Goal: Information Seeking & Learning: Learn about a topic

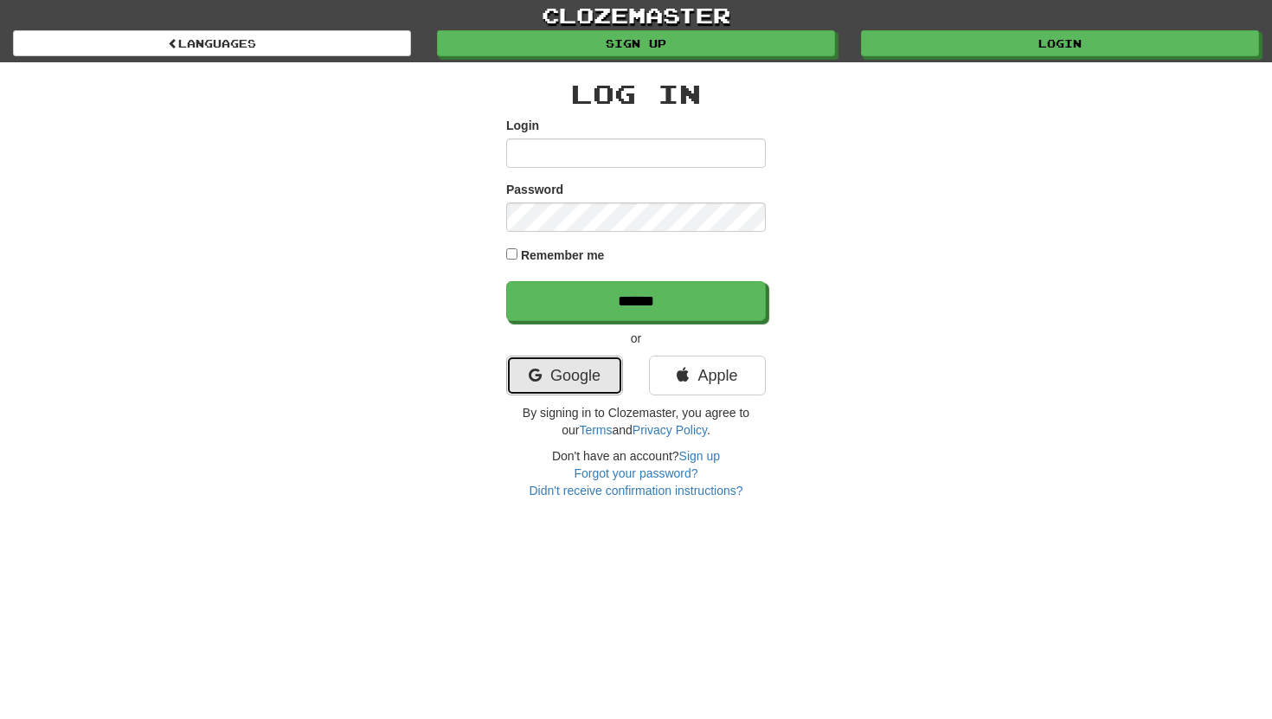
click at [557, 389] on link "Google" at bounding box center [564, 376] width 117 height 40
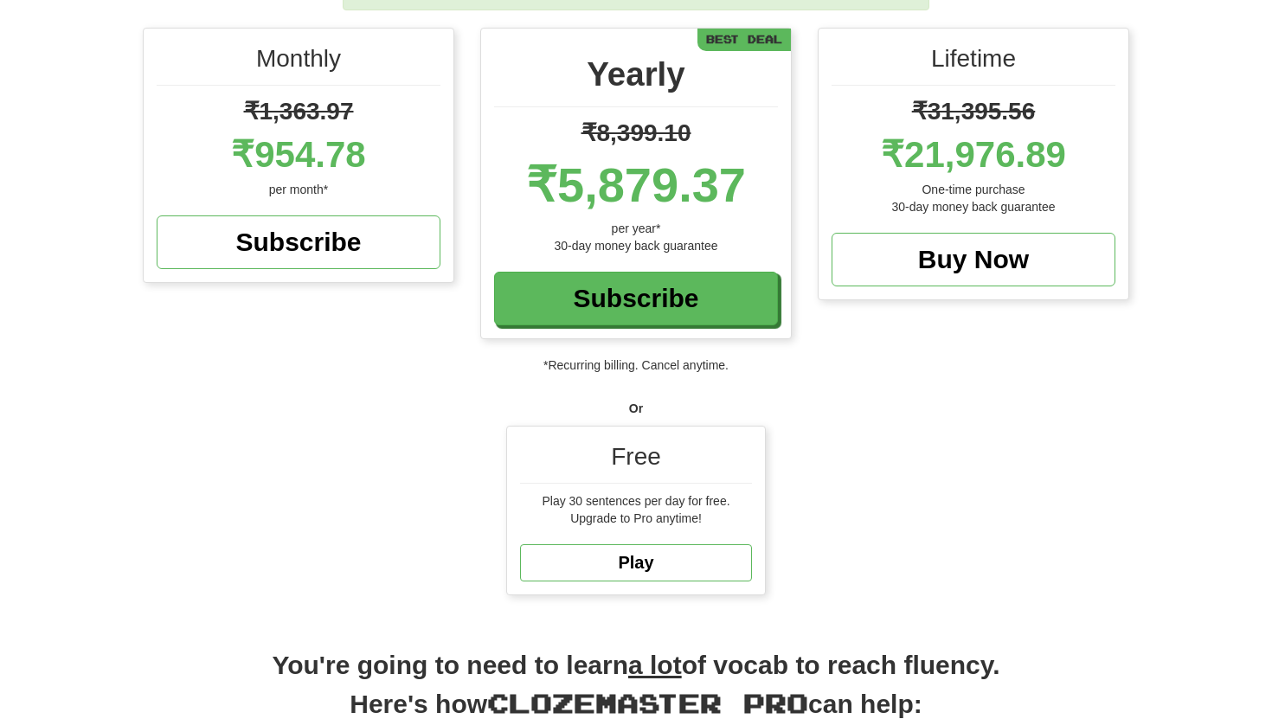
scroll to position [194, 0]
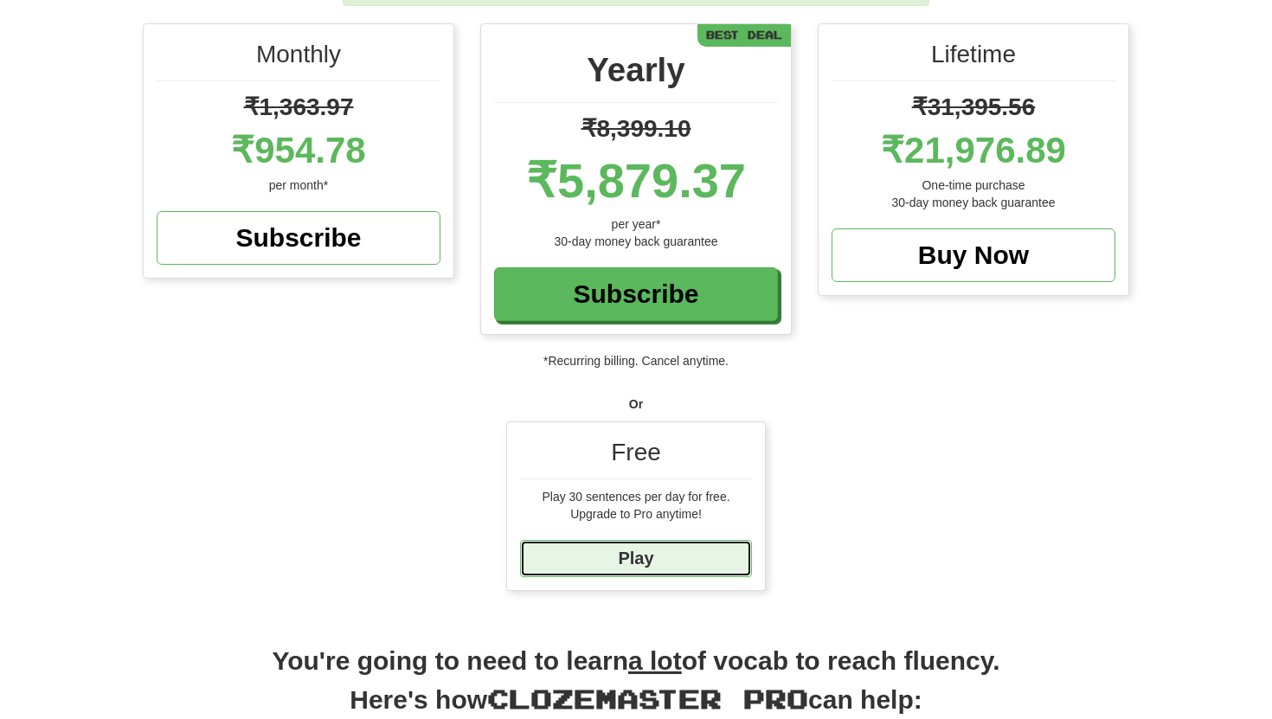
click at [635, 565] on link "Play" at bounding box center [636, 558] width 232 height 37
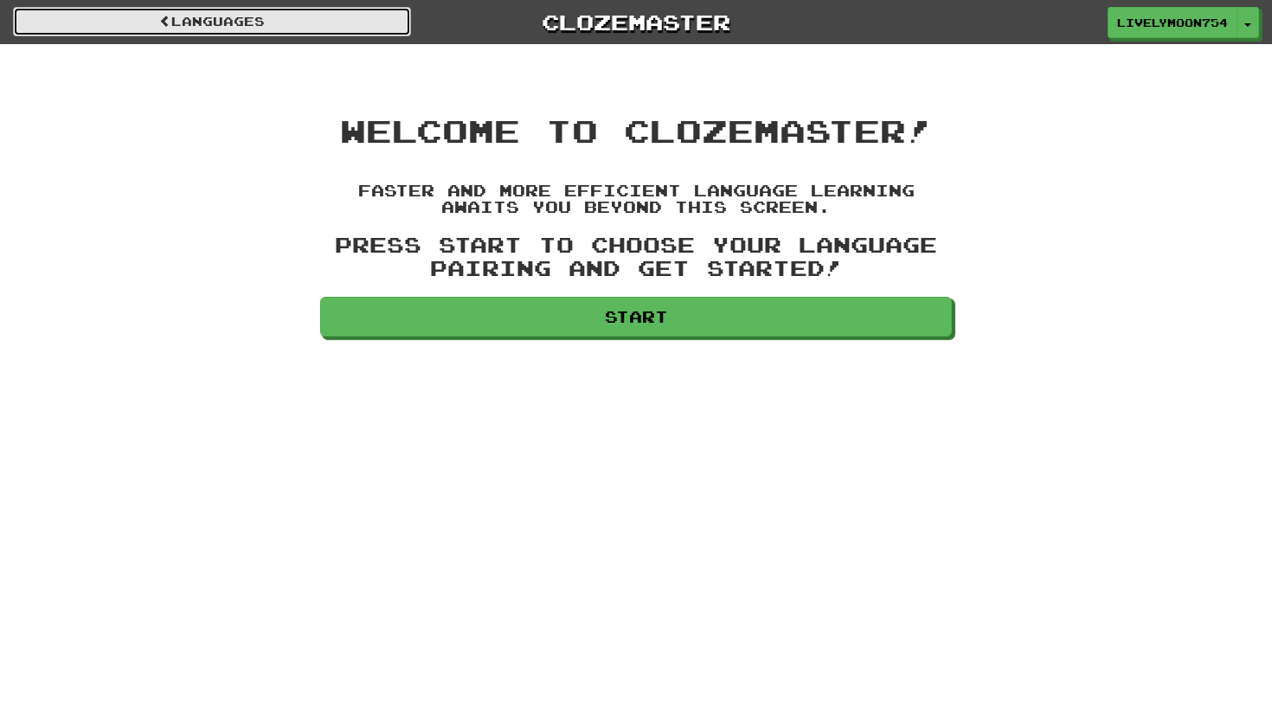
click at [309, 32] on link "Languages" at bounding box center [212, 21] width 398 height 29
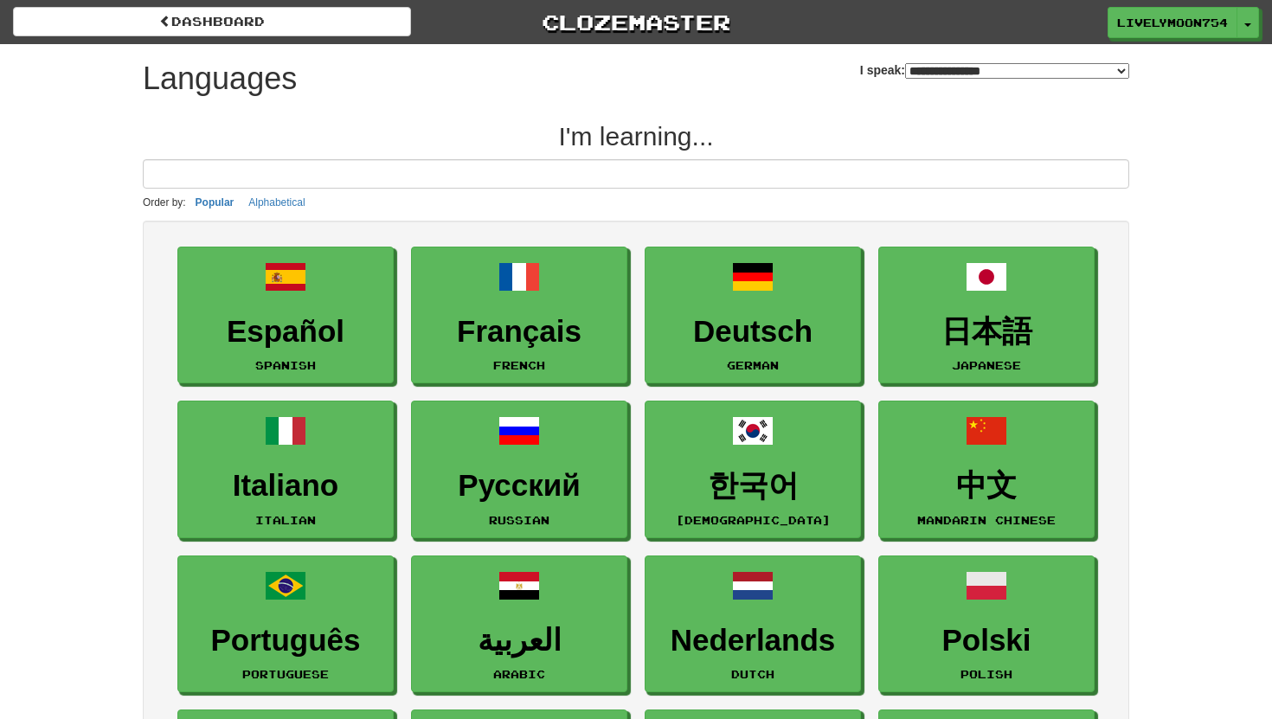
select select "*******"
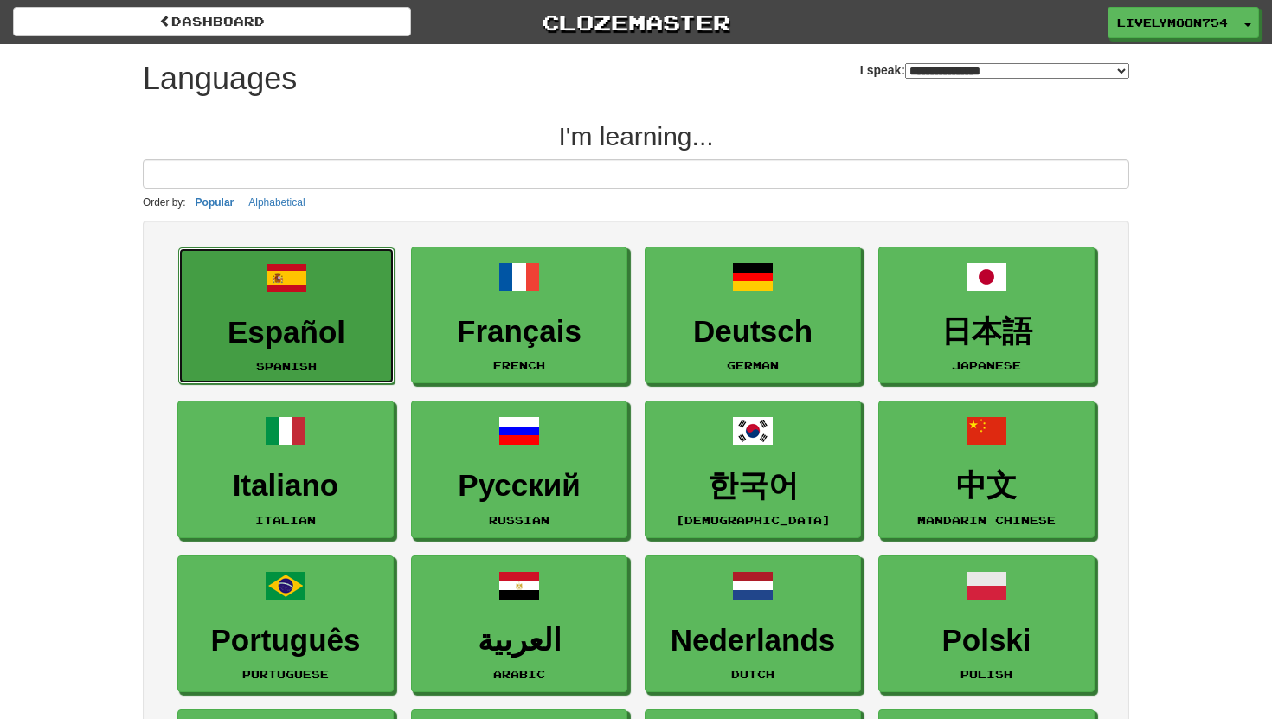
click at [334, 282] on link "Español Spanish" at bounding box center [286, 316] width 216 height 138
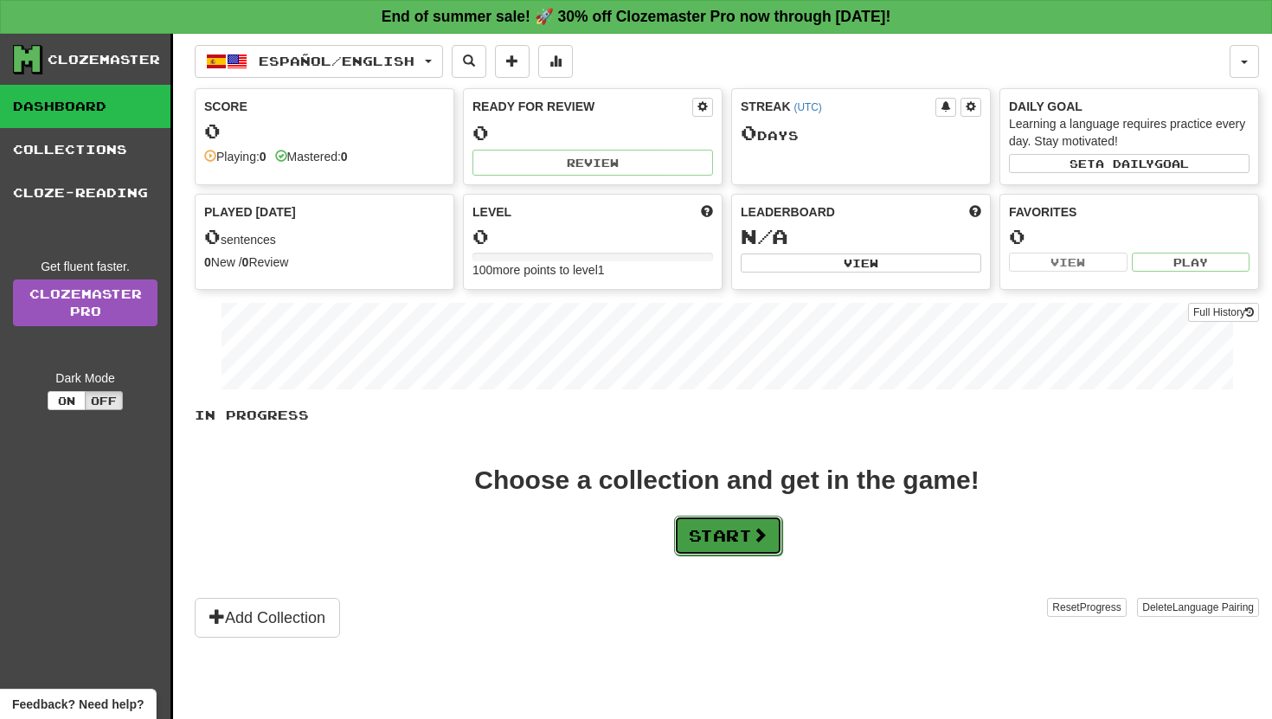
click at [716, 538] on button "Start" at bounding box center [728, 536] width 108 height 40
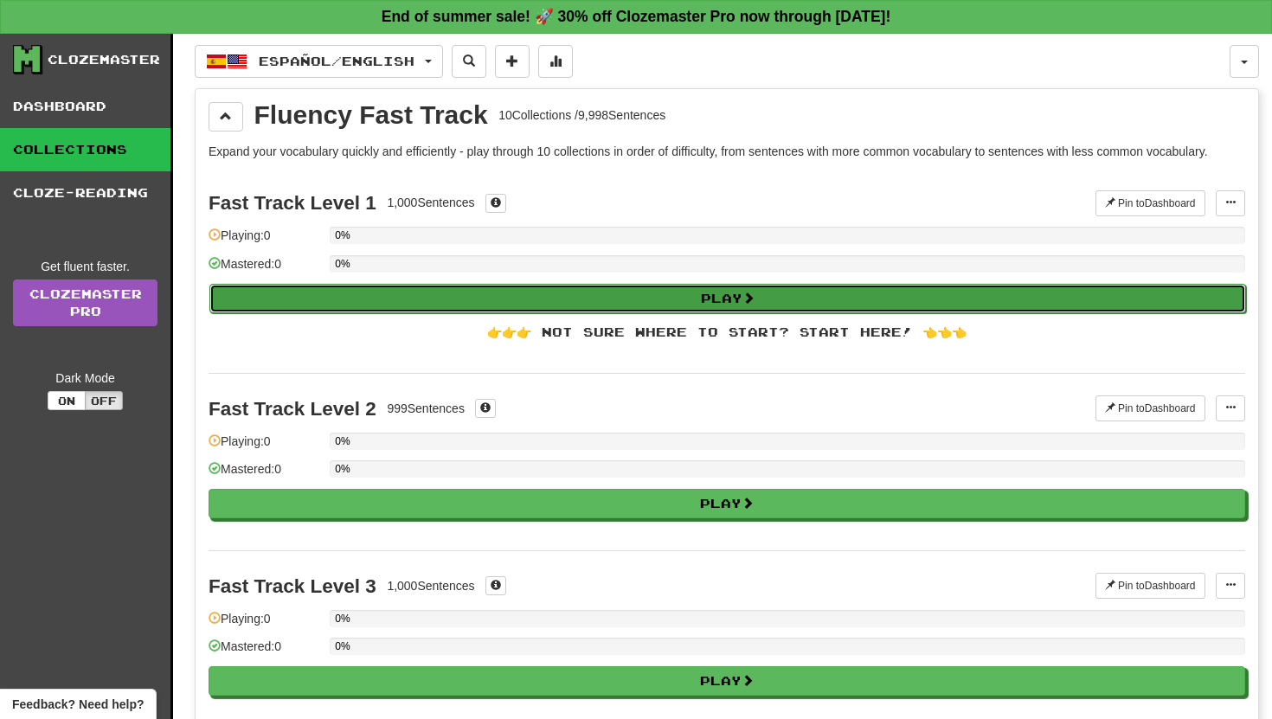
click at [716, 298] on button "Play" at bounding box center [727, 298] width 1037 height 29
select select "**"
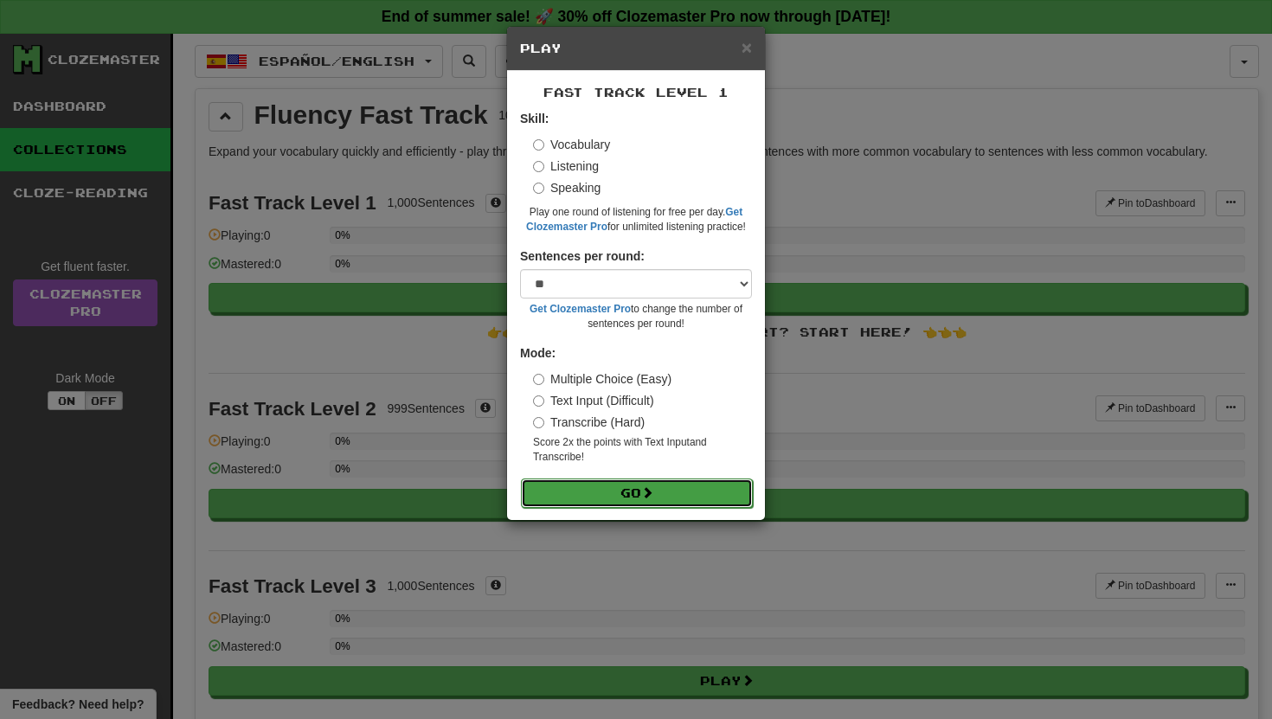
click at [660, 492] on button "Go" at bounding box center [637, 493] width 232 height 29
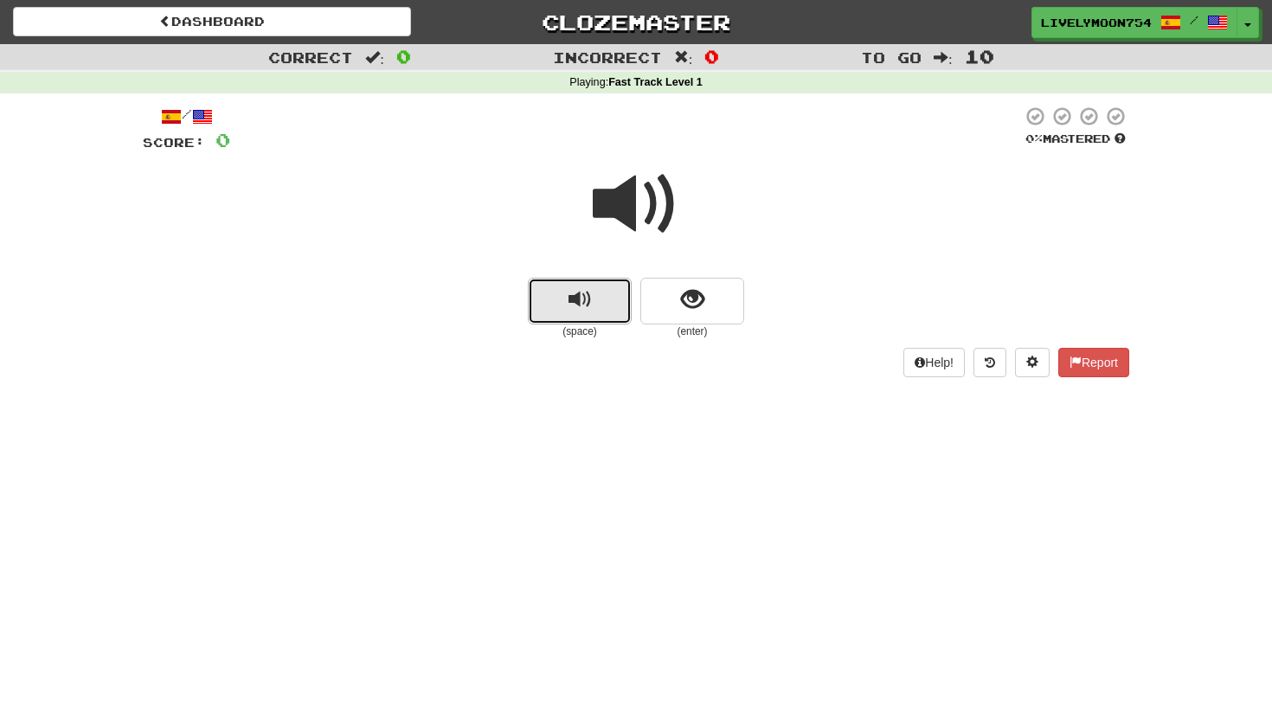
click at [588, 320] on button "replay audio" at bounding box center [580, 301] width 104 height 47
click at [591, 298] on span "replay audio" at bounding box center [579, 299] width 23 height 23
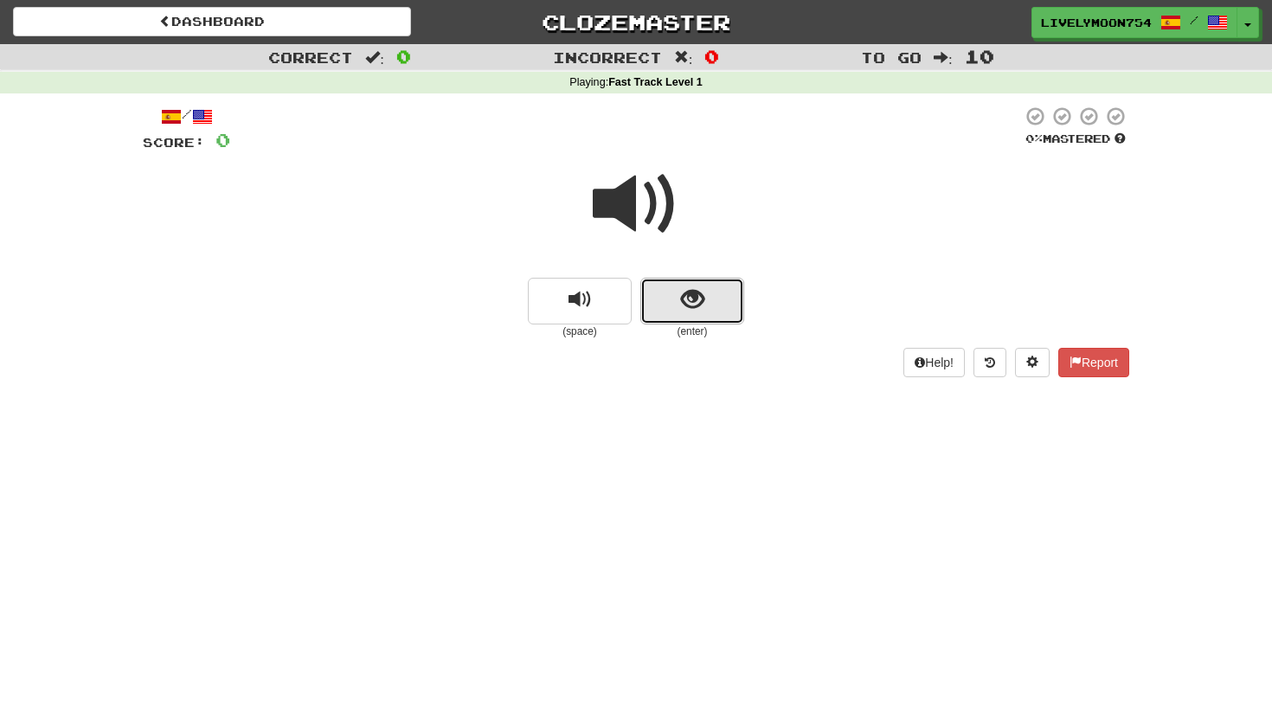
click at [701, 317] on button "show sentence" at bounding box center [692, 301] width 104 height 47
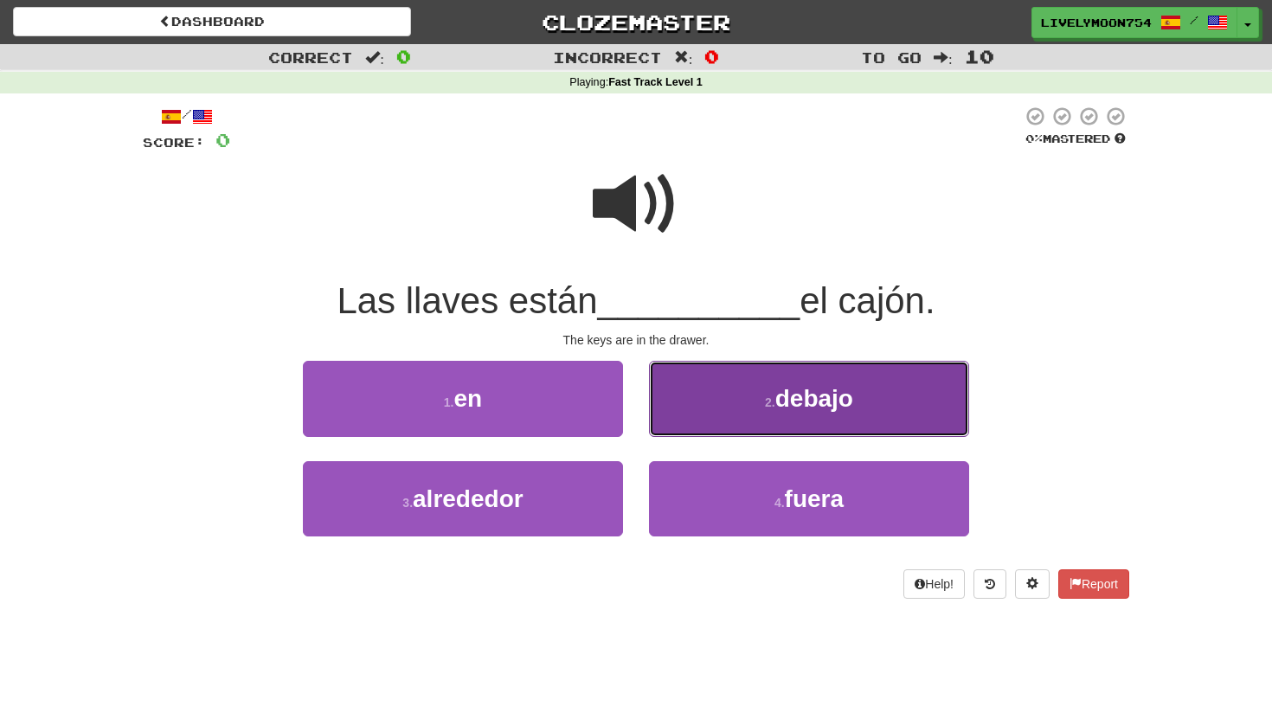
click at [732, 402] on button "2 . debajo" at bounding box center [809, 398] width 320 height 75
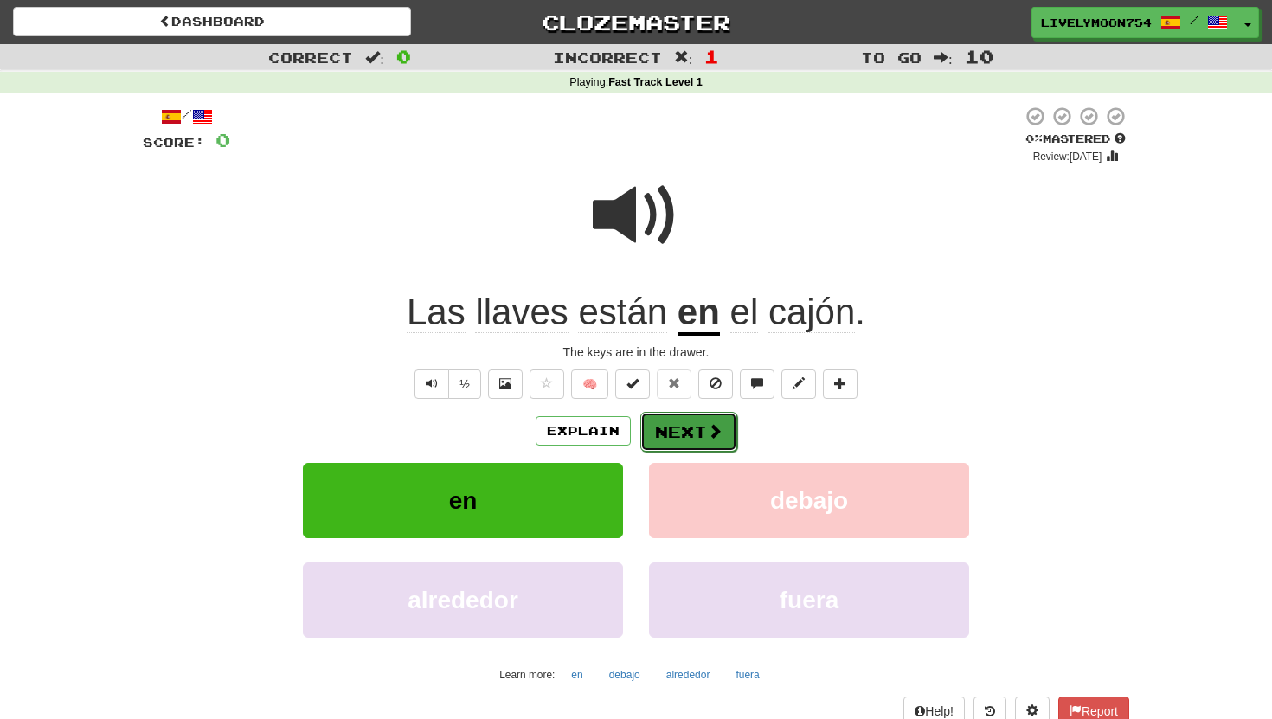
click at [681, 442] on button "Next" at bounding box center [688, 432] width 97 height 40
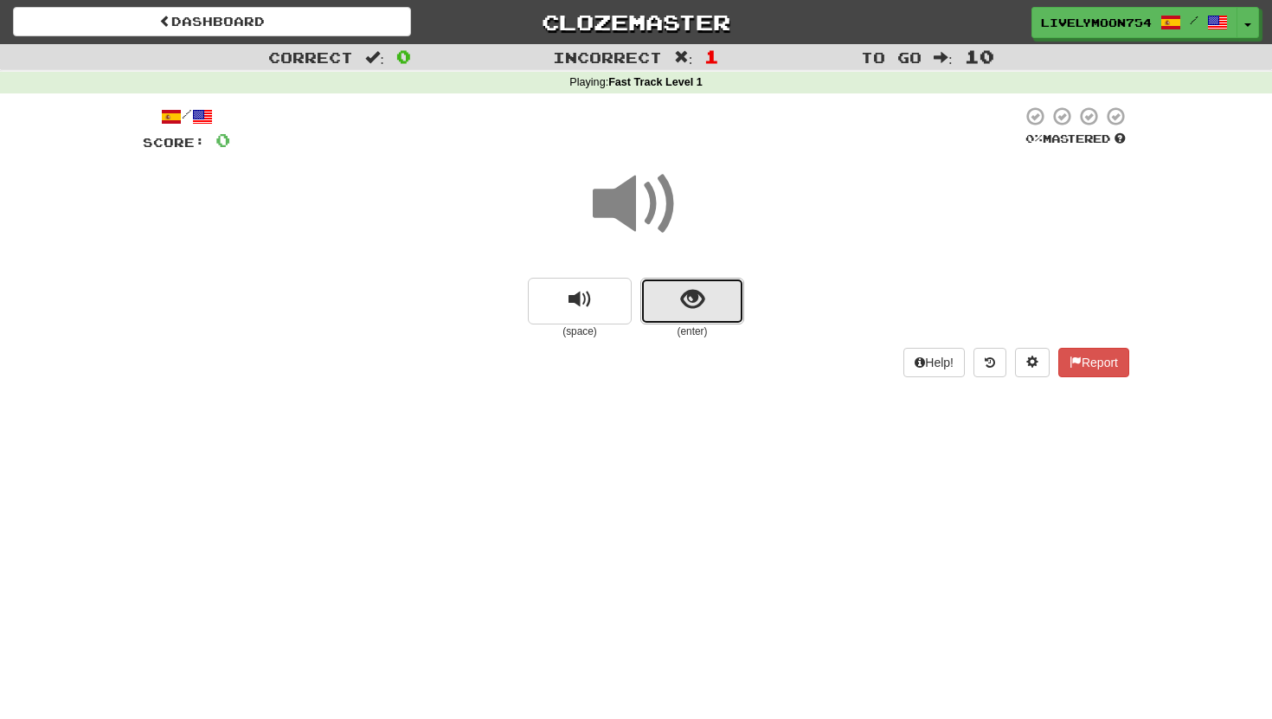
click at [685, 323] on button "show sentence" at bounding box center [692, 301] width 104 height 47
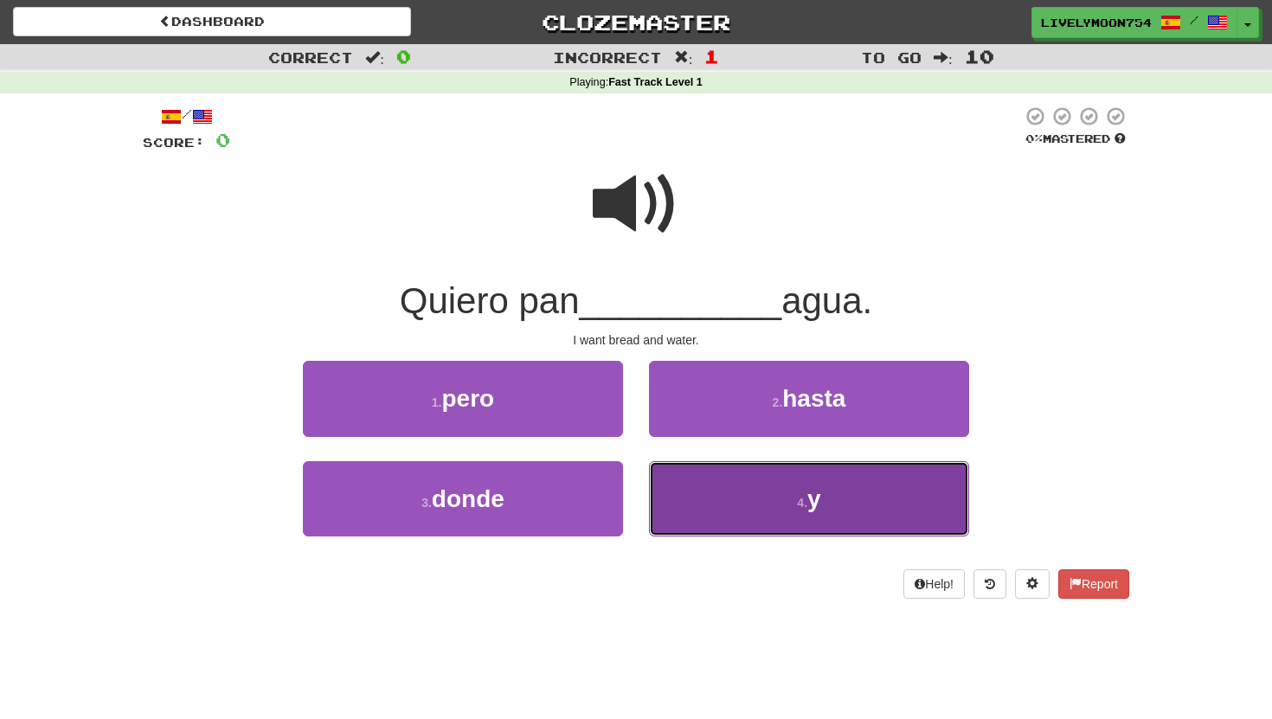
click at [746, 523] on button "4 . y" at bounding box center [809, 498] width 320 height 75
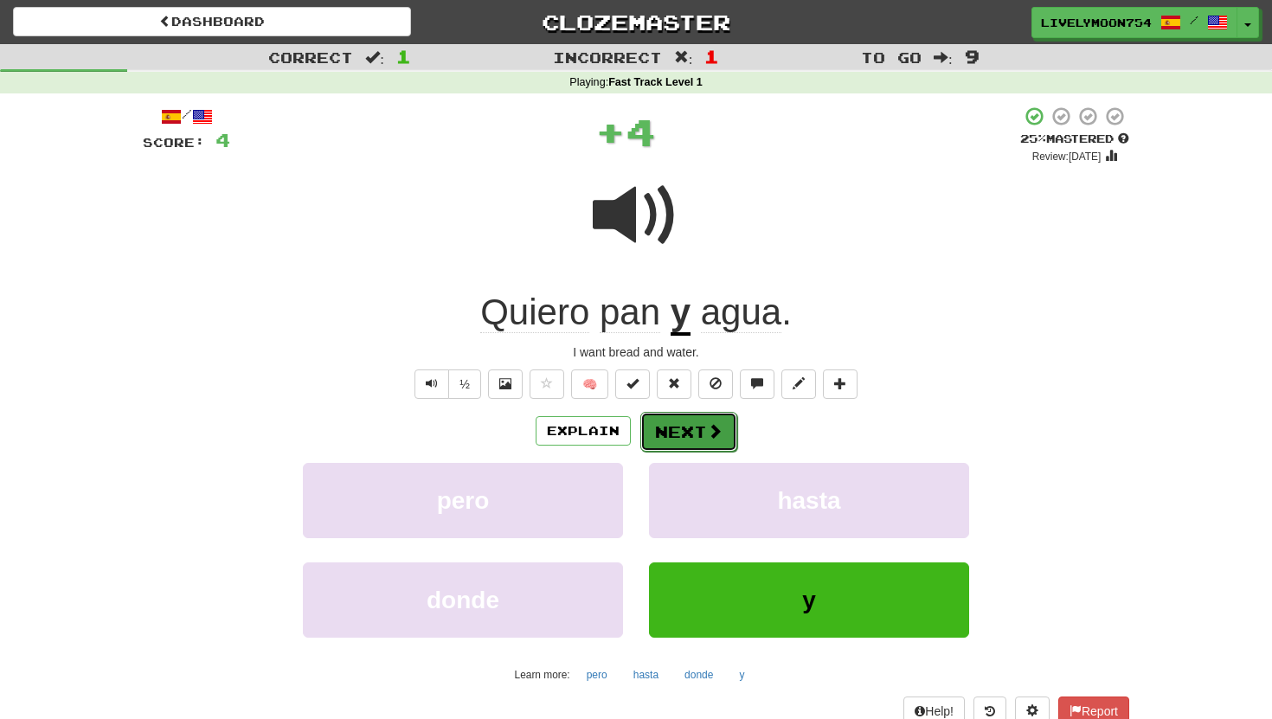
click at [707, 426] on span at bounding box center [715, 431] width 16 height 16
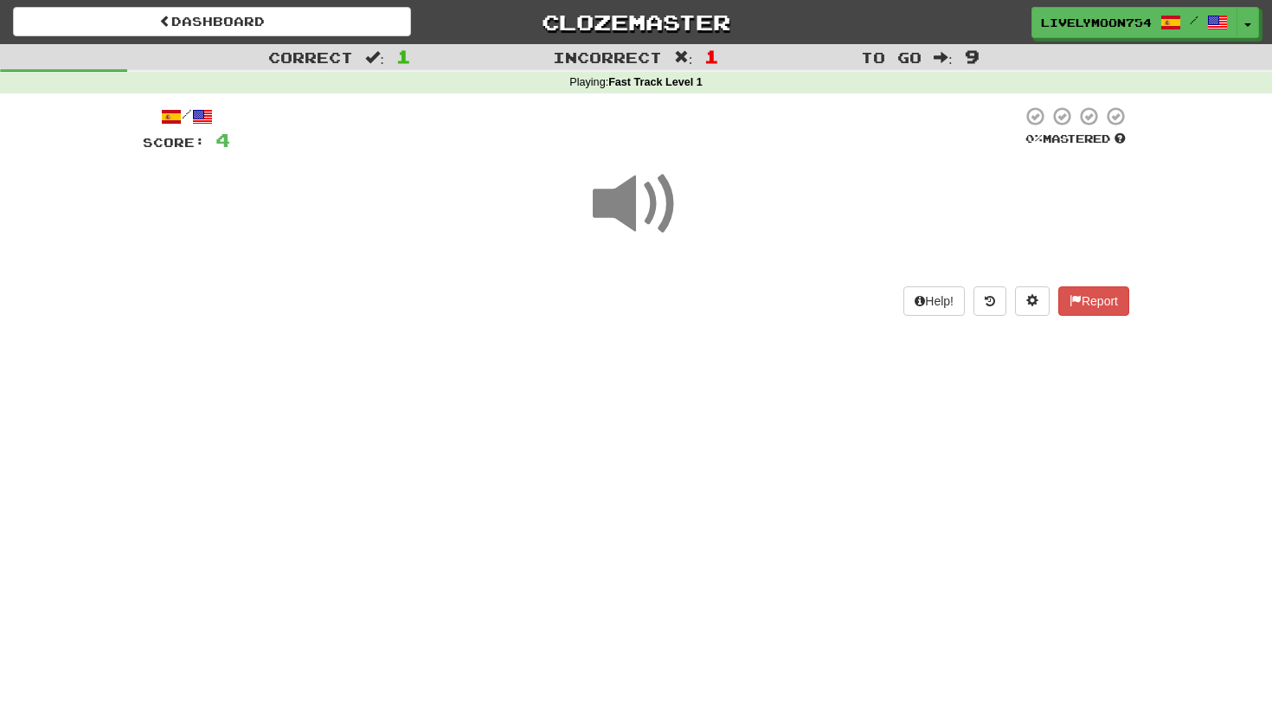
click at [634, 231] on span at bounding box center [636, 204] width 87 height 87
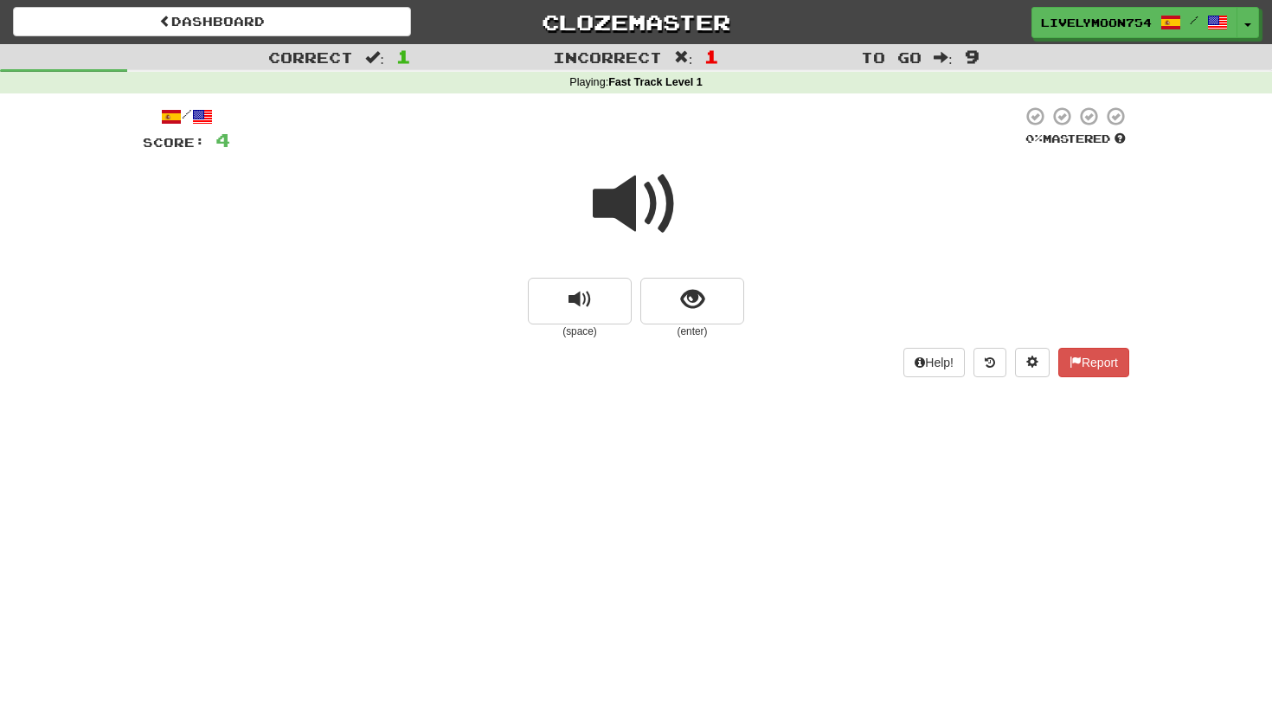
click at [634, 231] on span at bounding box center [636, 204] width 87 height 87
click at [634, 230] on span at bounding box center [636, 204] width 87 height 87
click at [634, 228] on span at bounding box center [636, 204] width 87 height 87
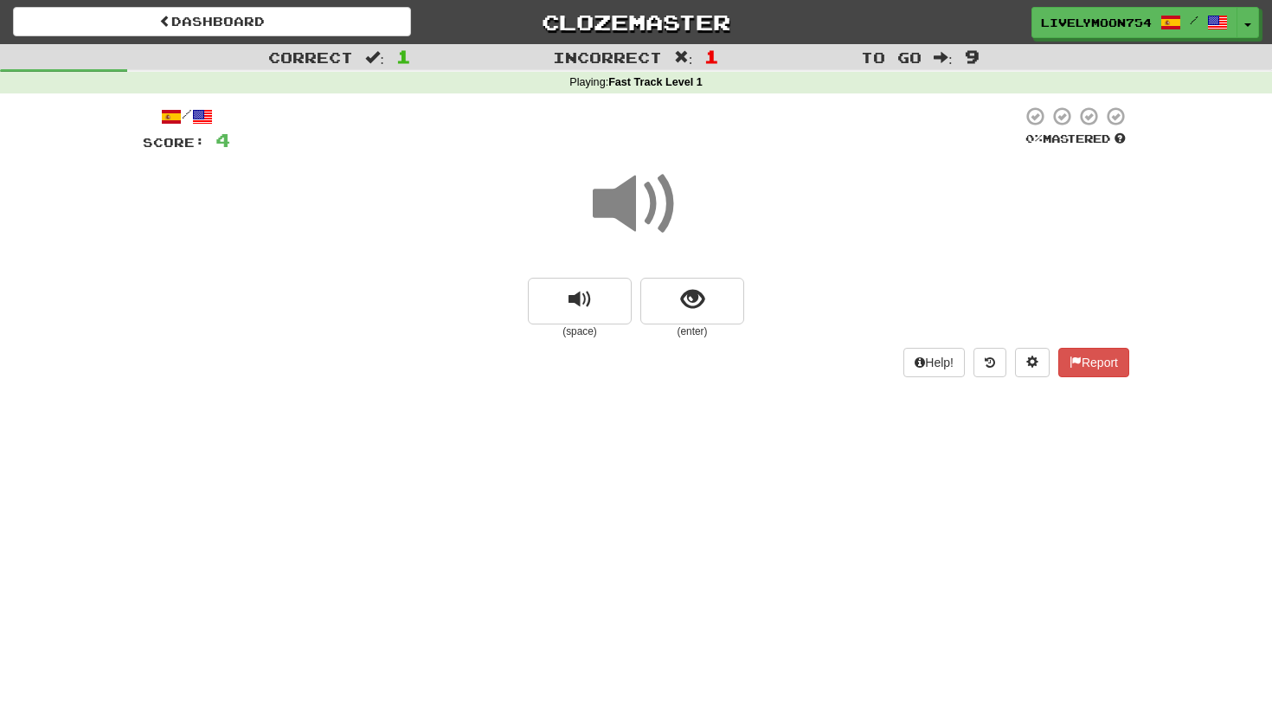
click at [639, 236] on span at bounding box center [636, 204] width 87 height 87
click at [676, 307] on button "show sentence" at bounding box center [692, 301] width 104 height 47
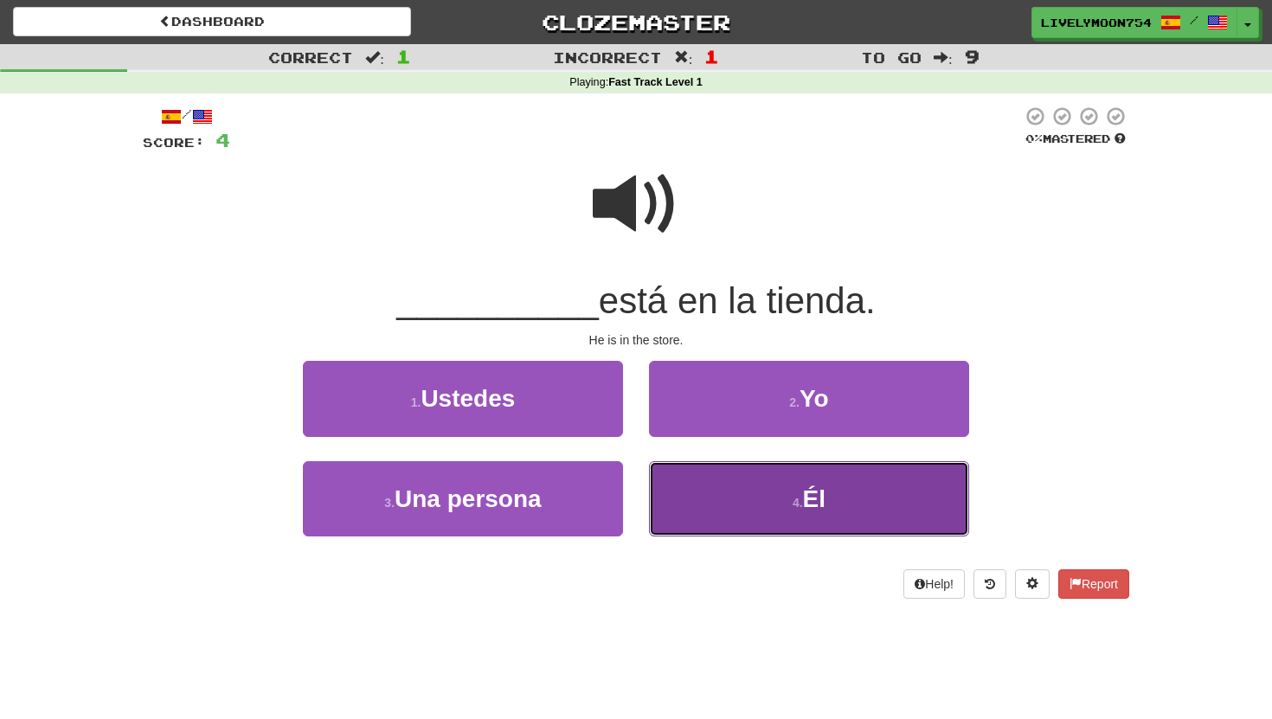
click at [703, 486] on button "4 . Él" at bounding box center [809, 498] width 320 height 75
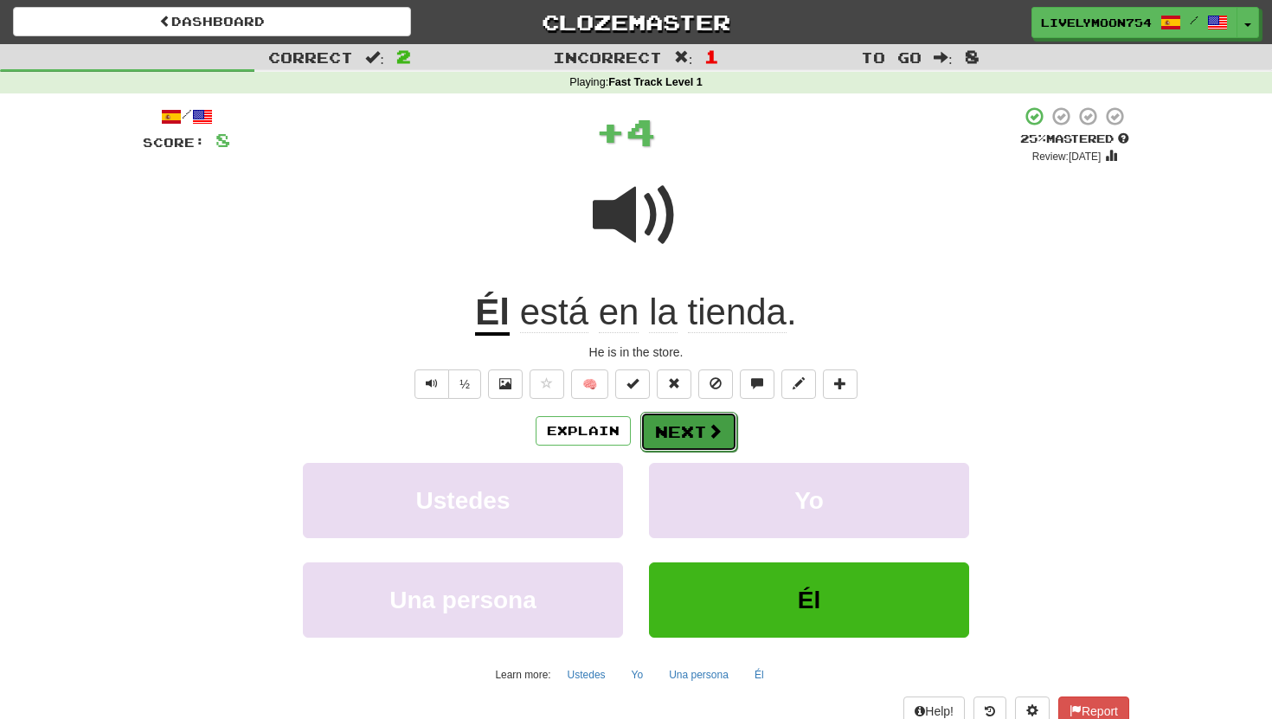
click at [697, 442] on button "Next" at bounding box center [688, 432] width 97 height 40
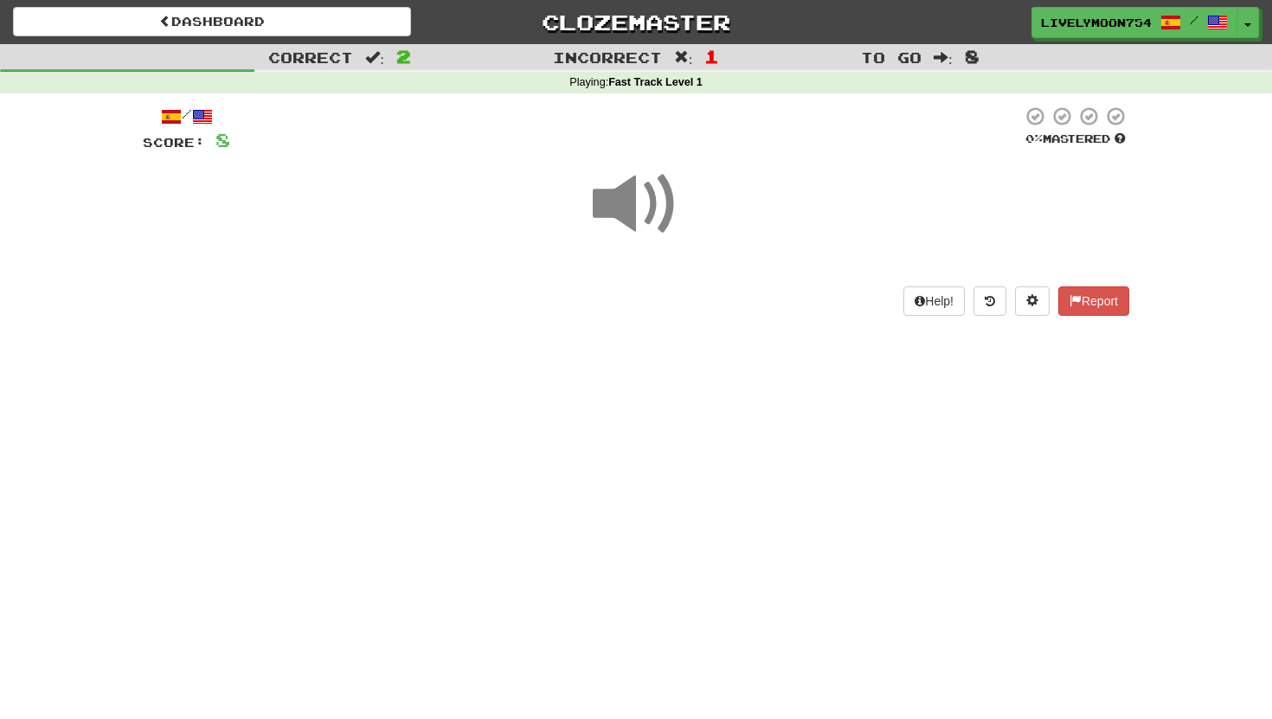
click at [654, 228] on span at bounding box center [636, 204] width 87 height 87
click at [682, 205] on div at bounding box center [636, 216] width 986 height 124
click at [658, 207] on span at bounding box center [636, 204] width 87 height 87
click at [657, 207] on span at bounding box center [636, 204] width 87 height 87
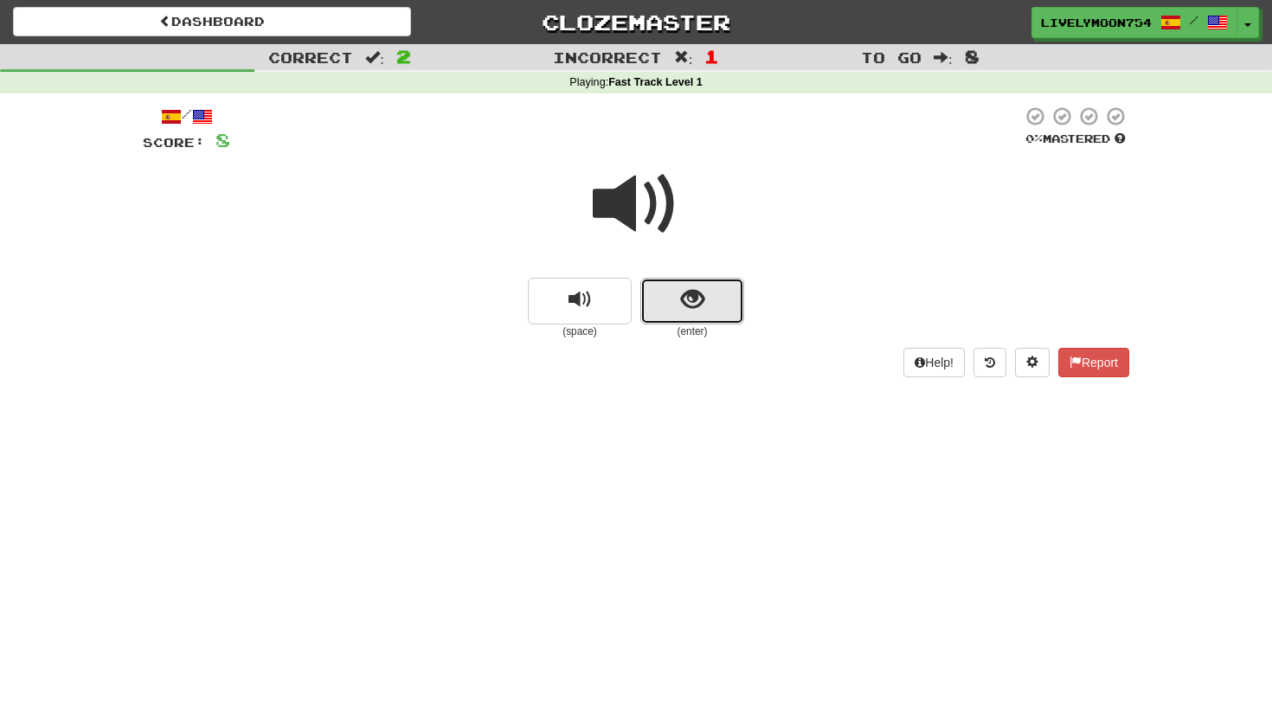
click at [681, 283] on button "show sentence" at bounding box center [692, 301] width 104 height 47
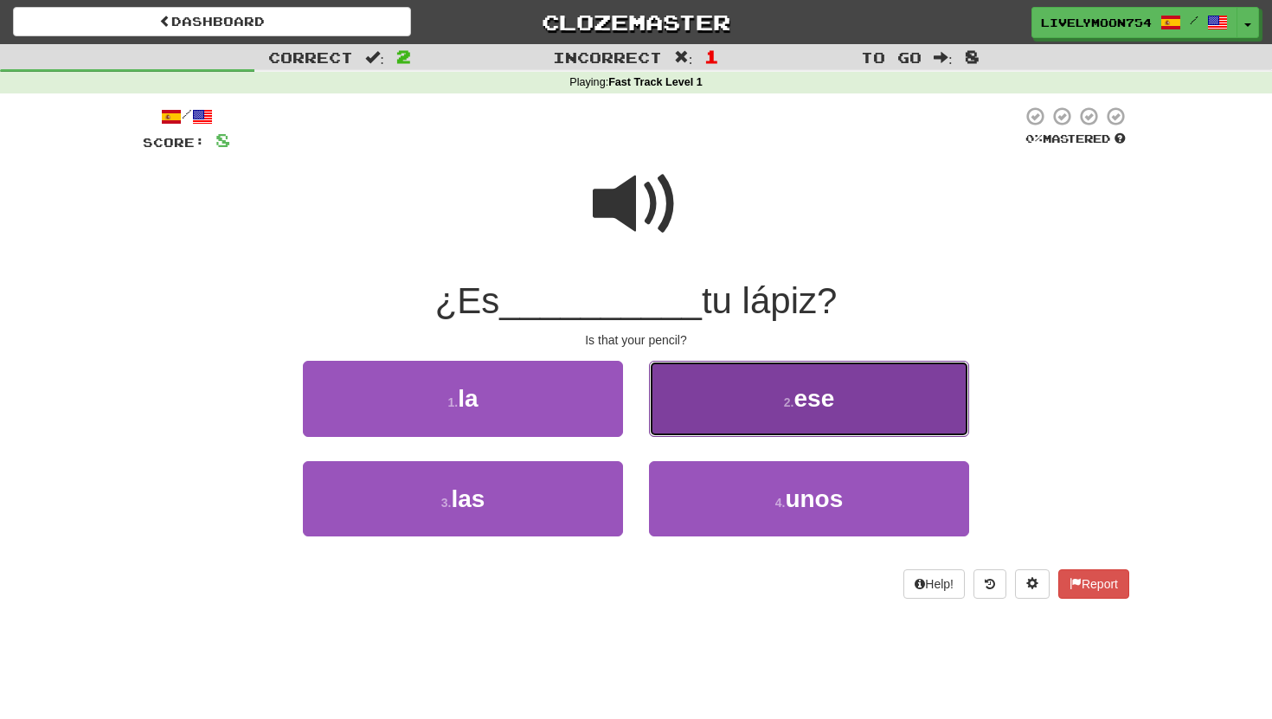
click at [698, 395] on button "2 . ese" at bounding box center [809, 398] width 320 height 75
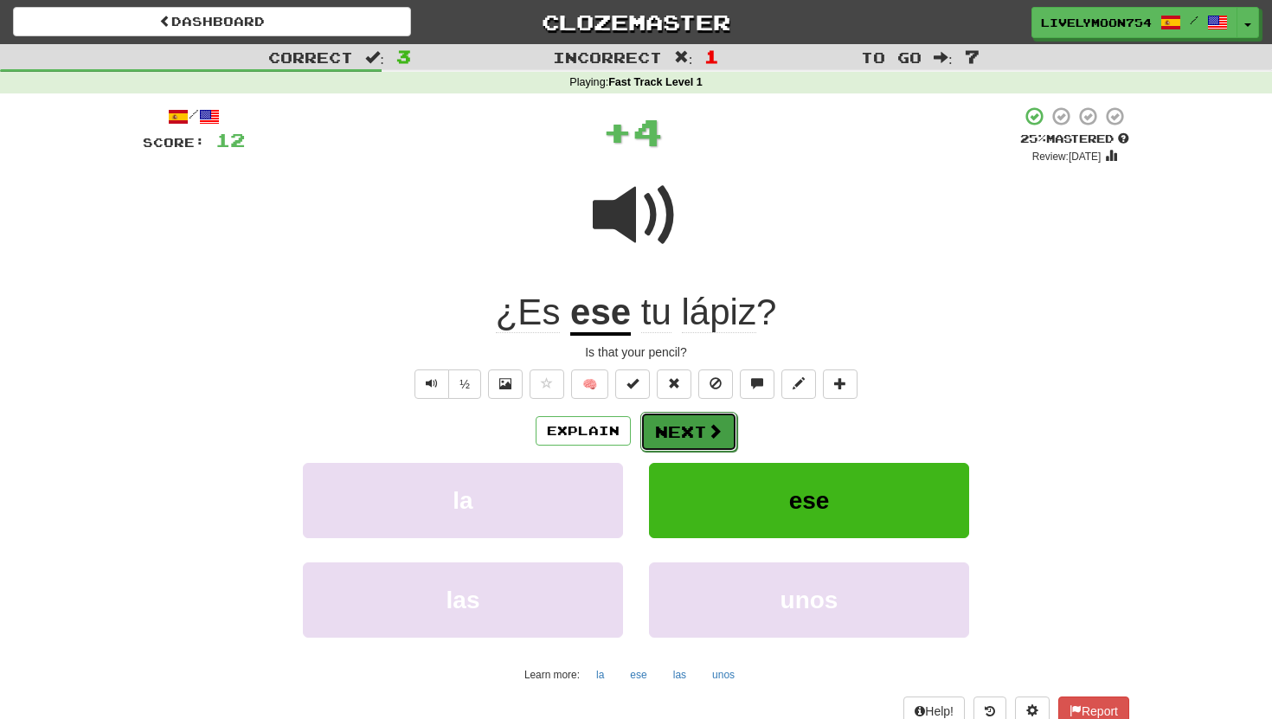
click at [697, 420] on button "Next" at bounding box center [688, 432] width 97 height 40
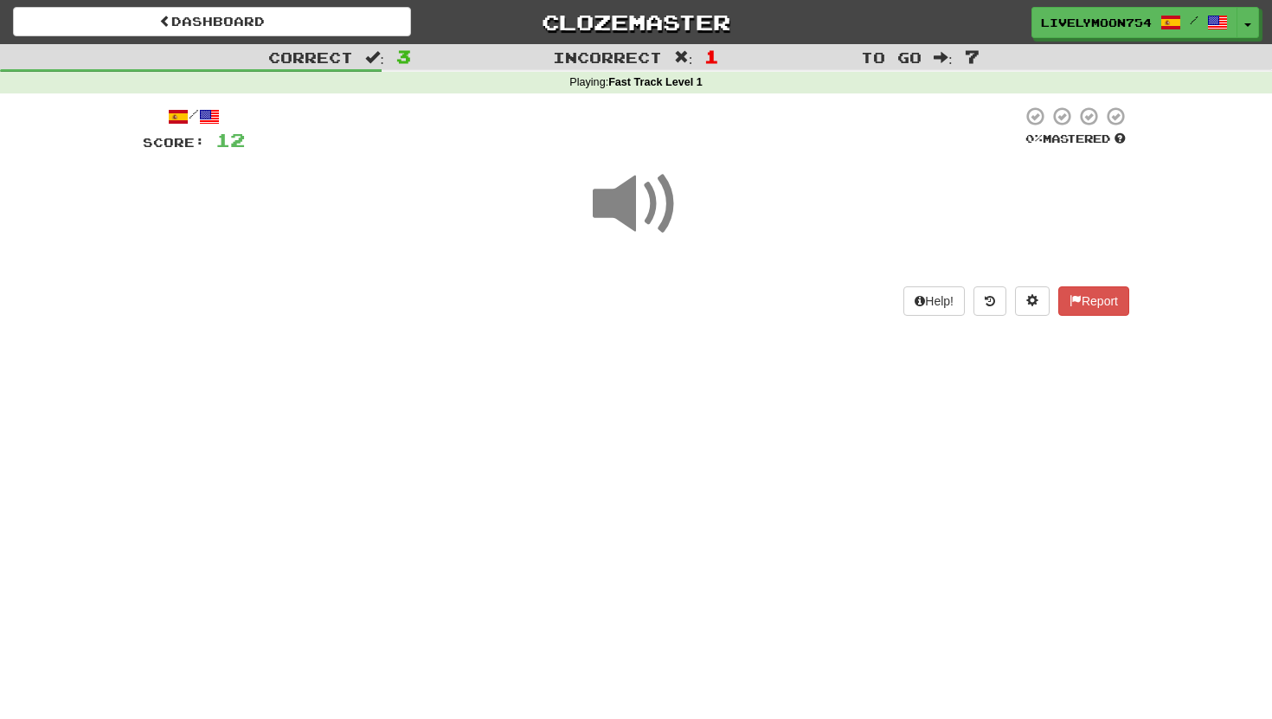
click at [630, 197] on span at bounding box center [636, 204] width 87 height 87
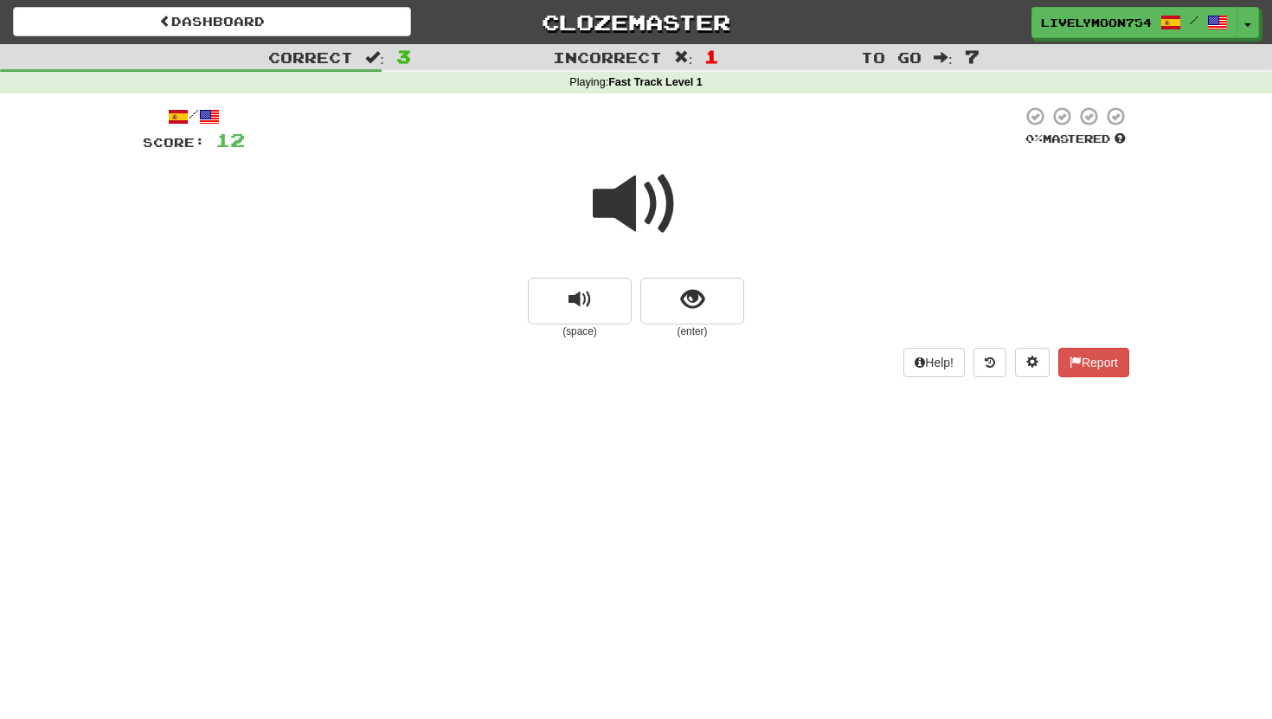
click at [671, 247] on span at bounding box center [636, 204] width 87 height 87
click at [681, 288] on span "show sentence" at bounding box center [692, 299] width 23 height 23
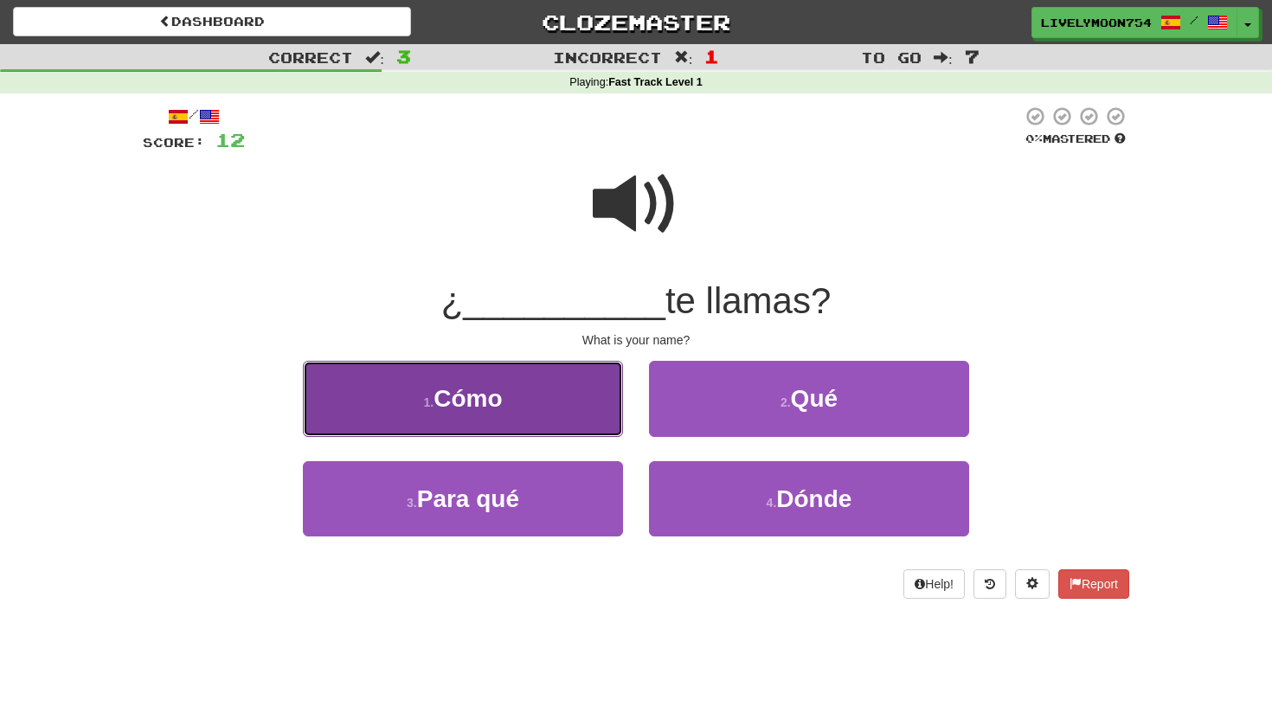
click at [587, 392] on button "1 . Cómo" at bounding box center [463, 398] width 320 height 75
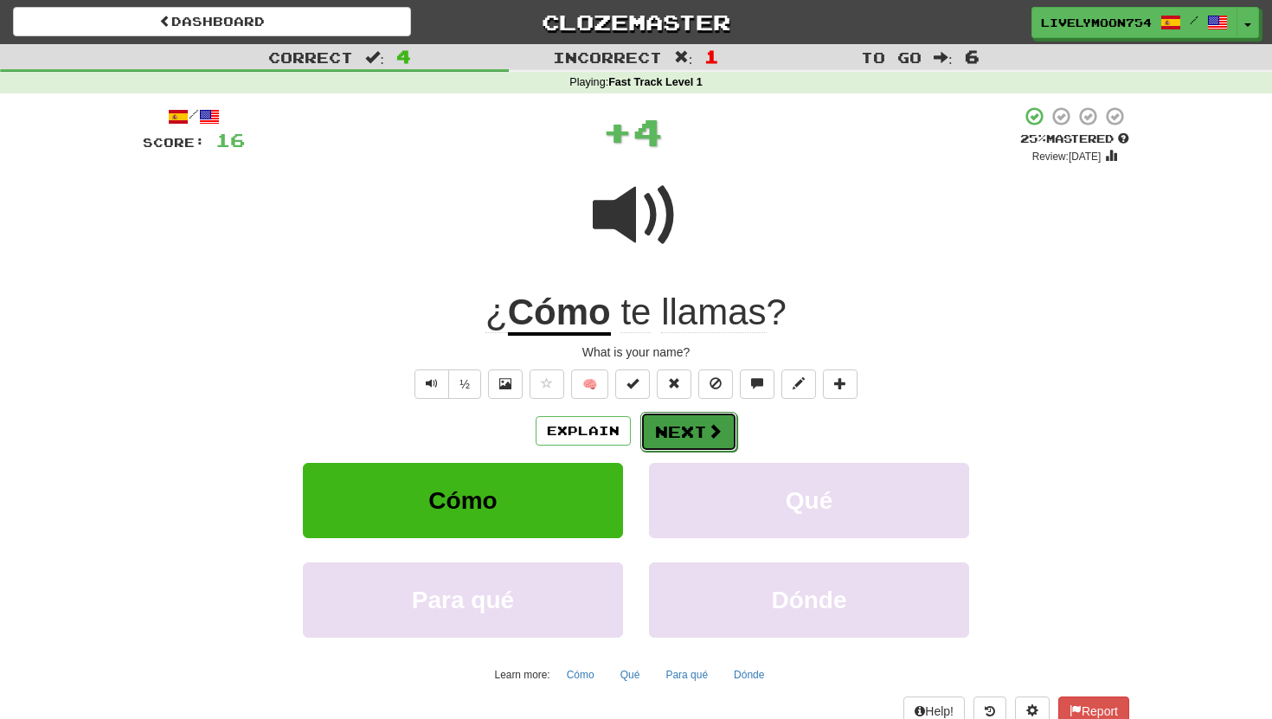
click at [681, 446] on button "Next" at bounding box center [688, 432] width 97 height 40
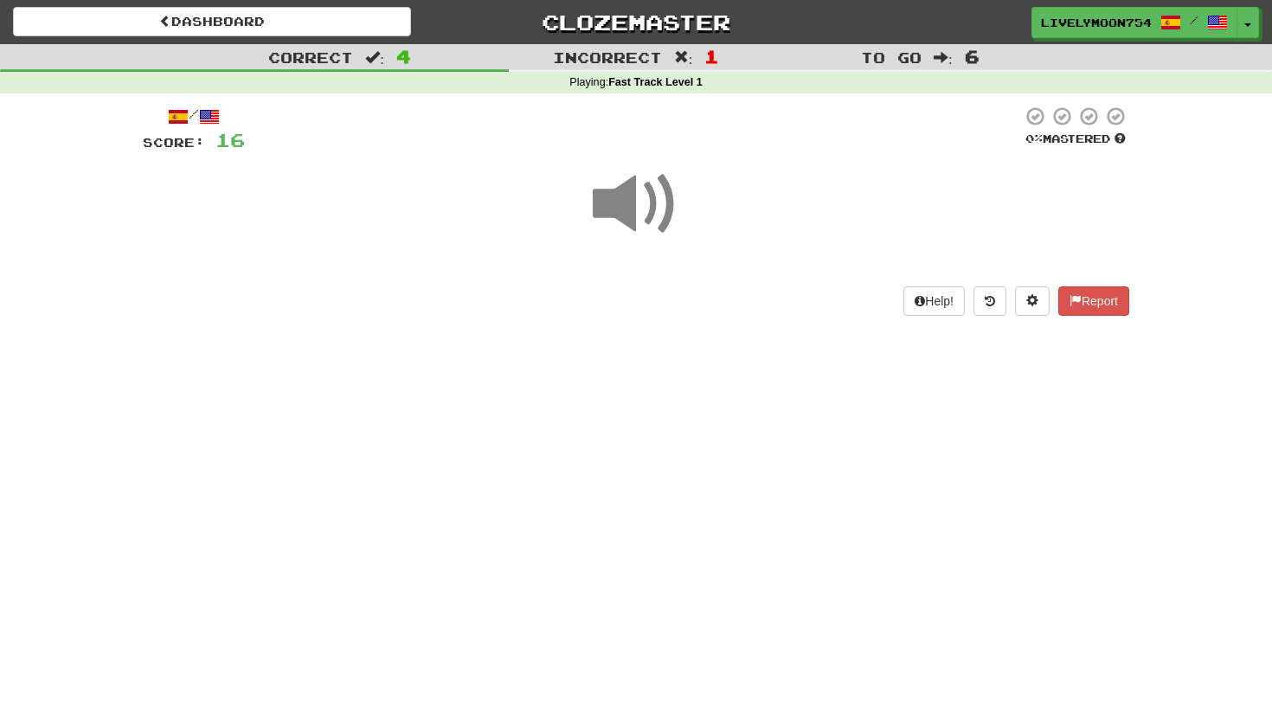
click at [638, 237] on span at bounding box center [636, 204] width 87 height 87
click at [637, 234] on span at bounding box center [636, 204] width 87 height 87
click at [636, 234] on span at bounding box center [636, 204] width 87 height 87
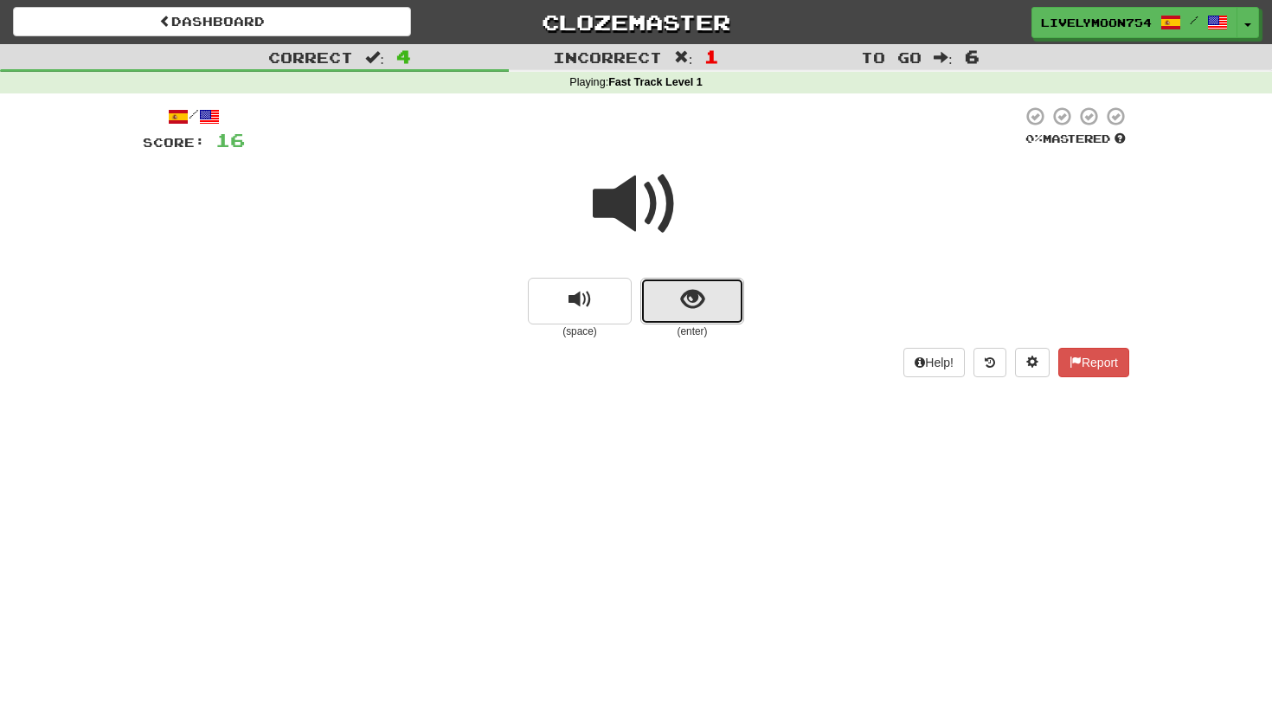
click at [702, 292] on span "show sentence" at bounding box center [692, 299] width 23 height 23
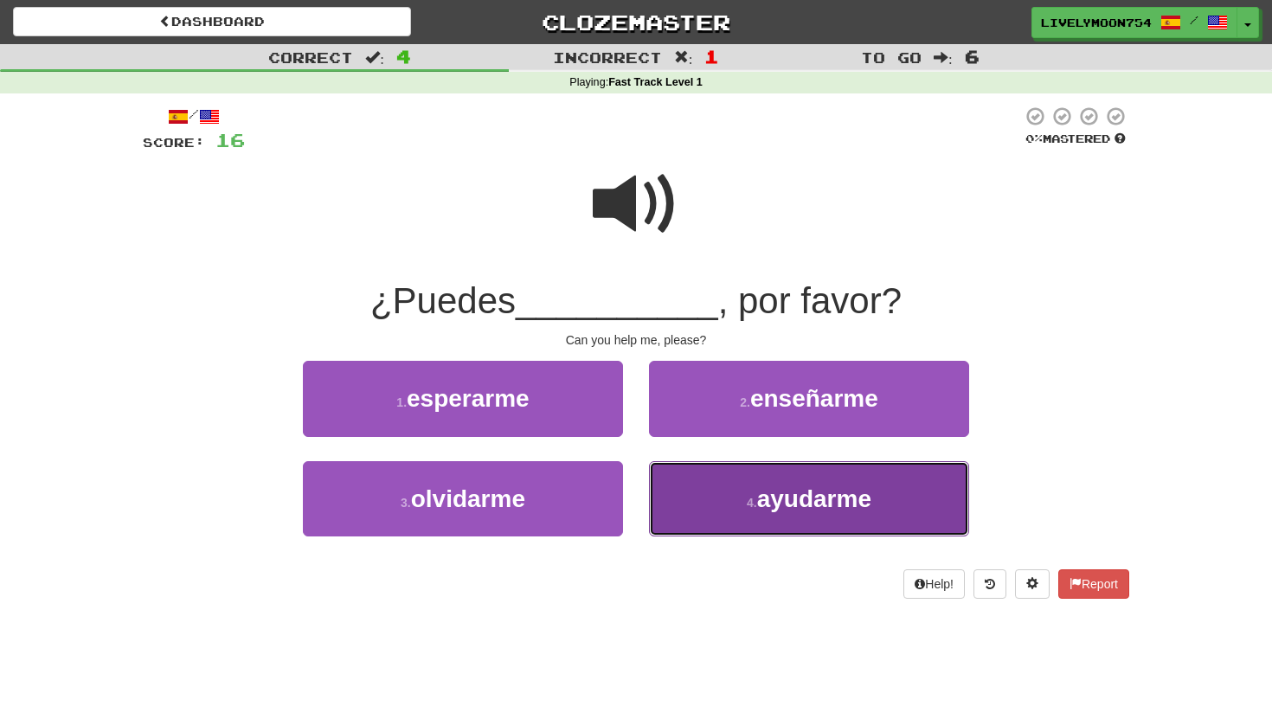
click at [697, 477] on button "4 . ayudarme" at bounding box center [809, 498] width 320 height 75
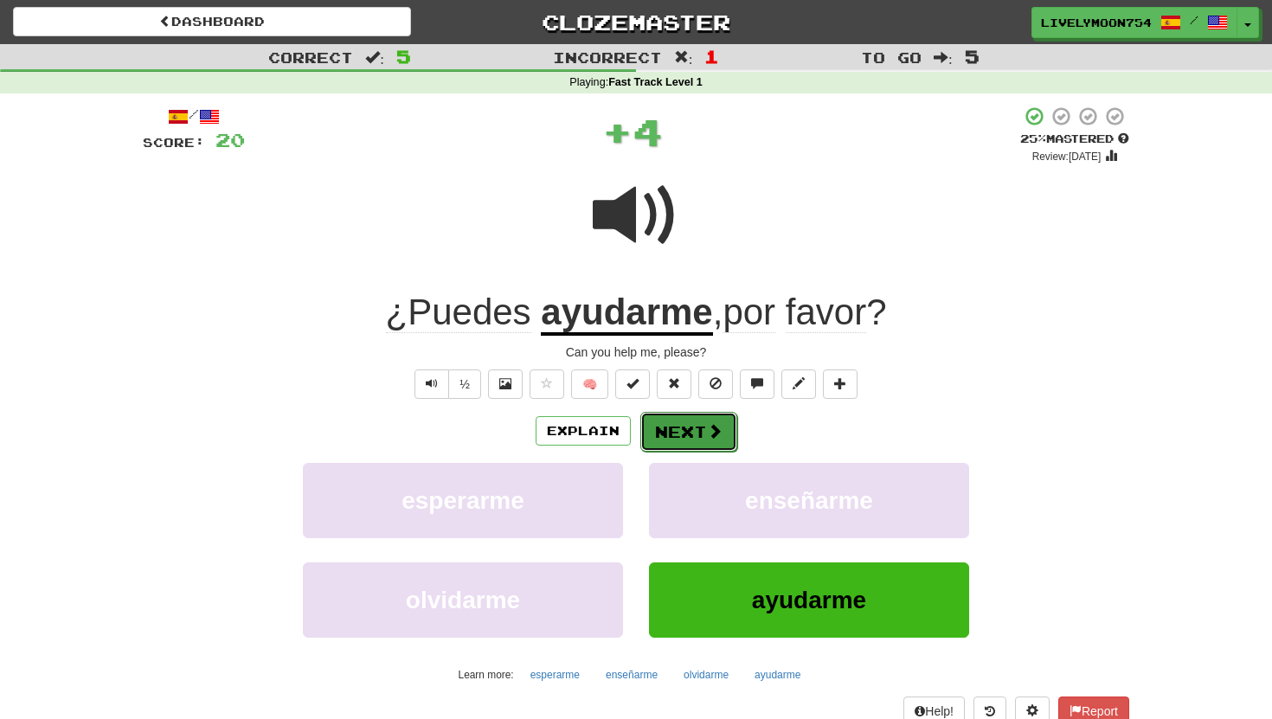
click at [697, 419] on button "Next" at bounding box center [688, 432] width 97 height 40
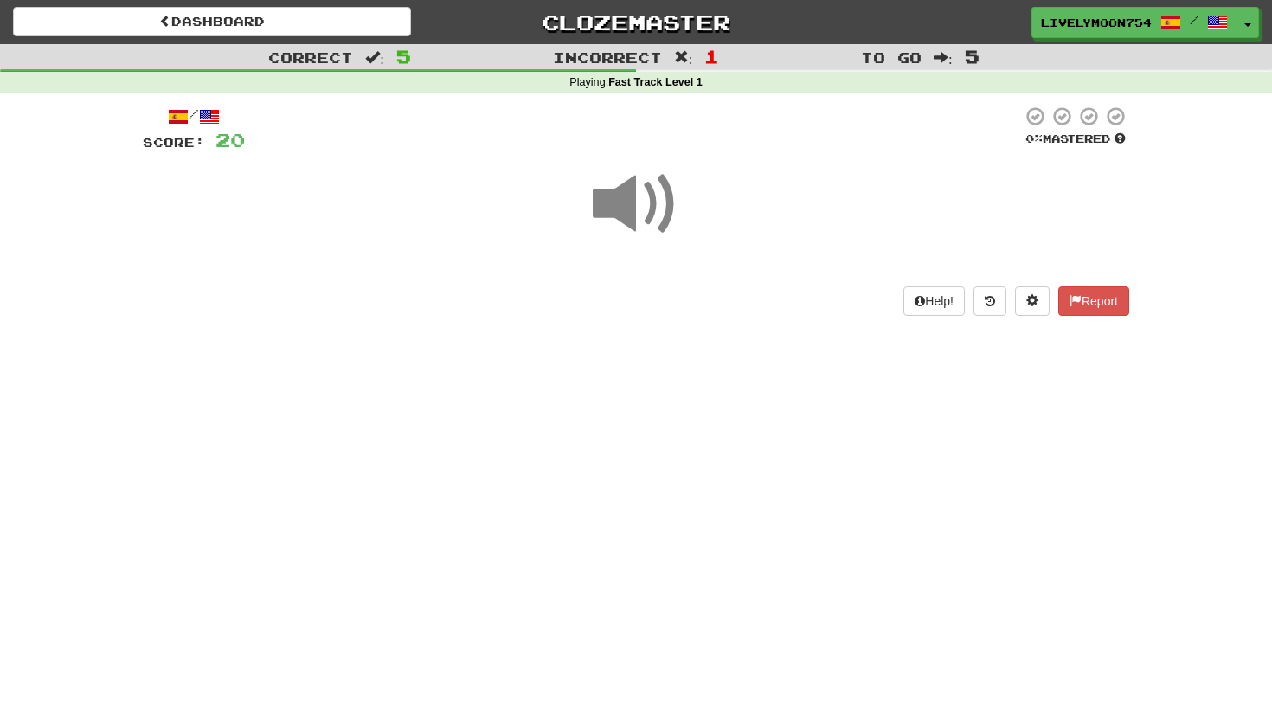
click at [649, 226] on span at bounding box center [636, 204] width 87 height 87
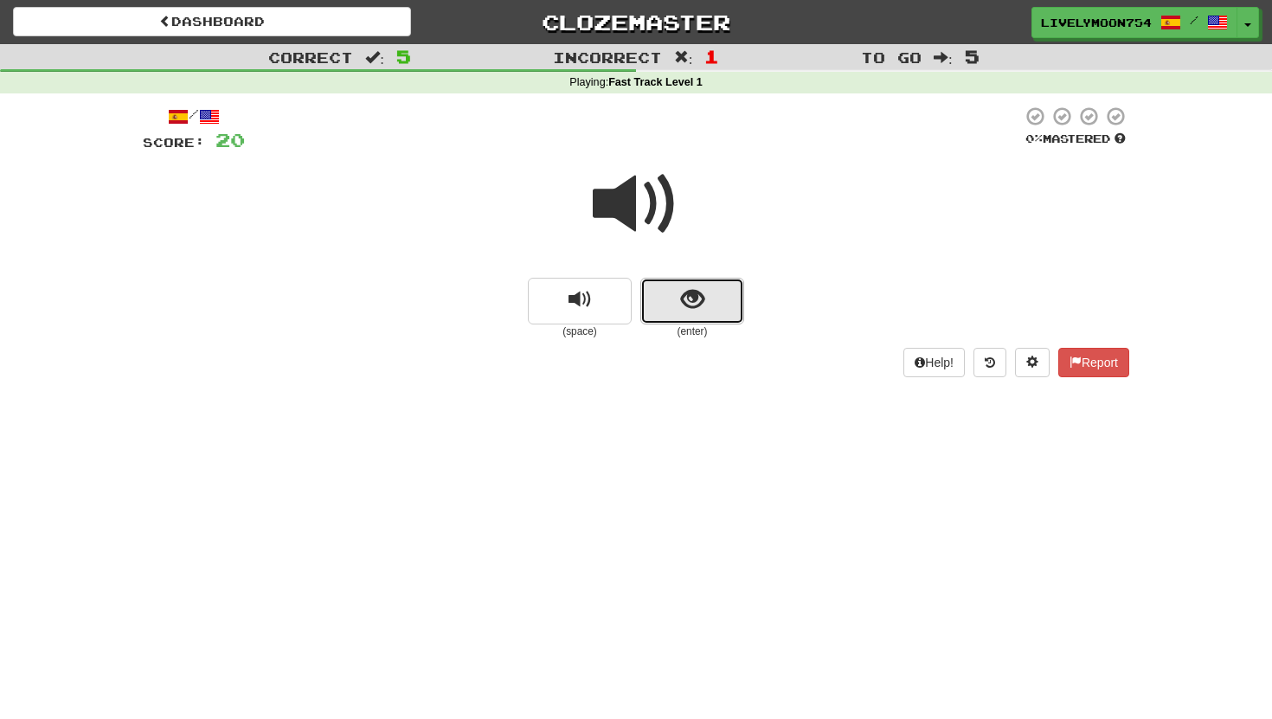
click at [705, 294] on button "show sentence" at bounding box center [692, 301] width 104 height 47
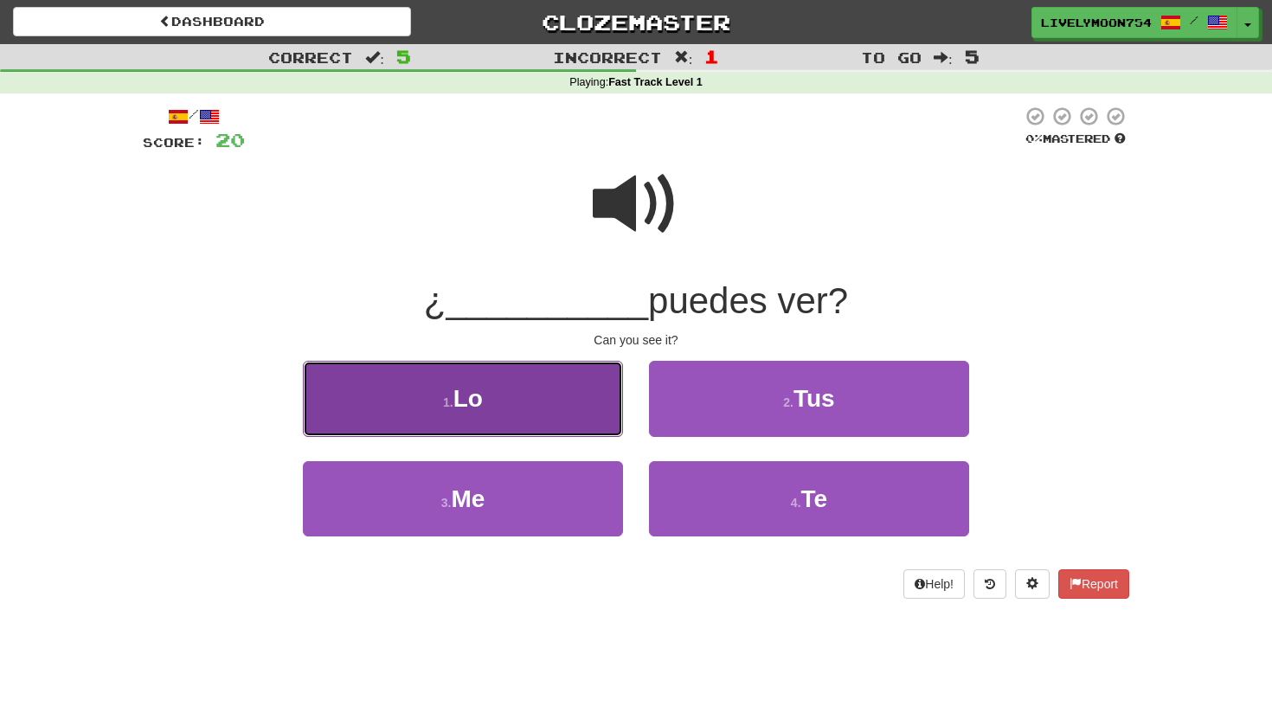
click at [557, 409] on button "1 . Lo" at bounding box center [463, 398] width 320 height 75
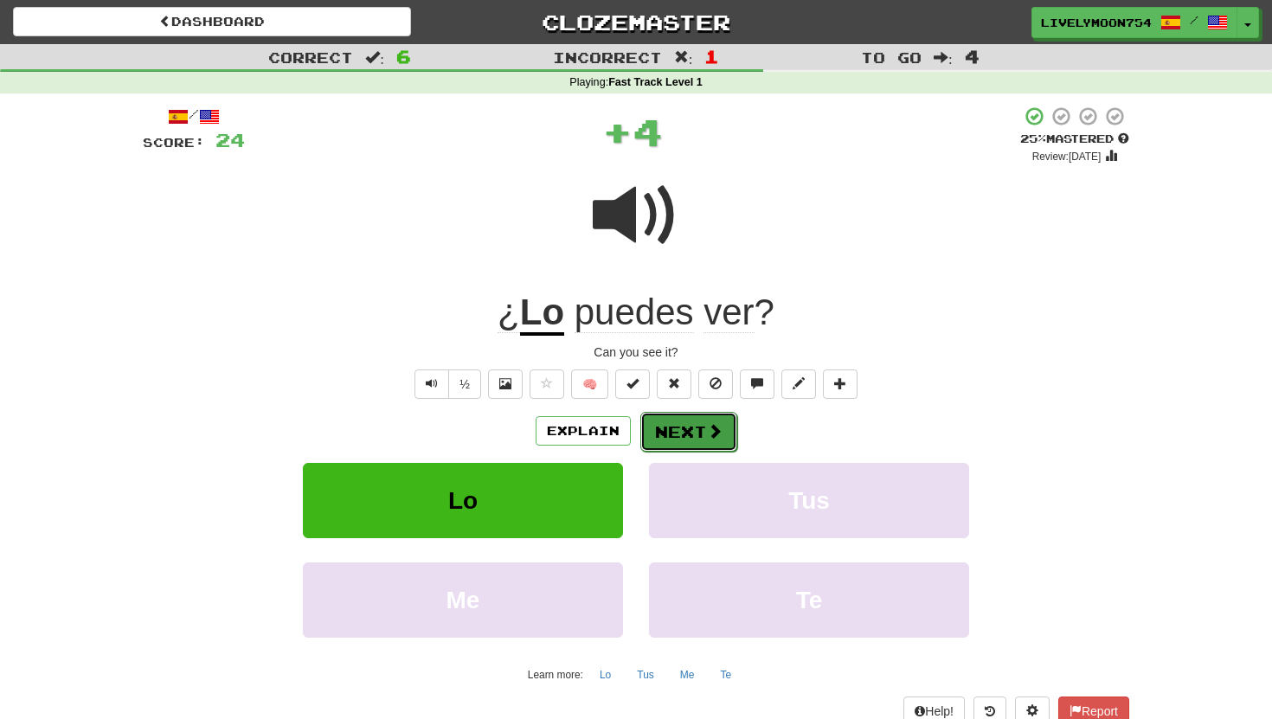
click at [655, 422] on button "Next" at bounding box center [688, 432] width 97 height 40
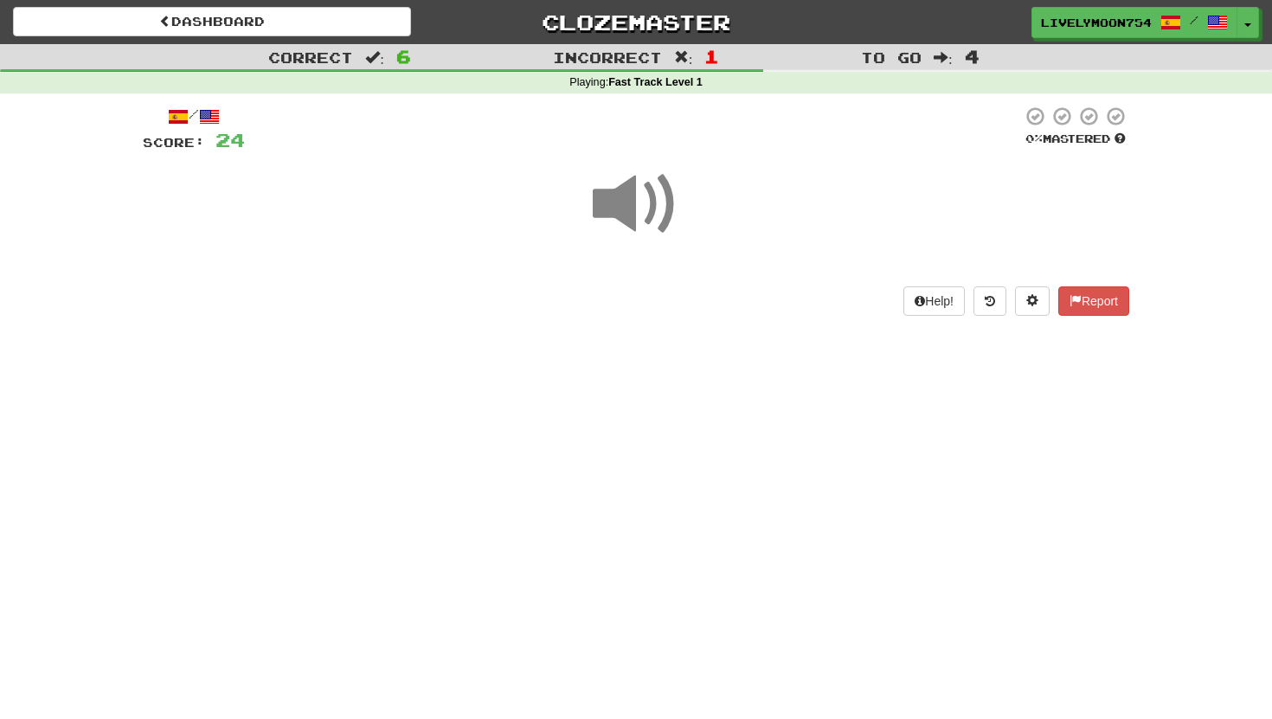
click at [652, 247] on span at bounding box center [636, 204] width 87 height 87
click at [665, 231] on span at bounding box center [636, 204] width 87 height 87
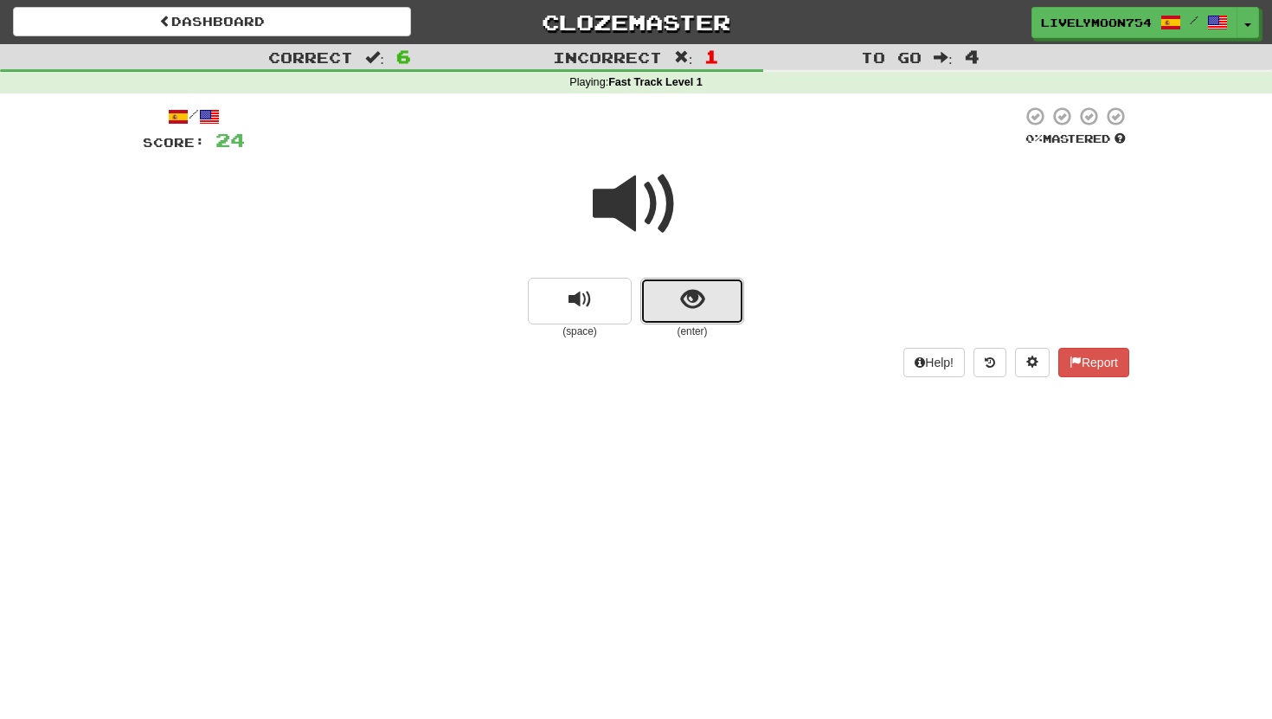
click at [665, 292] on button "show sentence" at bounding box center [692, 301] width 104 height 47
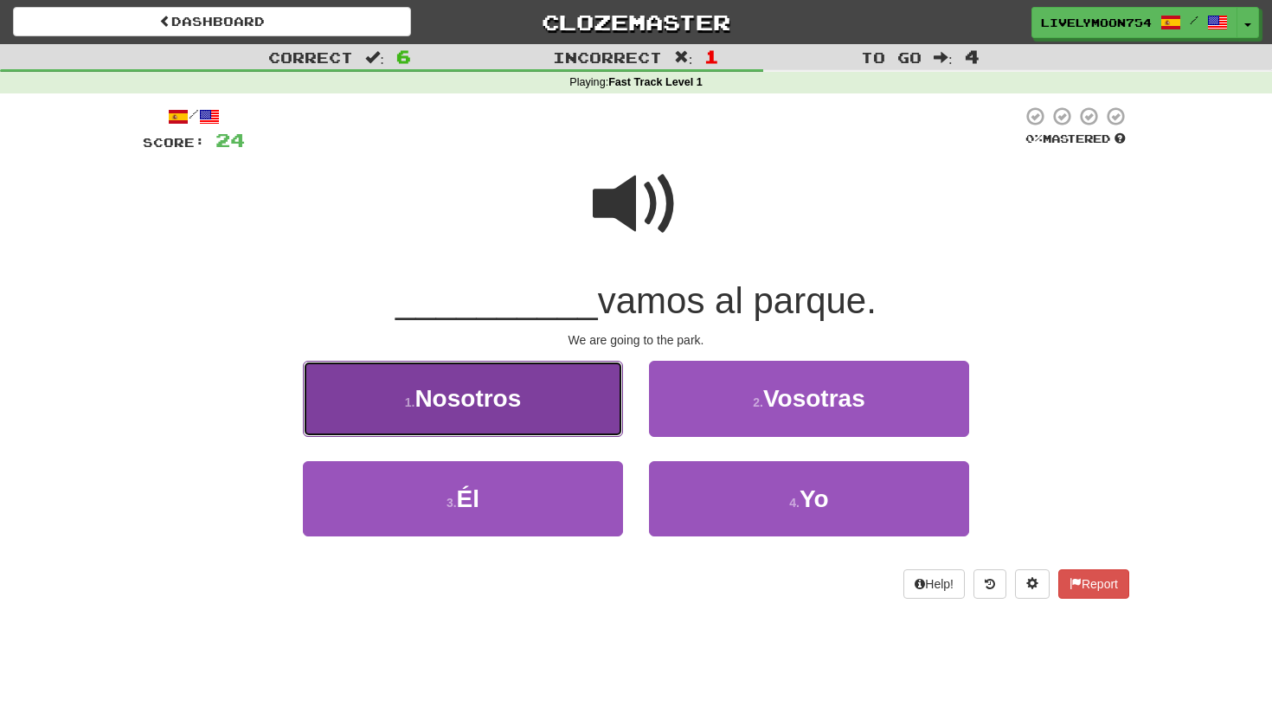
click at [552, 363] on button "1 . Nosotros" at bounding box center [463, 398] width 320 height 75
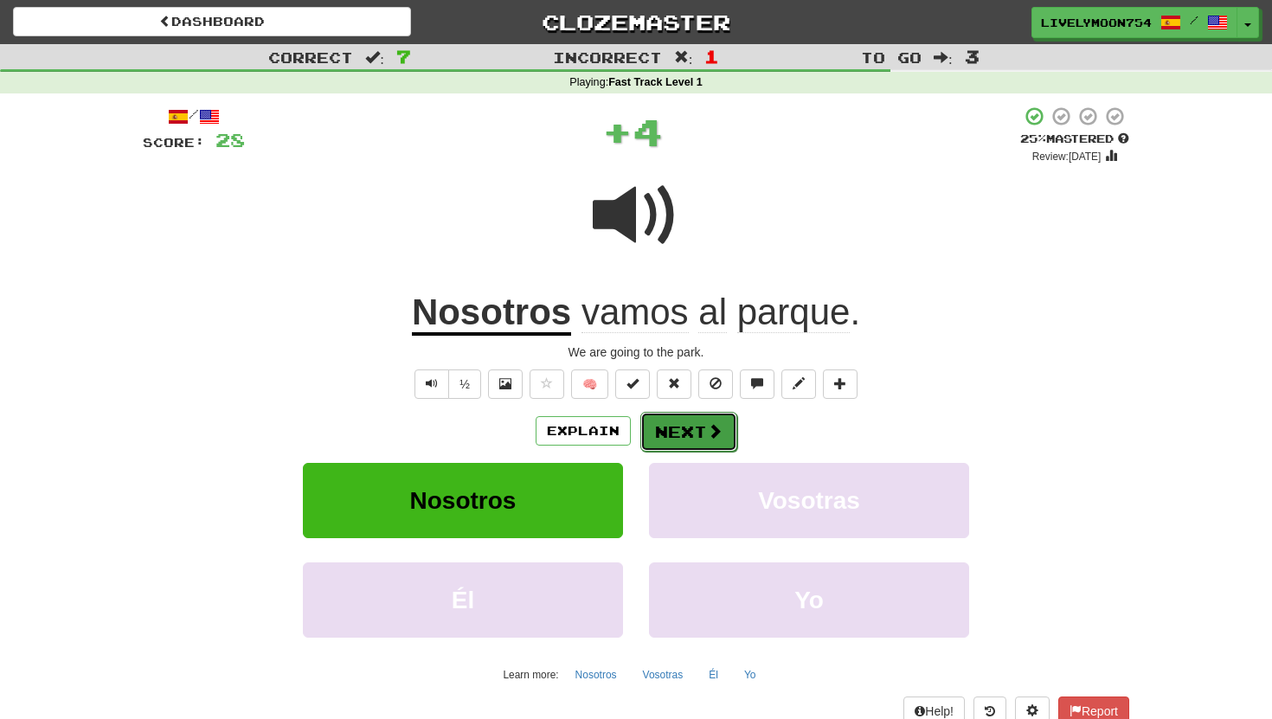
click at [654, 427] on button "Next" at bounding box center [688, 432] width 97 height 40
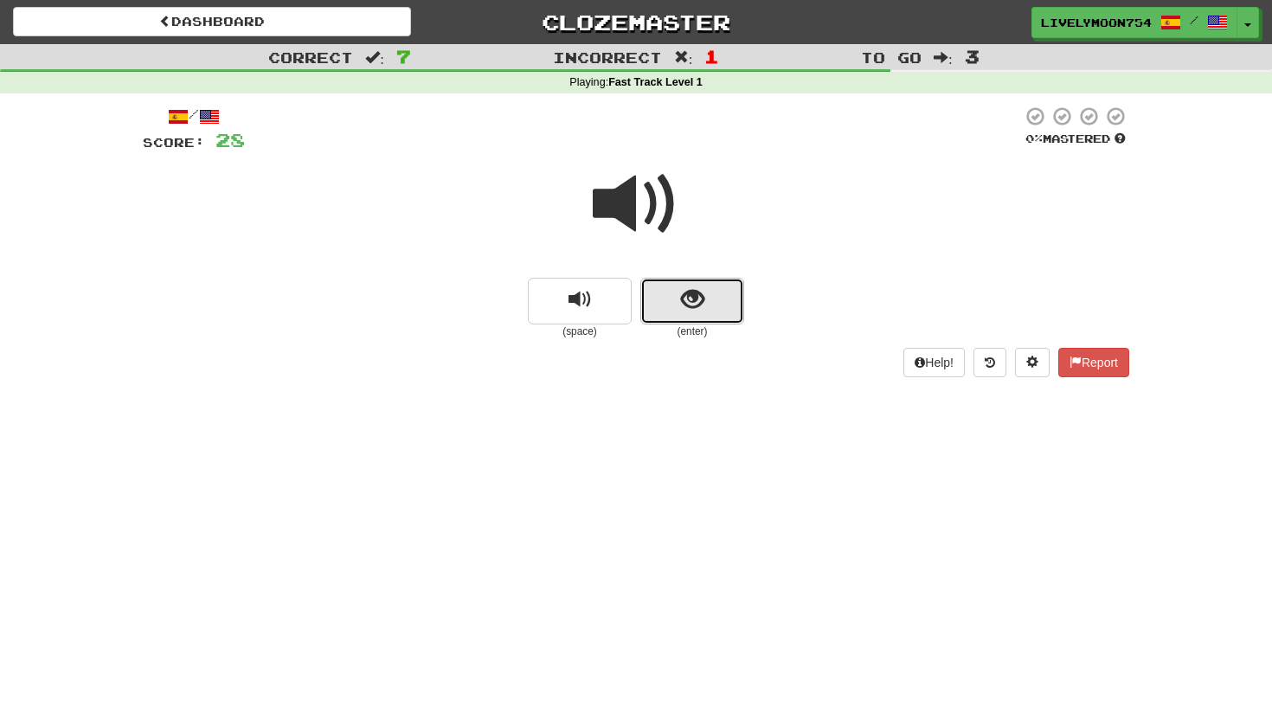
click at [669, 290] on button "show sentence" at bounding box center [692, 301] width 104 height 47
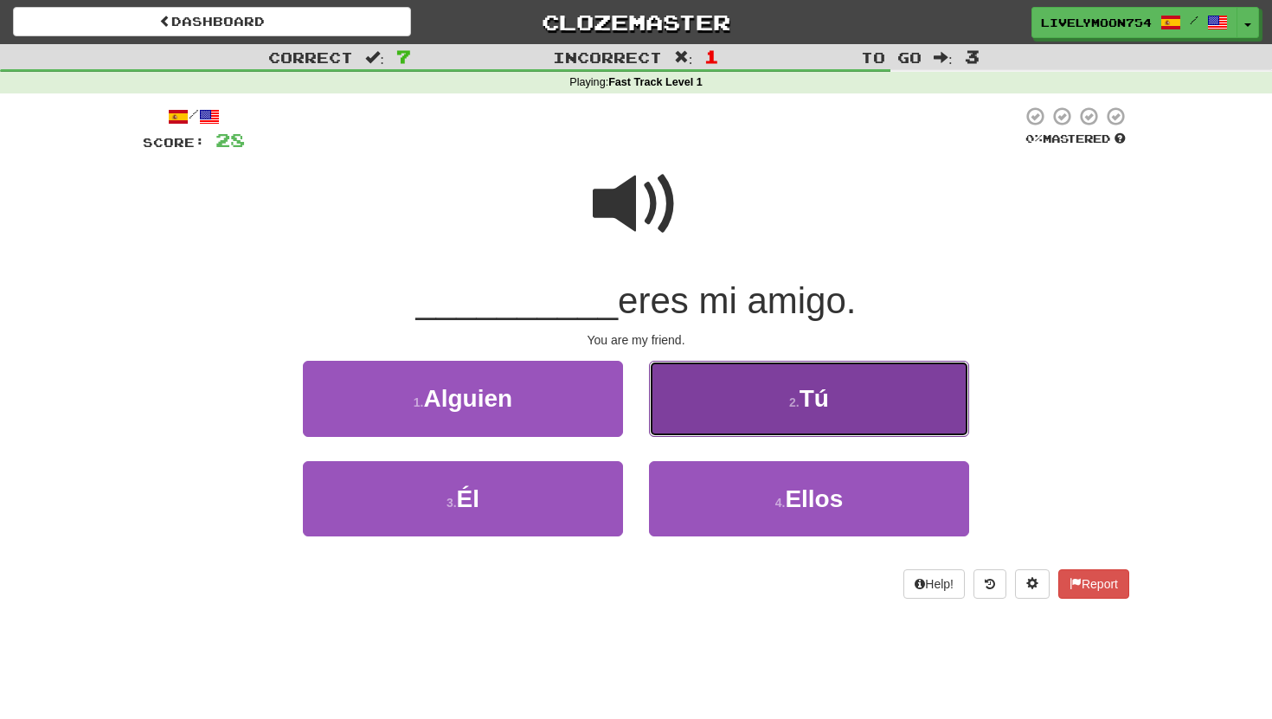
click at [741, 408] on button "2 . Tú" at bounding box center [809, 398] width 320 height 75
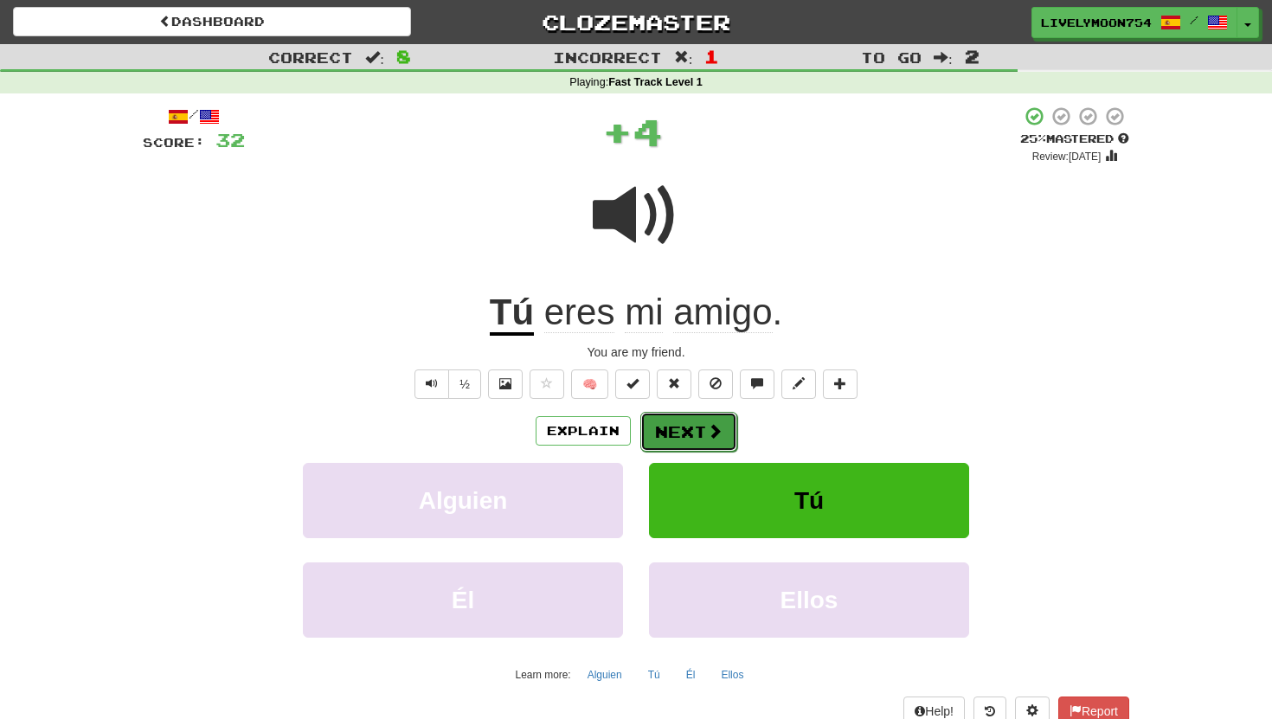
click at [725, 438] on button "Next" at bounding box center [688, 432] width 97 height 40
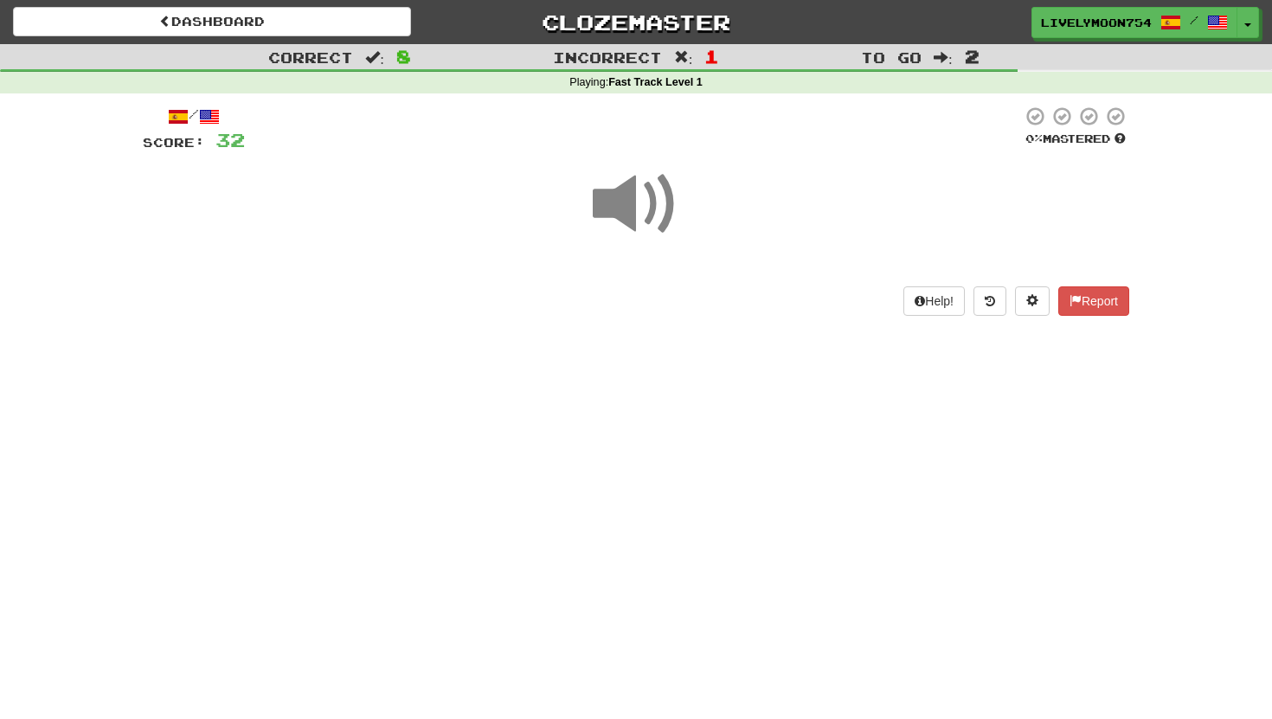
click at [633, 212] on span at bounding box center [636, 204] width 87 height 87
click at [633, 209] on span at bounding box center [636, 204] width 87 height 87
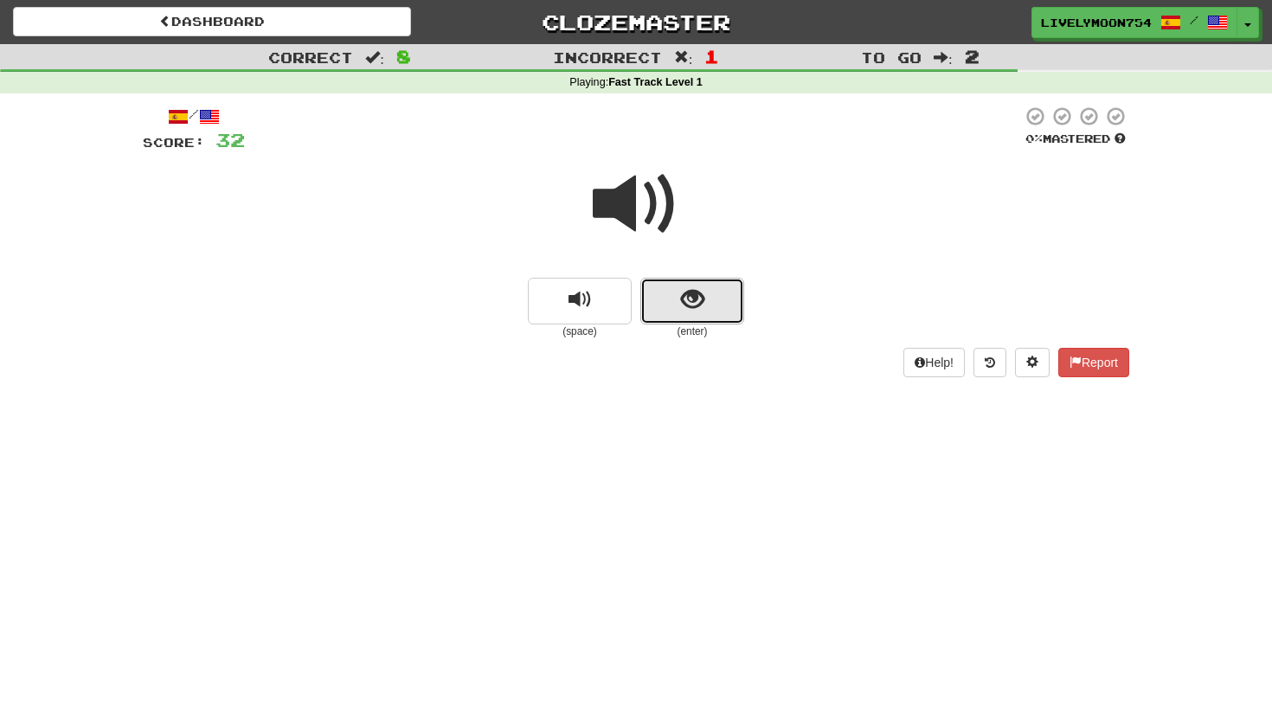
click at [723, 301] on button "show sentence" at bounding box center [692, 301] width 104 height 47
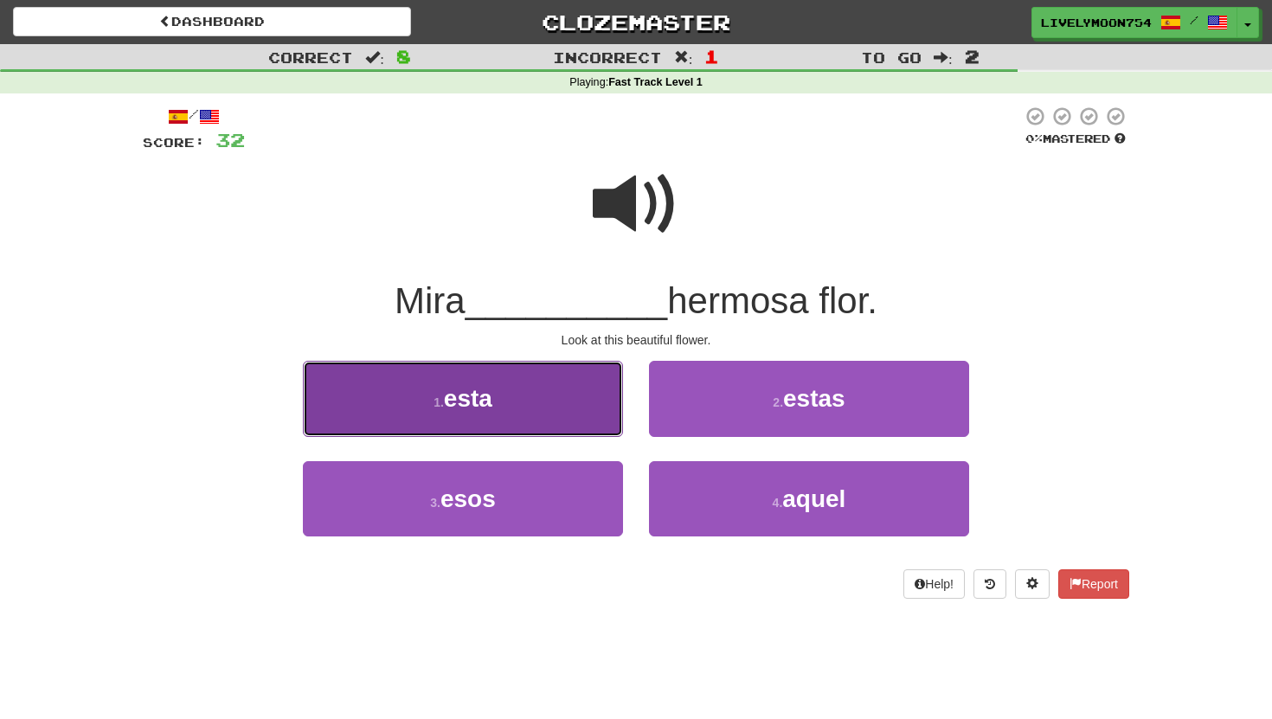
click at [566, 385] on button "1 . esta" at bounding box center [463, 398] width 320 height 75
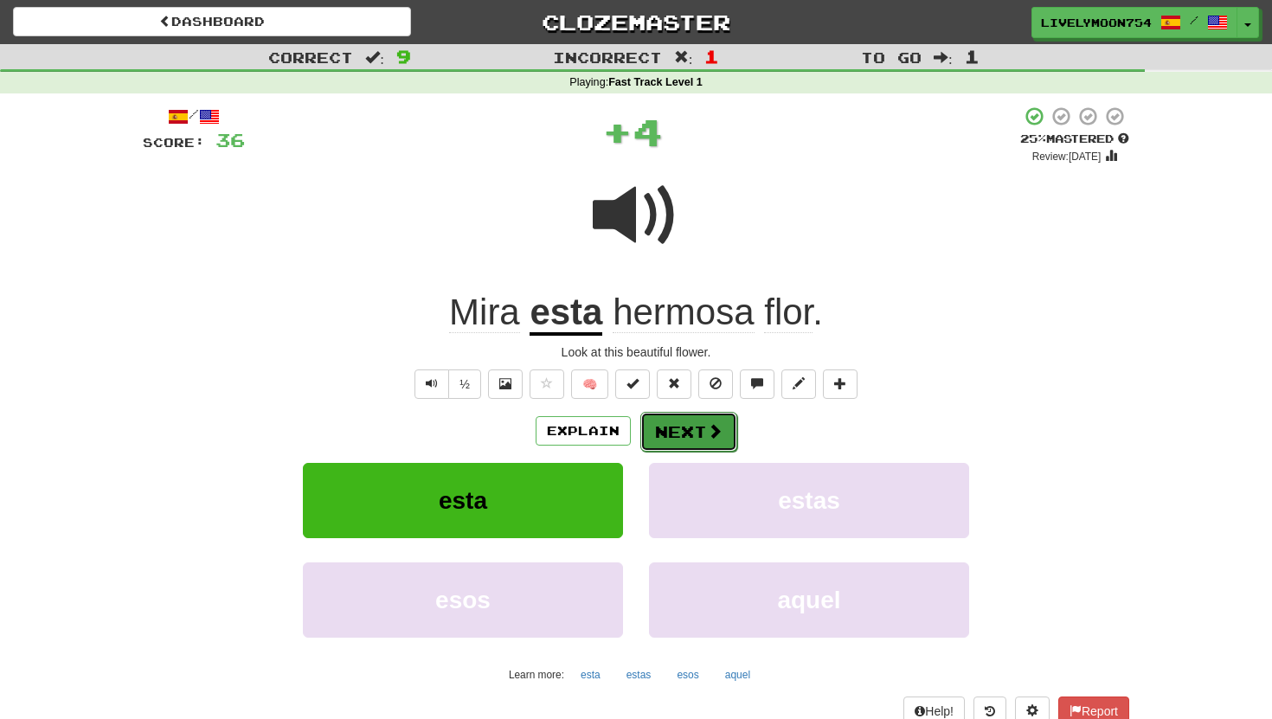
click at [722, 426] on button "Next" at bounding box center [688, 432] width 97 height 40
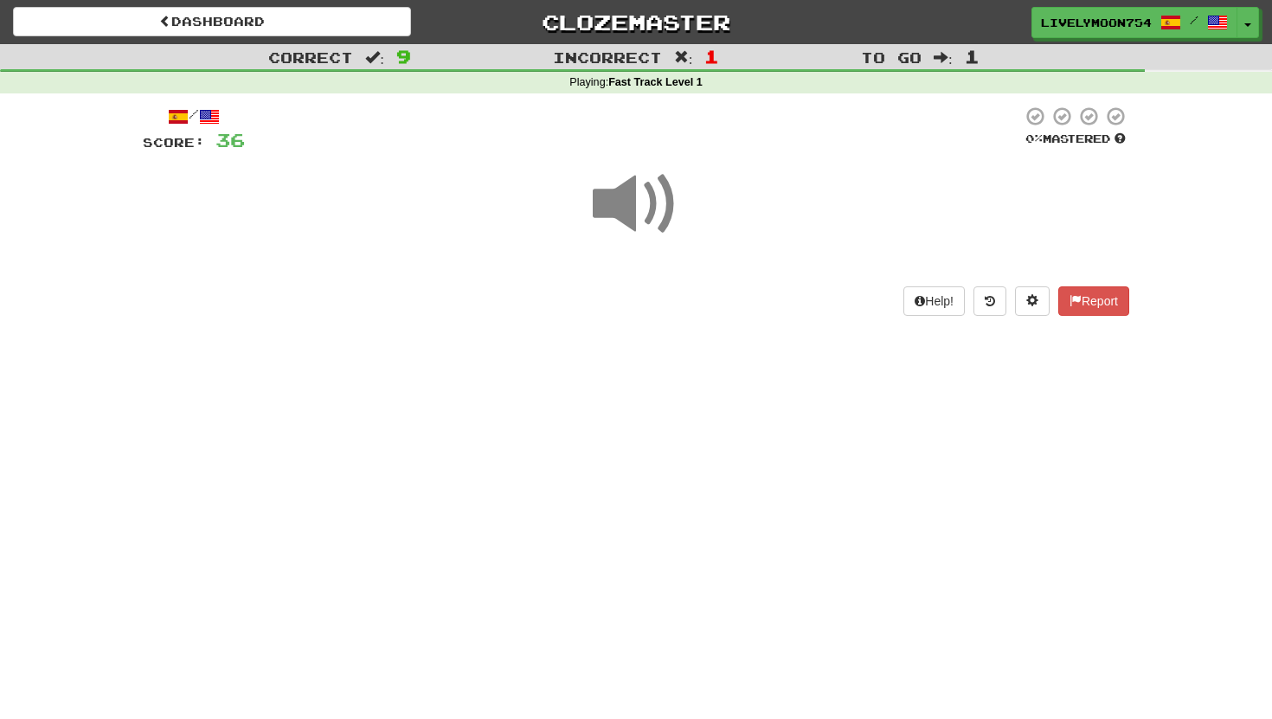
click at [630, 206] on span at bounding box center [636, 204] width 87 height 87
click at [670, 219] on span at bounding box center [636, 204] width 87 height 87
click at [675, 225] on span at bounding box center [636, 204] width 87 height 87
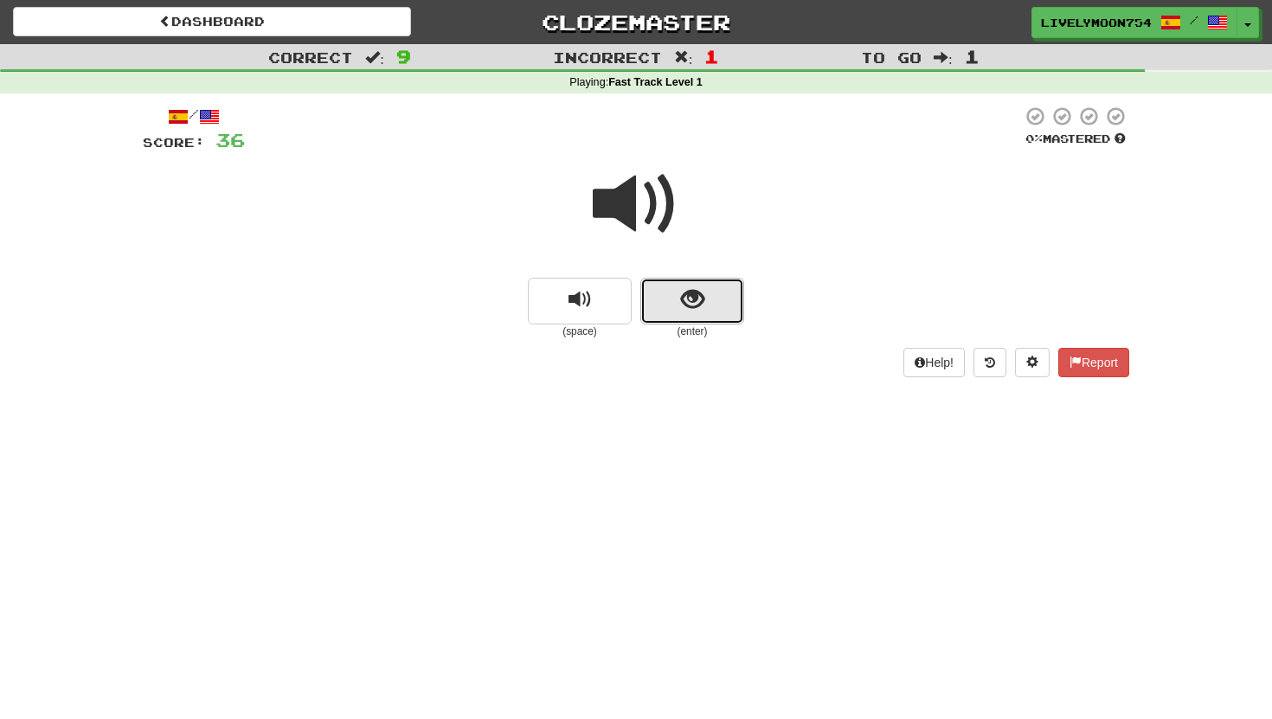
click at [728, 301] on button "show sentence" at bounding box center [692, 301] width 104 height 47
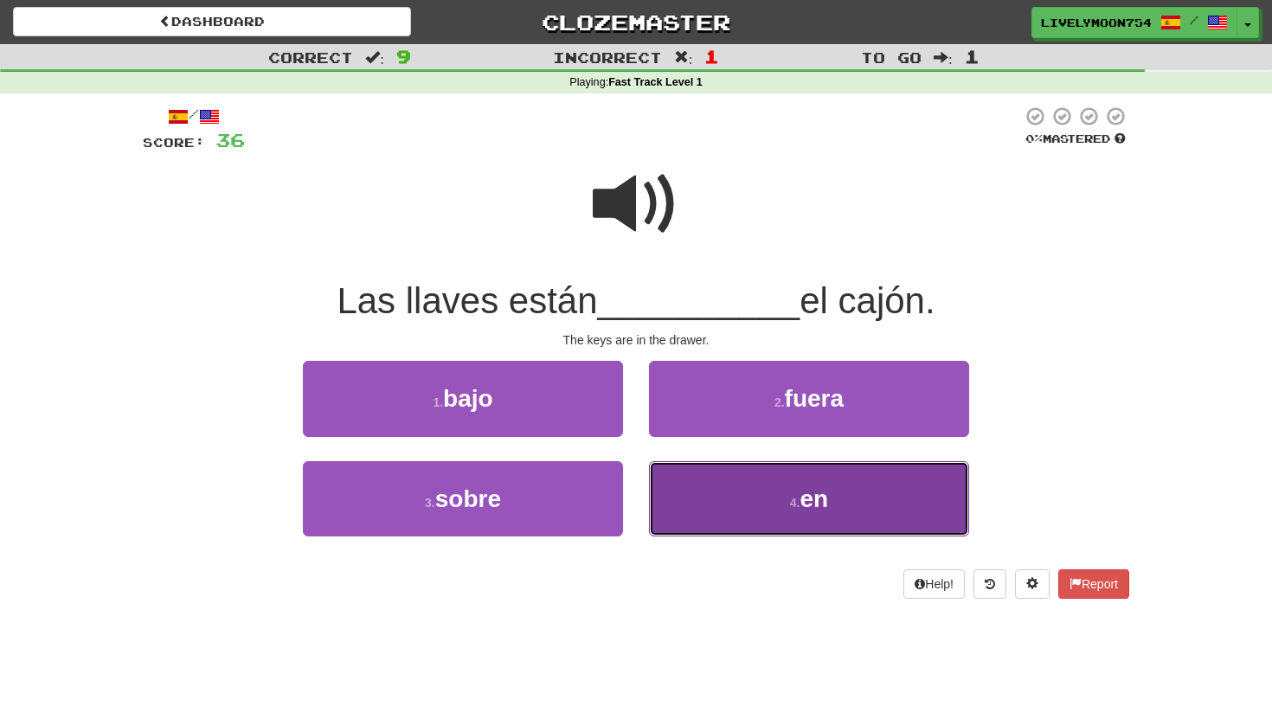
click at [722, 516] on button "4 . en" at bounding box center [809, 498] width 320 height 75
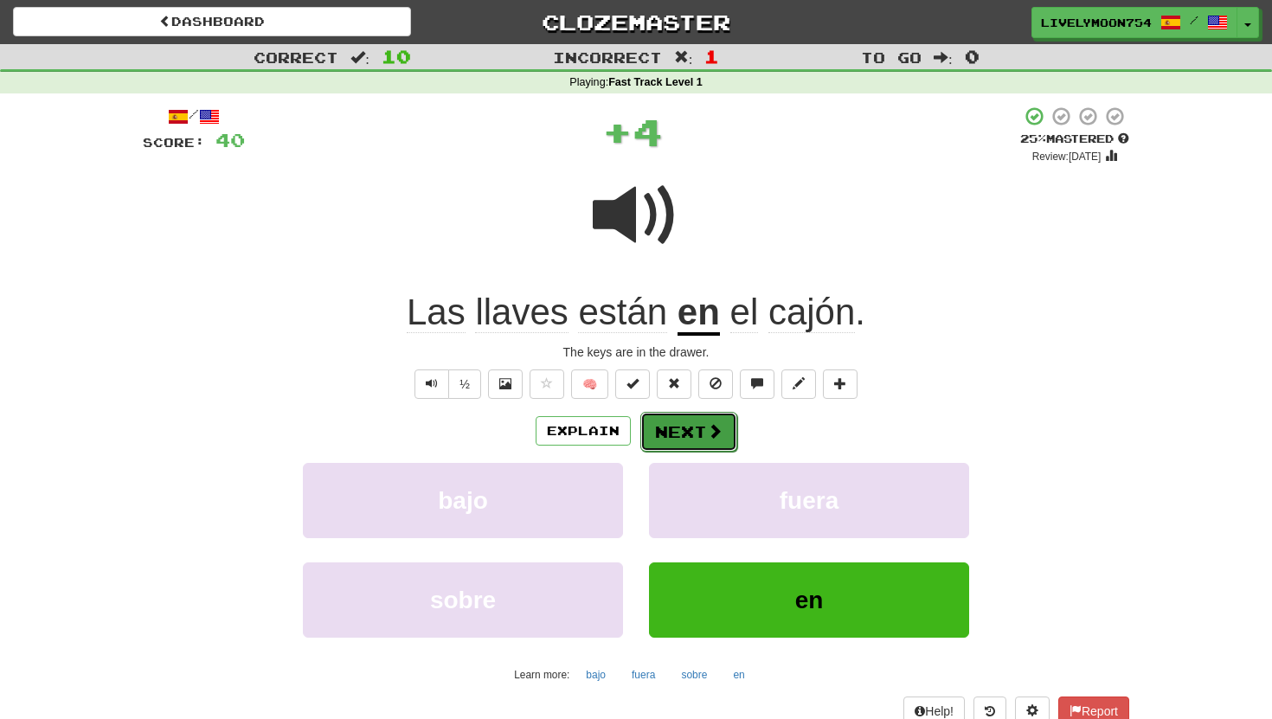
click at [709, 427] on span at bounding box center [715, 431] width 16 height 16
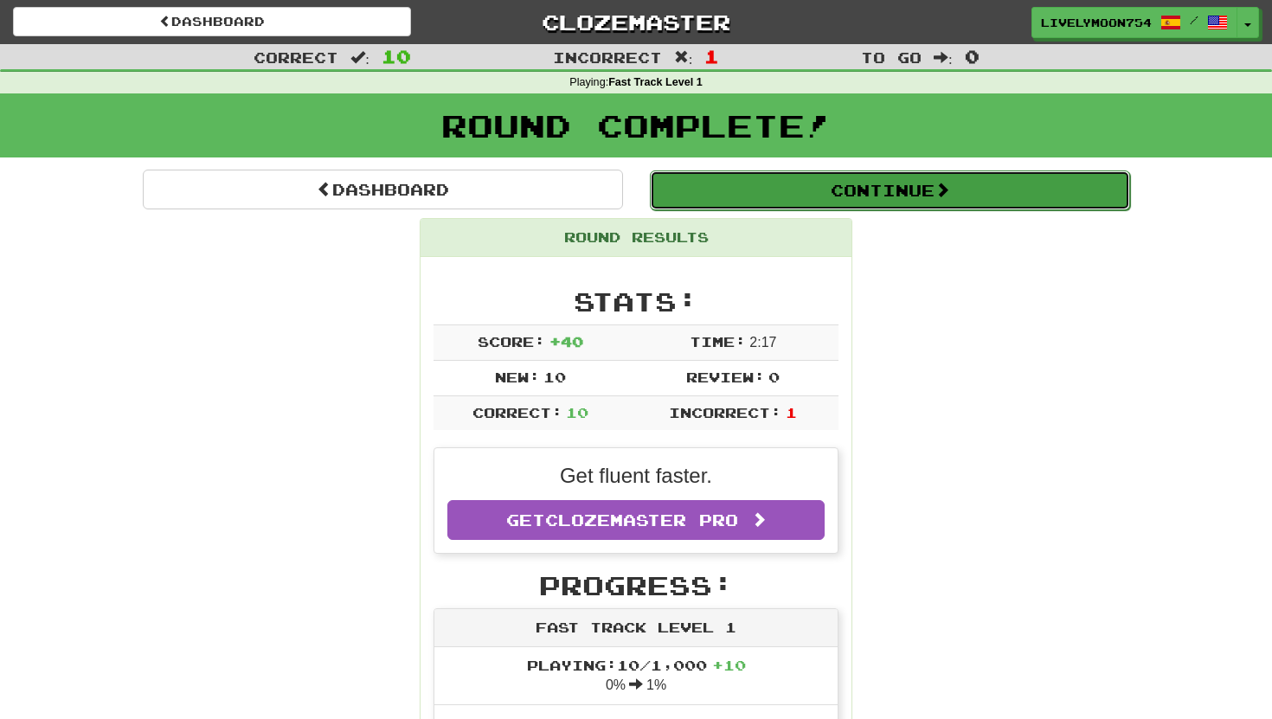
click at [838, 191] on button "Continue" at bounding box center [890, 190] width 480 height 40
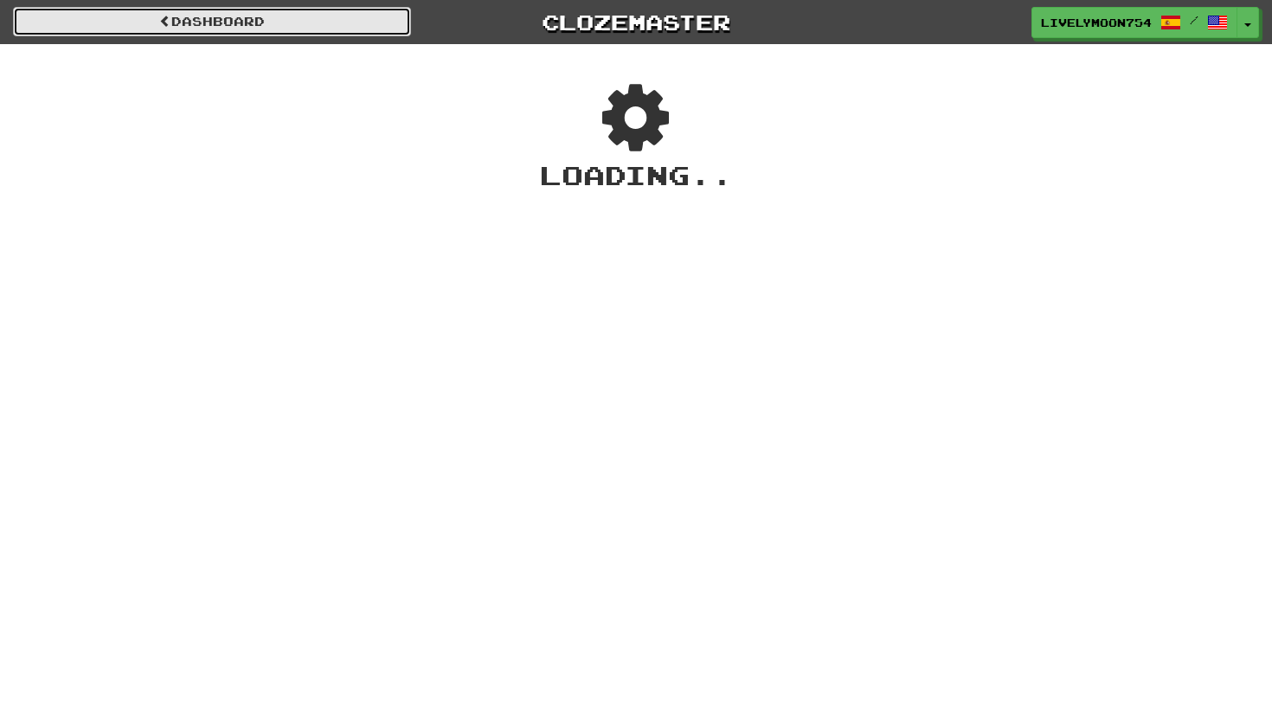
click at [119, 16] on link "Dashboard" at bounding box center [212, 21] width 398 height 29
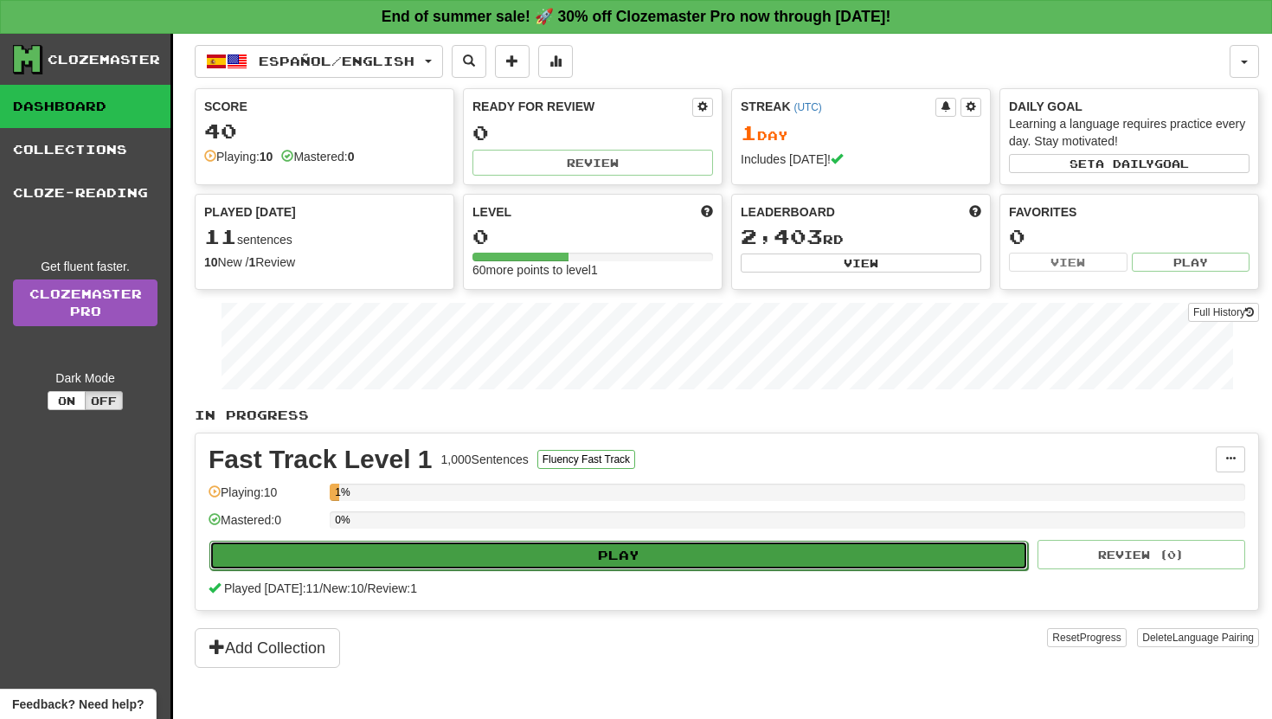
click at [548, 562] on button "Play" at bounding box center [618, 555] width 819 height 29
select select "**"
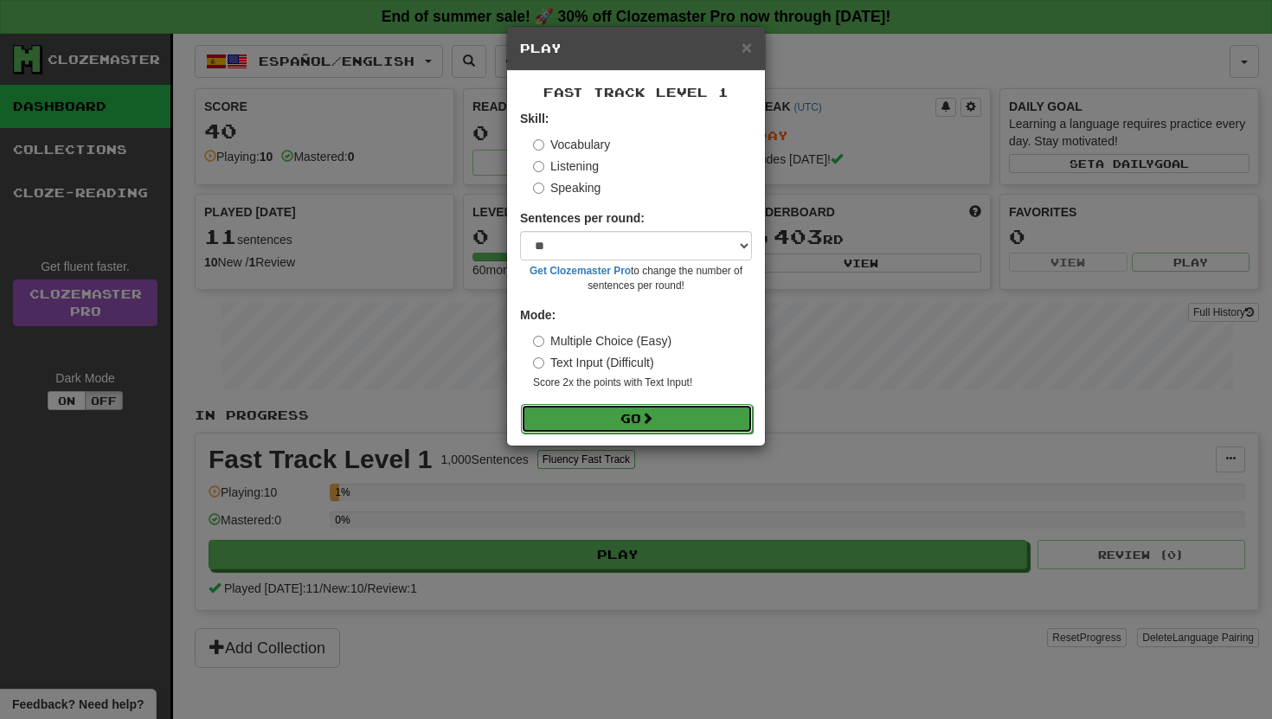
click at [581, 413] on button "Go" at bounding box center [637, 418] width 232 height 29
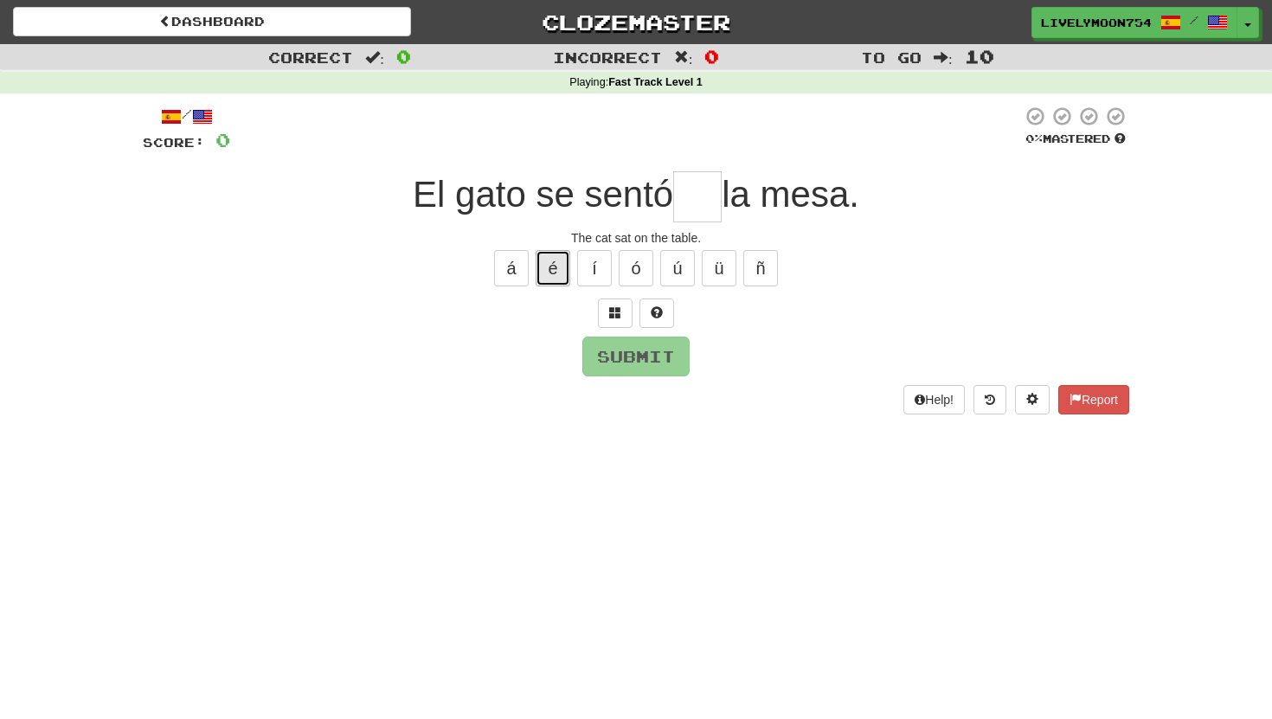
click at [566, 267] on button "é" at bounding box center [553, 268] width 35 height 36
click at [598, 264] on button "í" at bounding box center [594, 268] width 35 height 36
click at [599, 264] on button "í" at bounding box center [594, 268] width 35 height 36
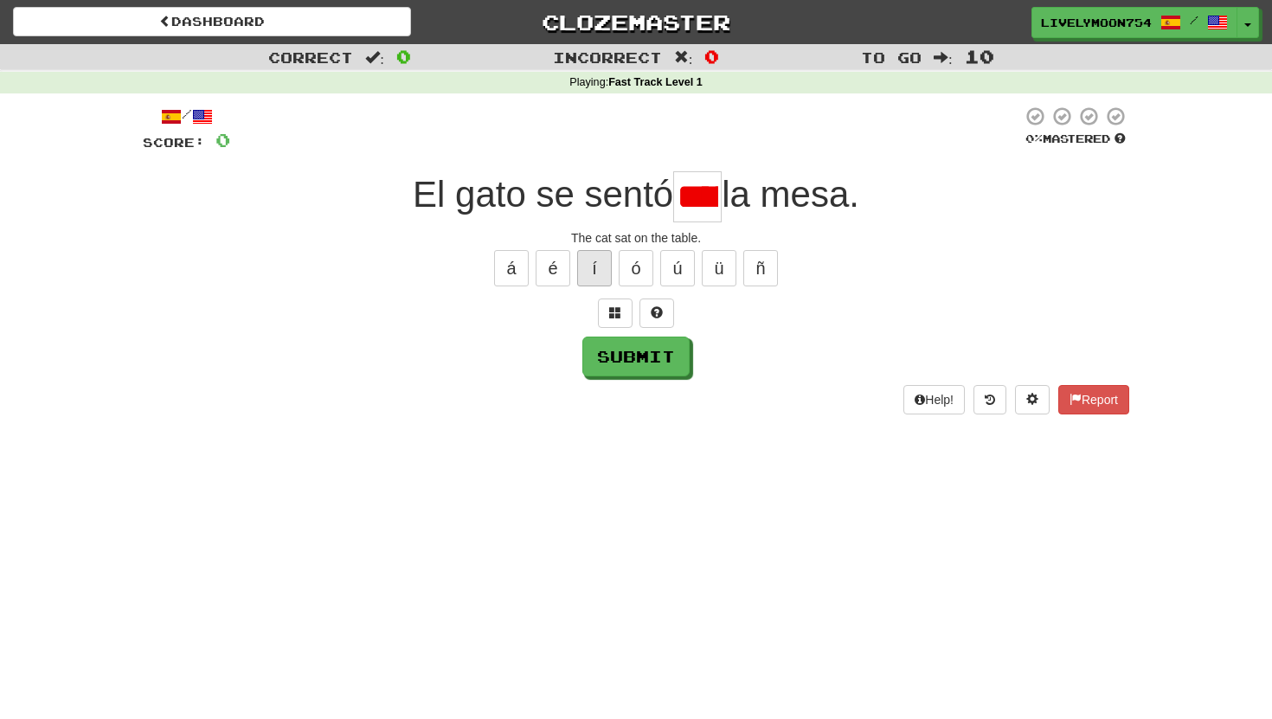
scroll to position [0, 10]
click at [611, 314] on span at bounding box center [615, 312] width 12 height 12
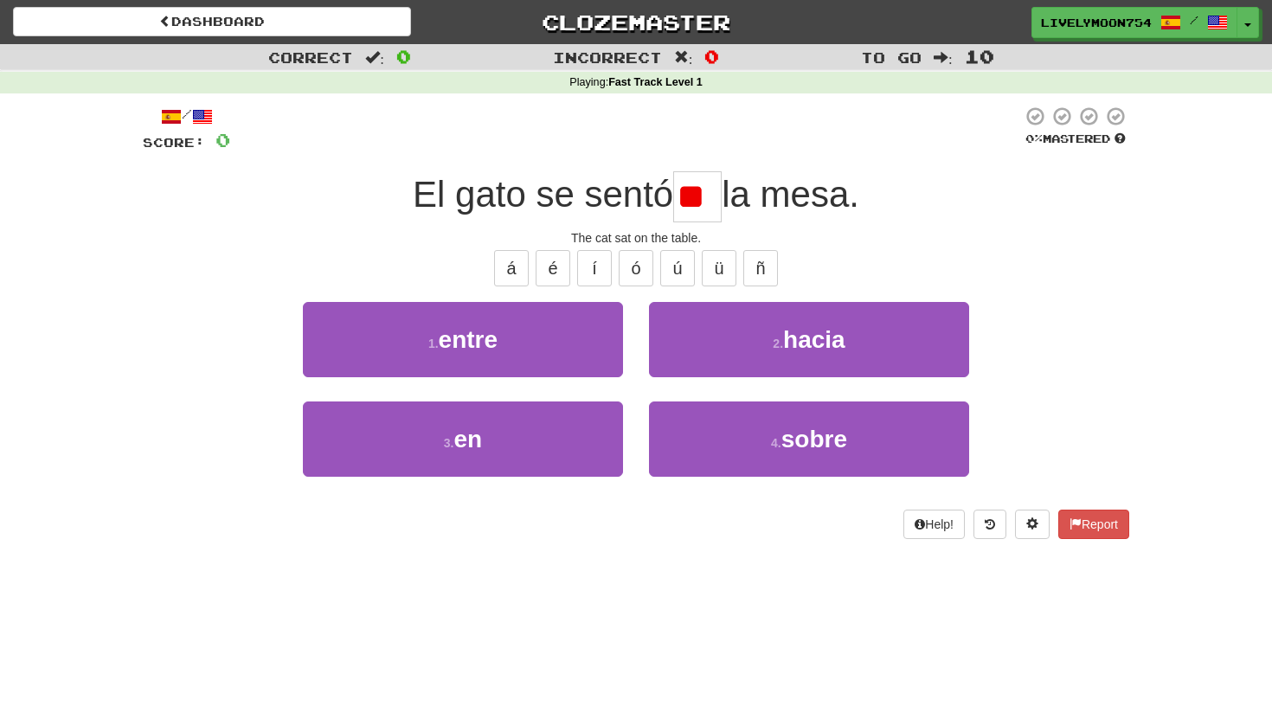
scroll to position [0, 0]
type input "*"
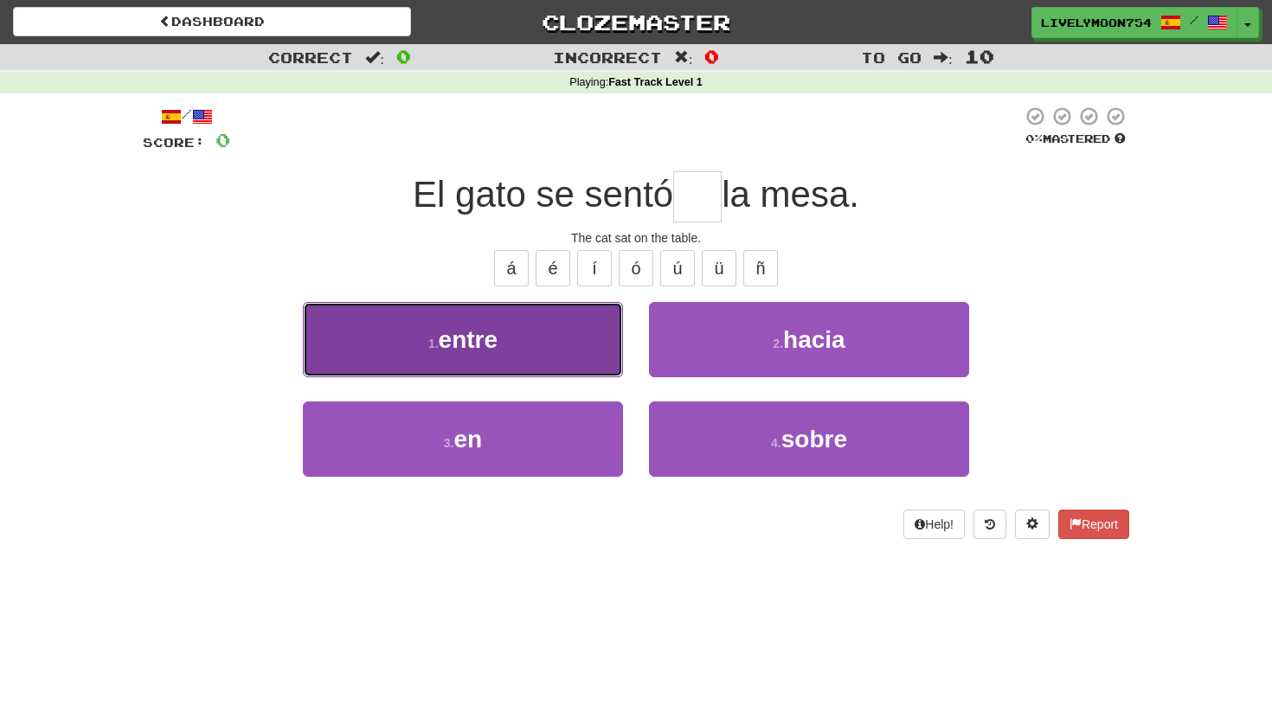
click at [575, 313] on button "1 . entre" at bounding box center [463, 339] width 320 height 75
type input "**"
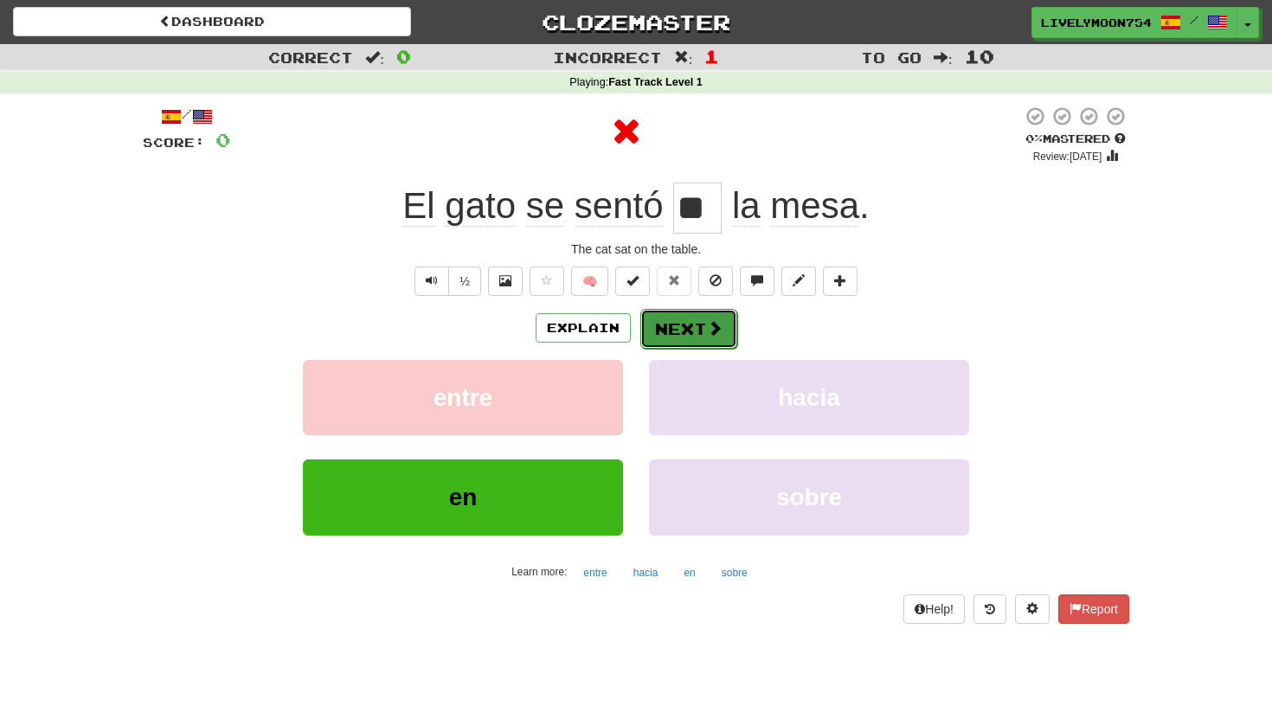
click at [701, 334] on button "Next" at bounding box center [688, 329] width 97 height 40
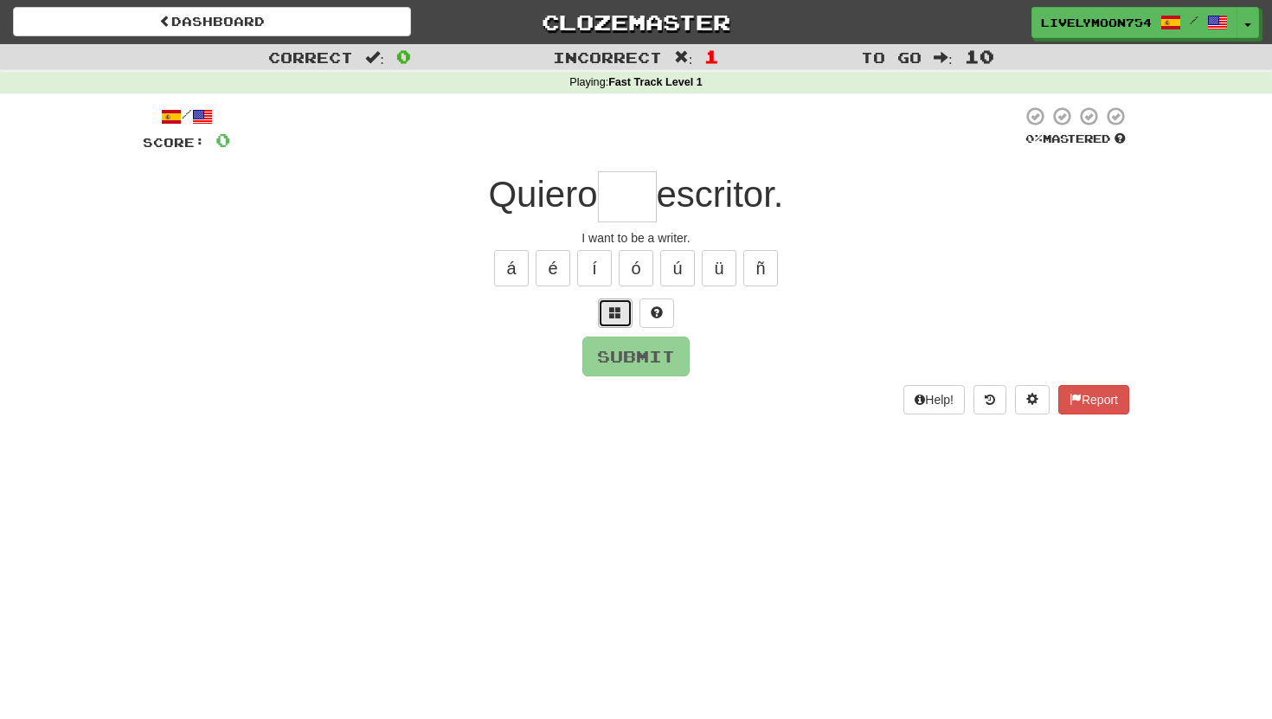
click at [621, 317] on button at bounding box center [615, 313] width 35 height 29
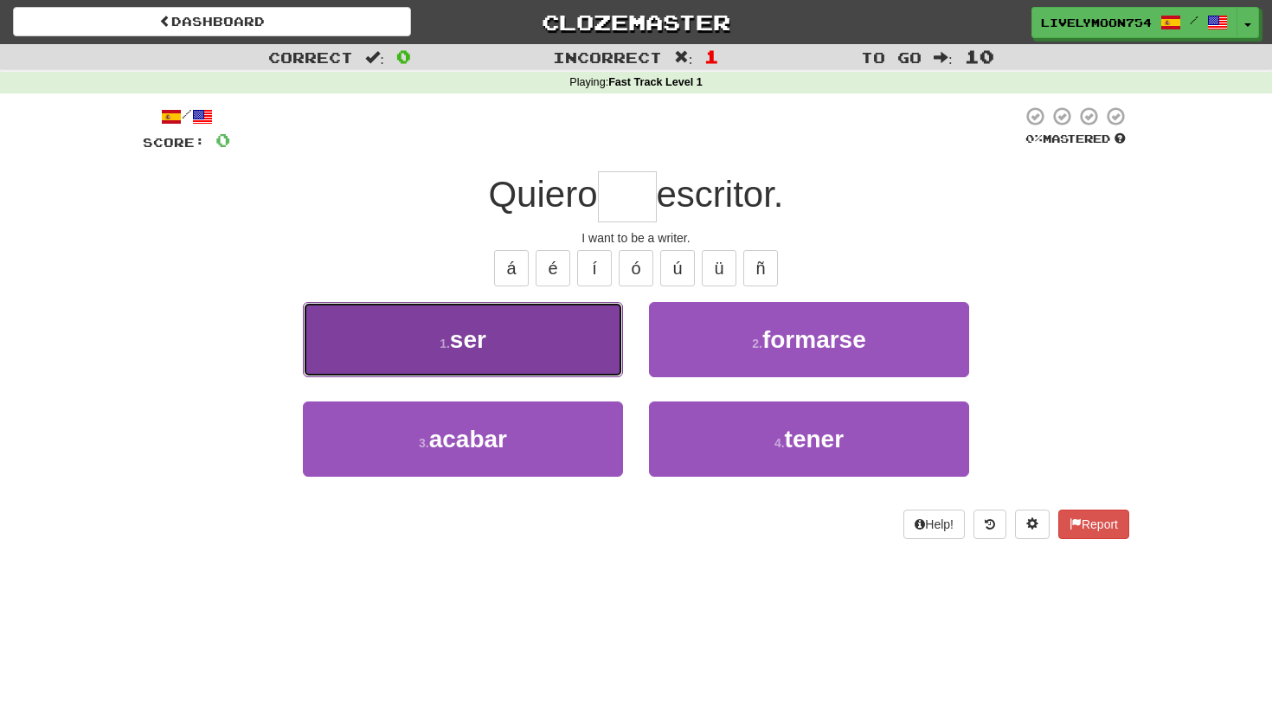
click at [596, 332] on button "1 . ser" at bounding box center [463, 339] width 320 height 75
type input "***"
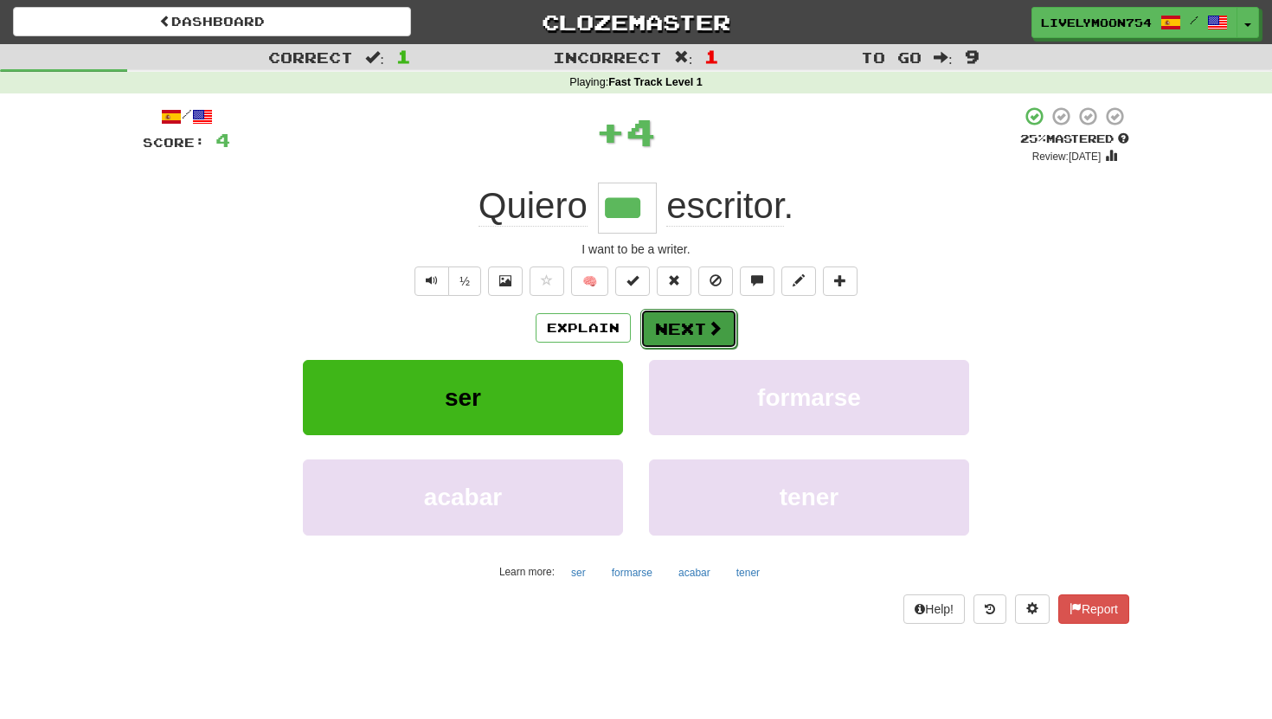
click at [687, 328] on button "Next" at bounding box center [688, 329] width 97 height 40
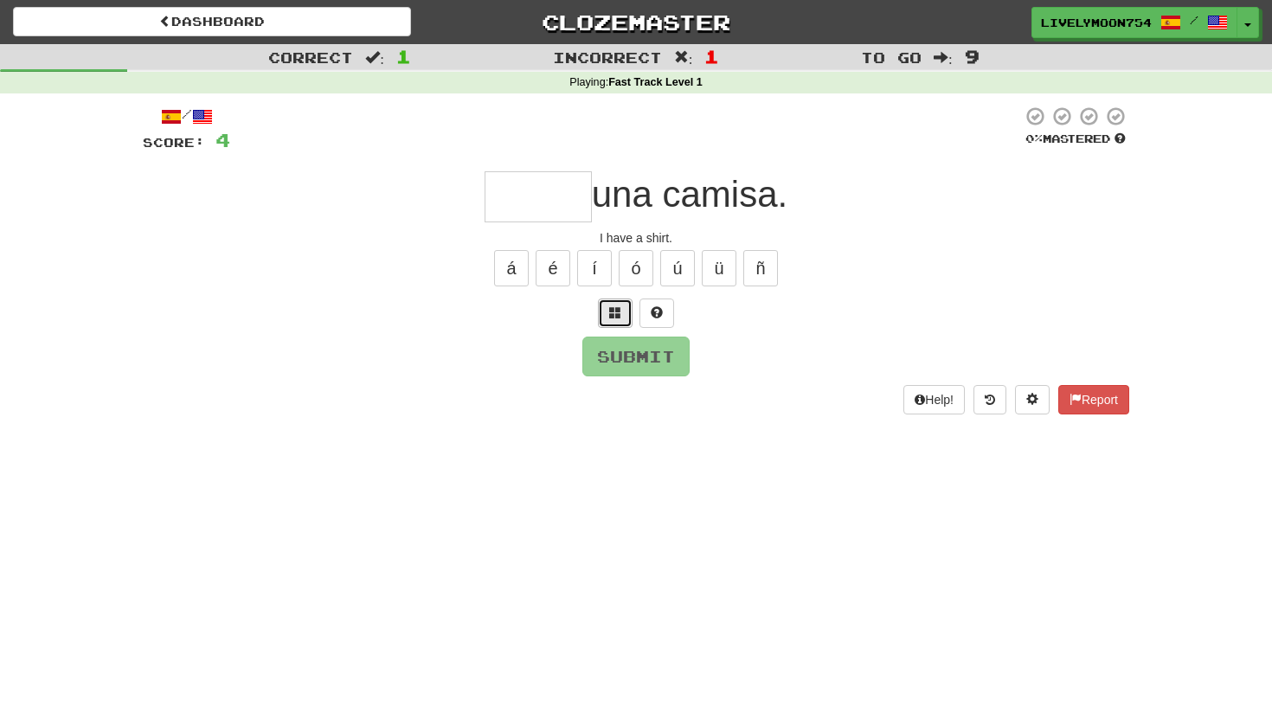
click at [617, 306] on span at bounding box center [615, 312] width 12 height 12
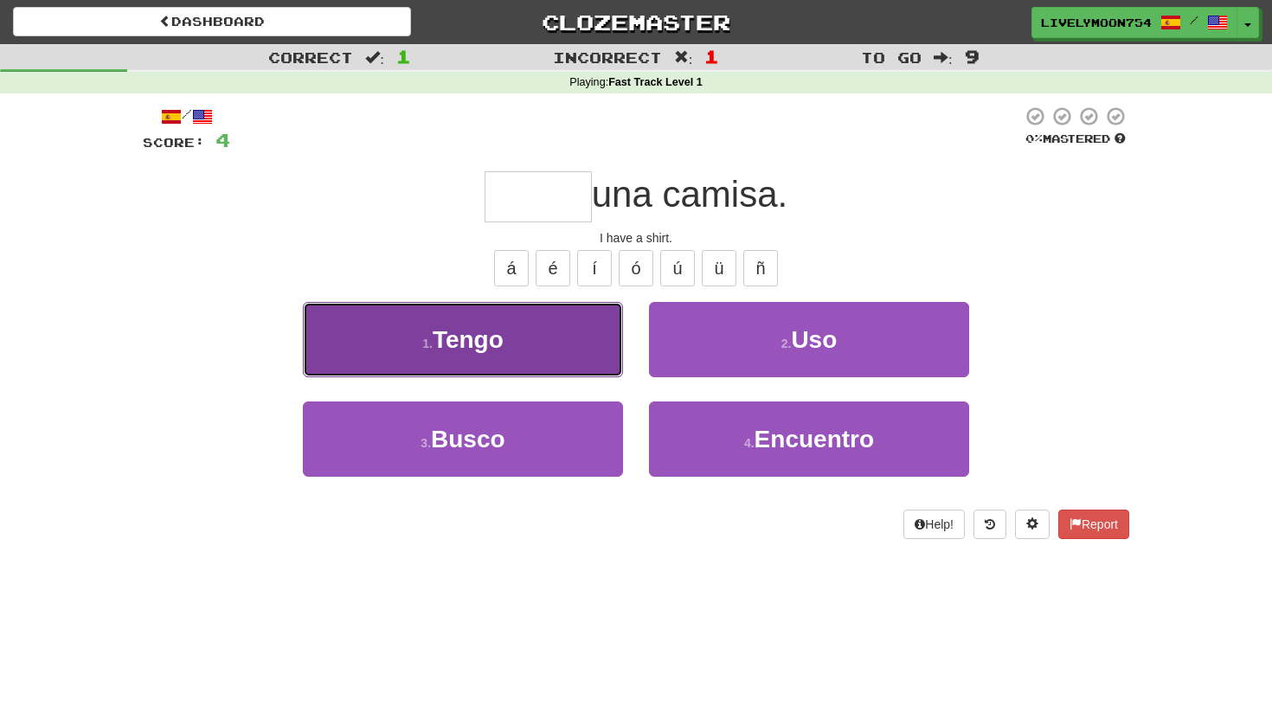
click at [575, 339] on button "1 . Tengo" at bounding box center [463, 339] width 320 height 75
type input "*****"
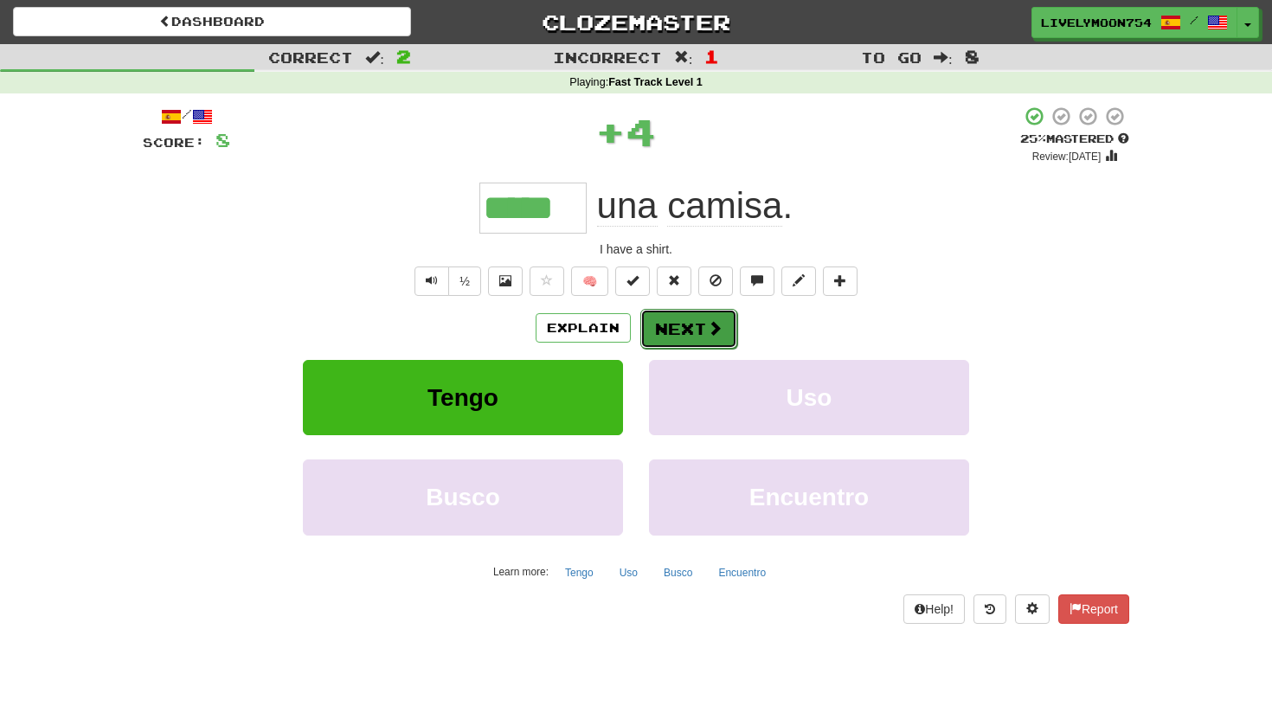
click at [647, 336] on button "Next" at bounding box center [688, 329] width 97 height 40
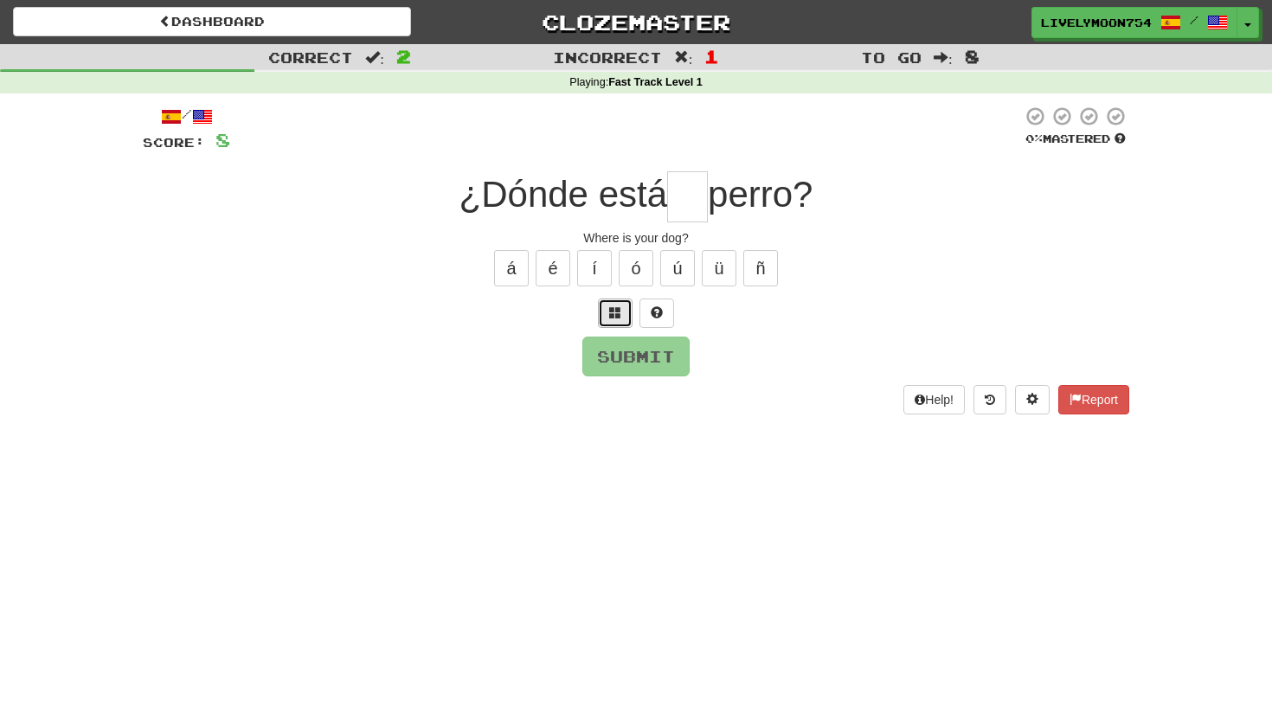
click at [620, 308] on span at bounding box center [615, 312] width 12 height 12
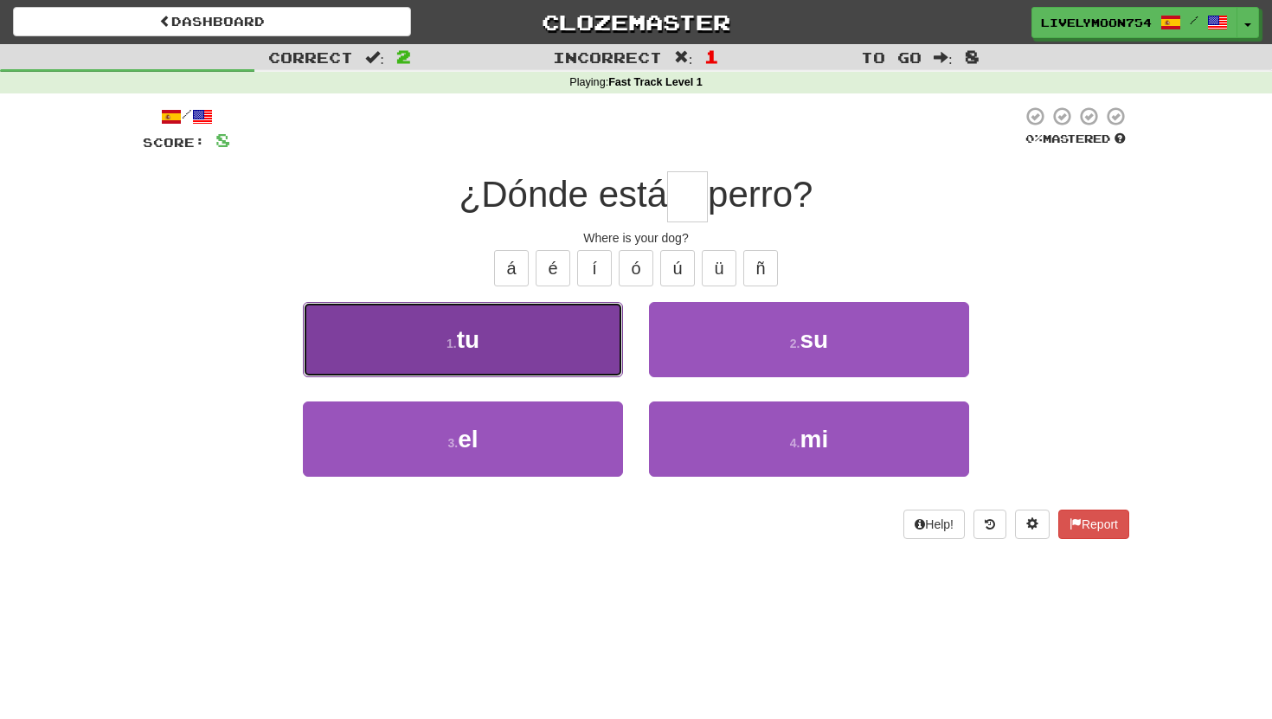
click at [590, 362] on button "1 . tu" at bounding box center [463, 339] width 320 height 75
type input "**"
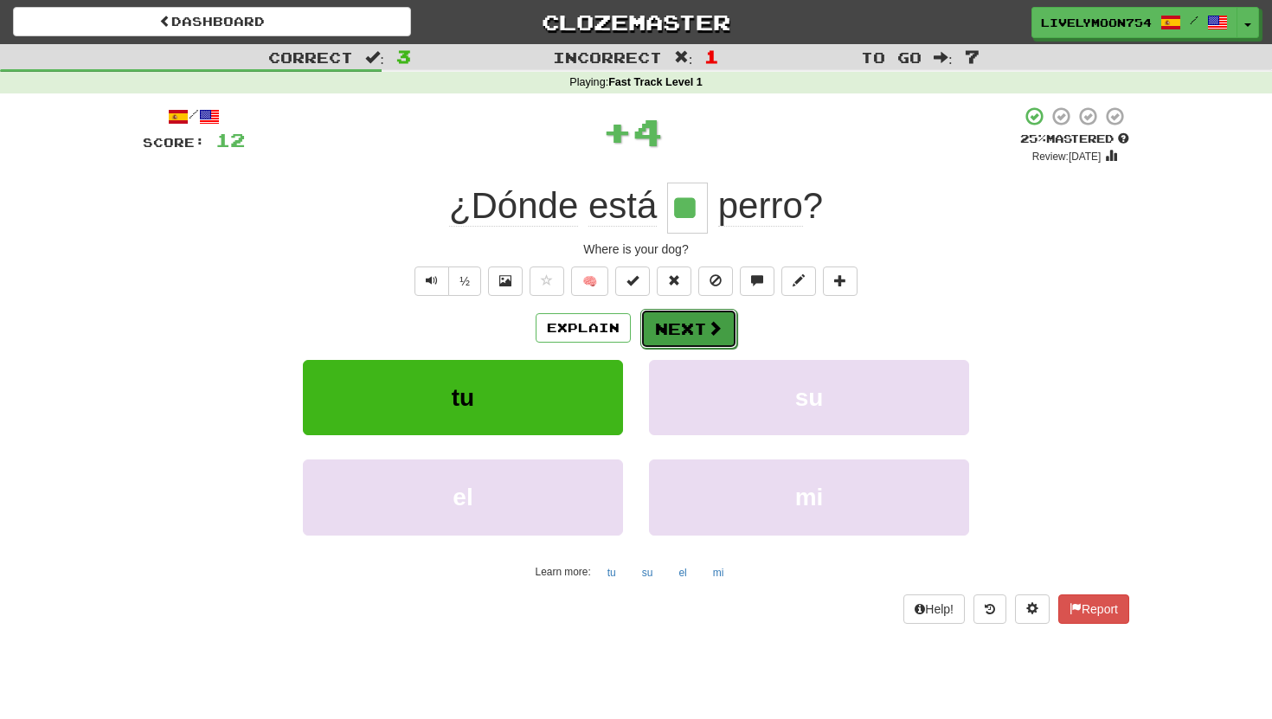
click at [707, 331] on span at bounding box center [715, 328] width 16 height 16
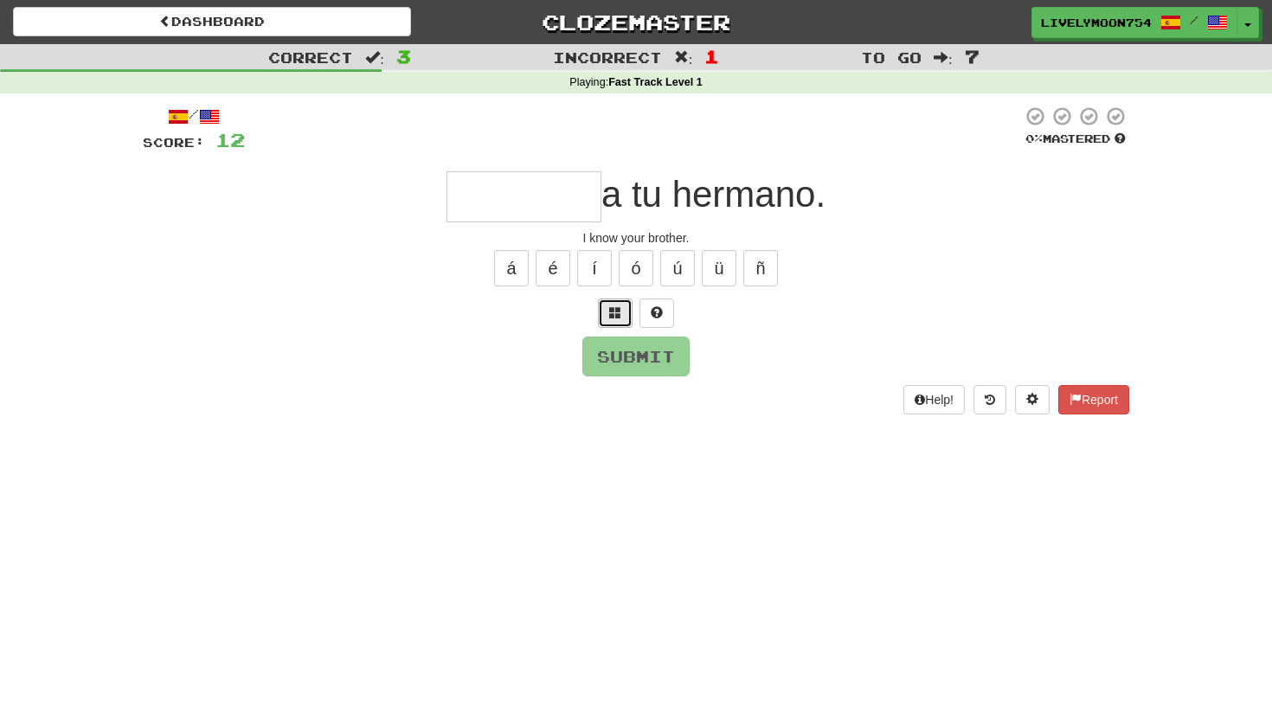
click at [619, 306] on span at bounding box center [615, 312] width 12 height 12
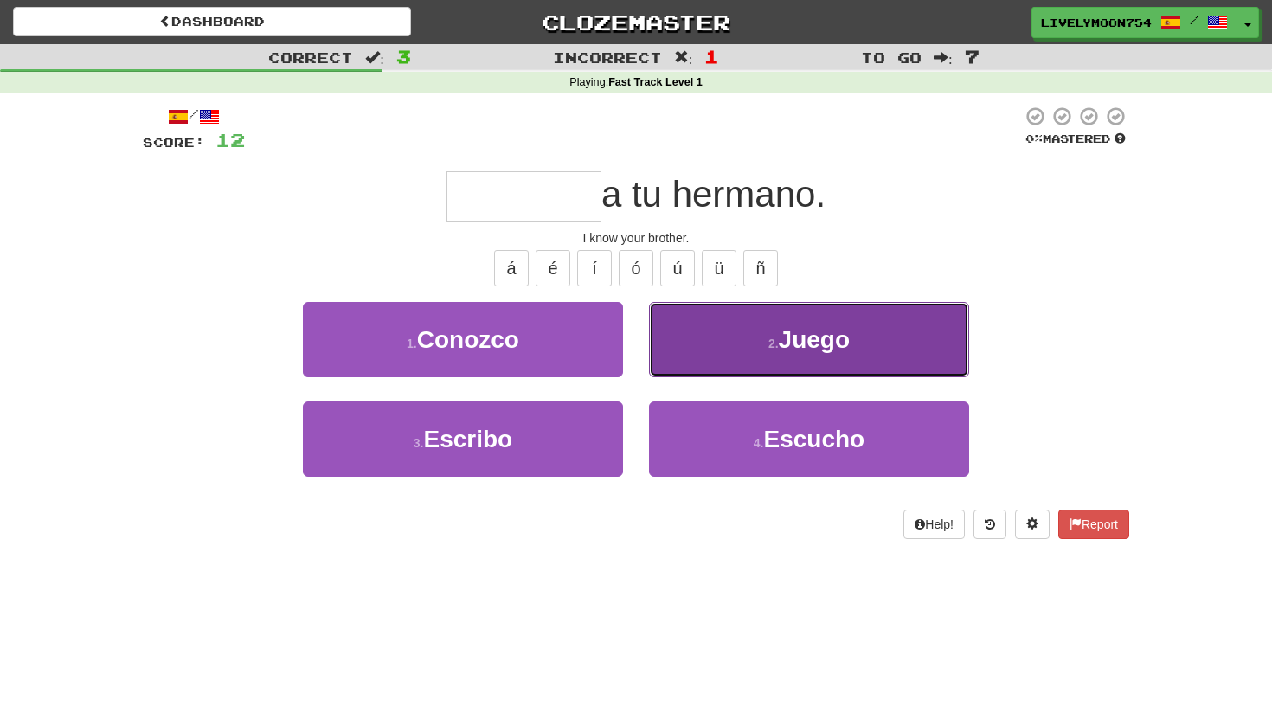
click at [704, 350] on button "2 . Juego" at bounding box center [809, 339] width 320 height 75
type input "*******"
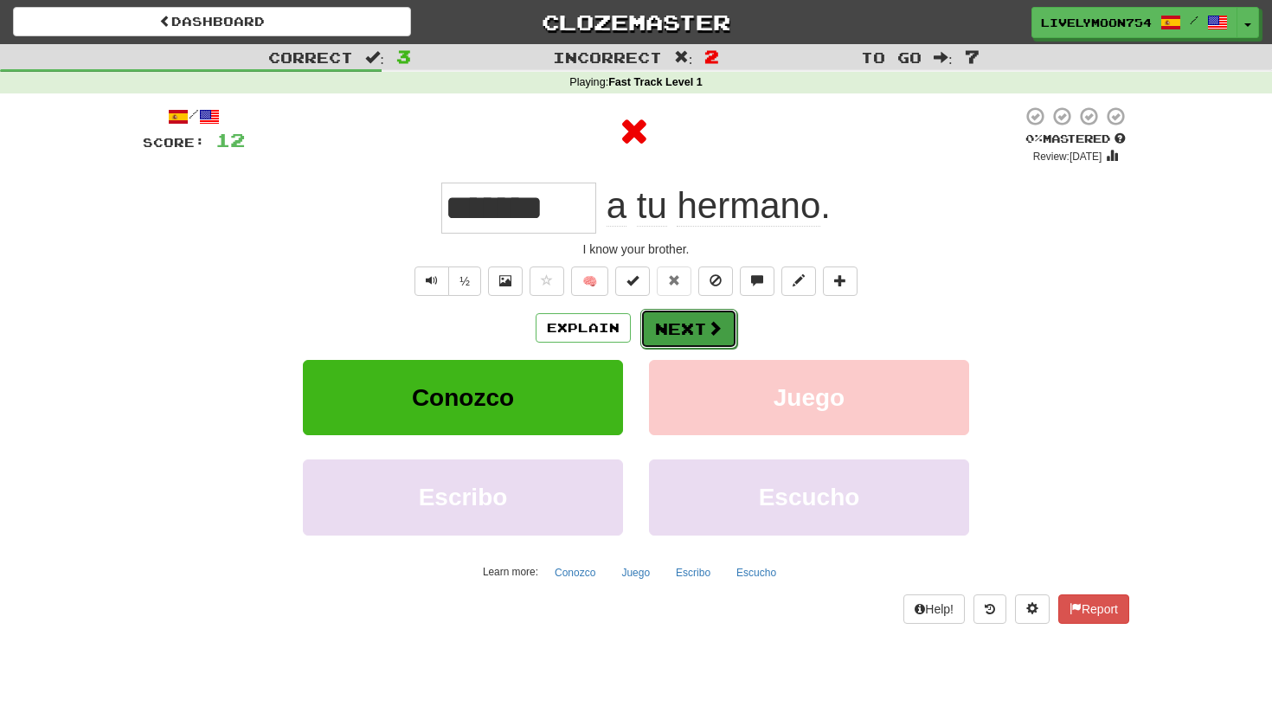
click at [661, 331] on button "Next" at bounding box center [688, 329] width 97 height 40
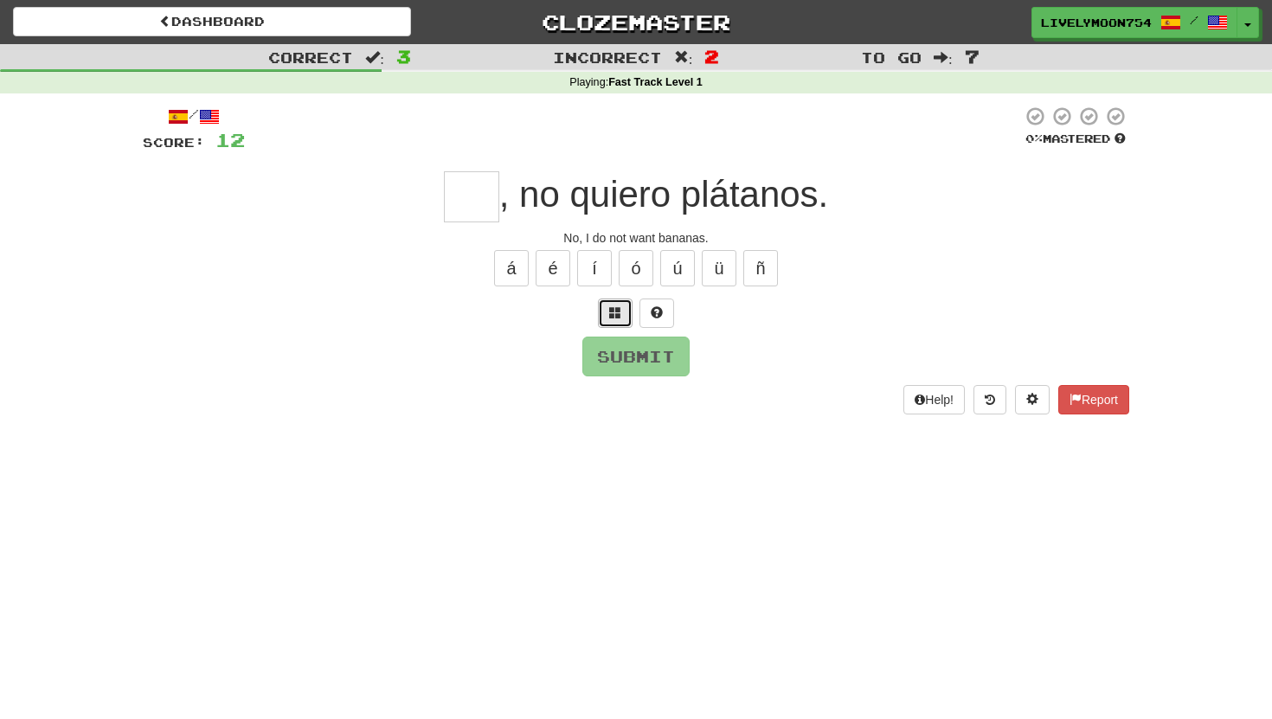
click at [628, 315] on button at bounding box center [615, 313] width 35 height 29
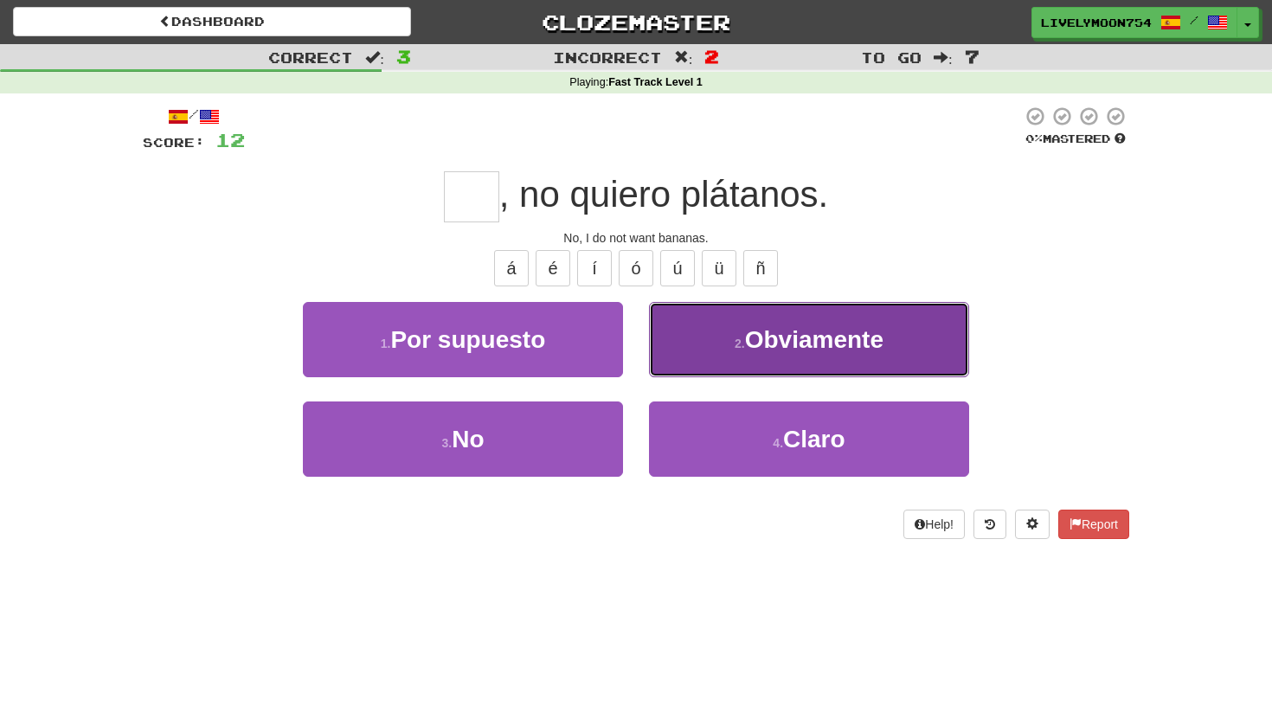
click at [754, 354] on button "2 . Obviamente" at bounding box center [809, 339] width 320 height 75
type input "**"
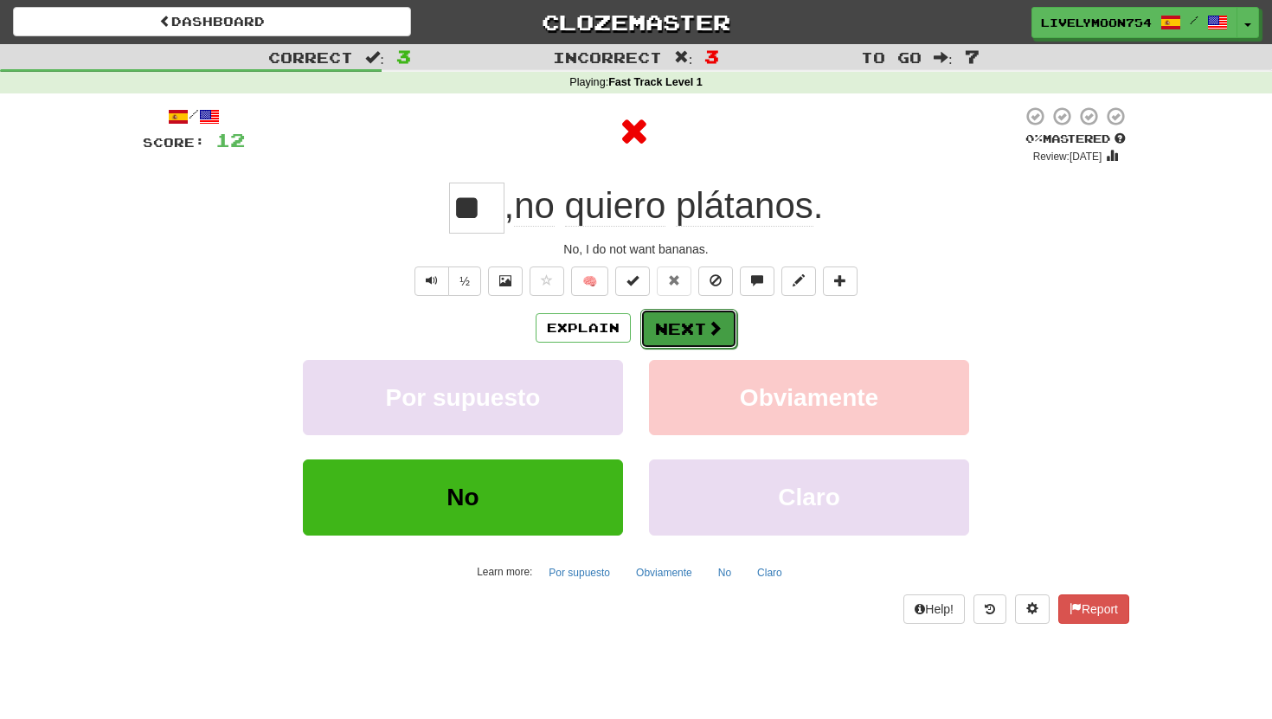
click at [703, 327] on button "Next" at bounding box center [688, 329] width 97 height 40
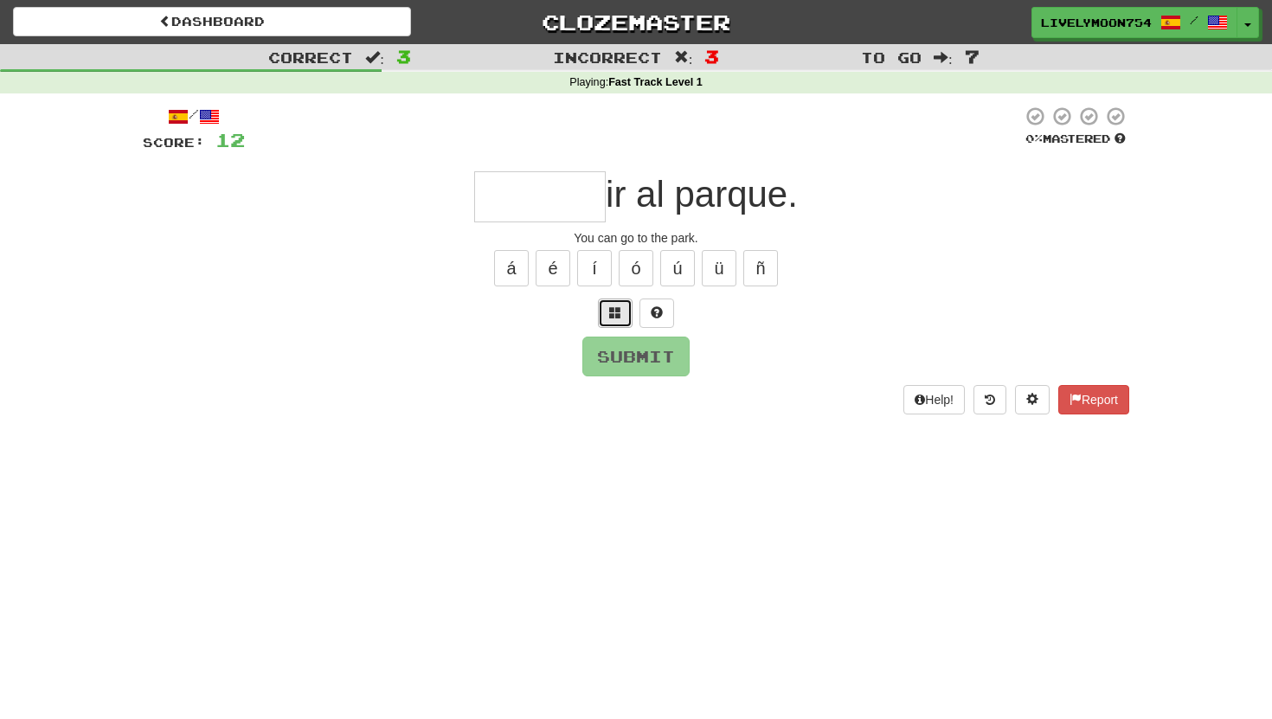
click at [601, 304] on button at bounding box center [615, 313] width 35 height 29
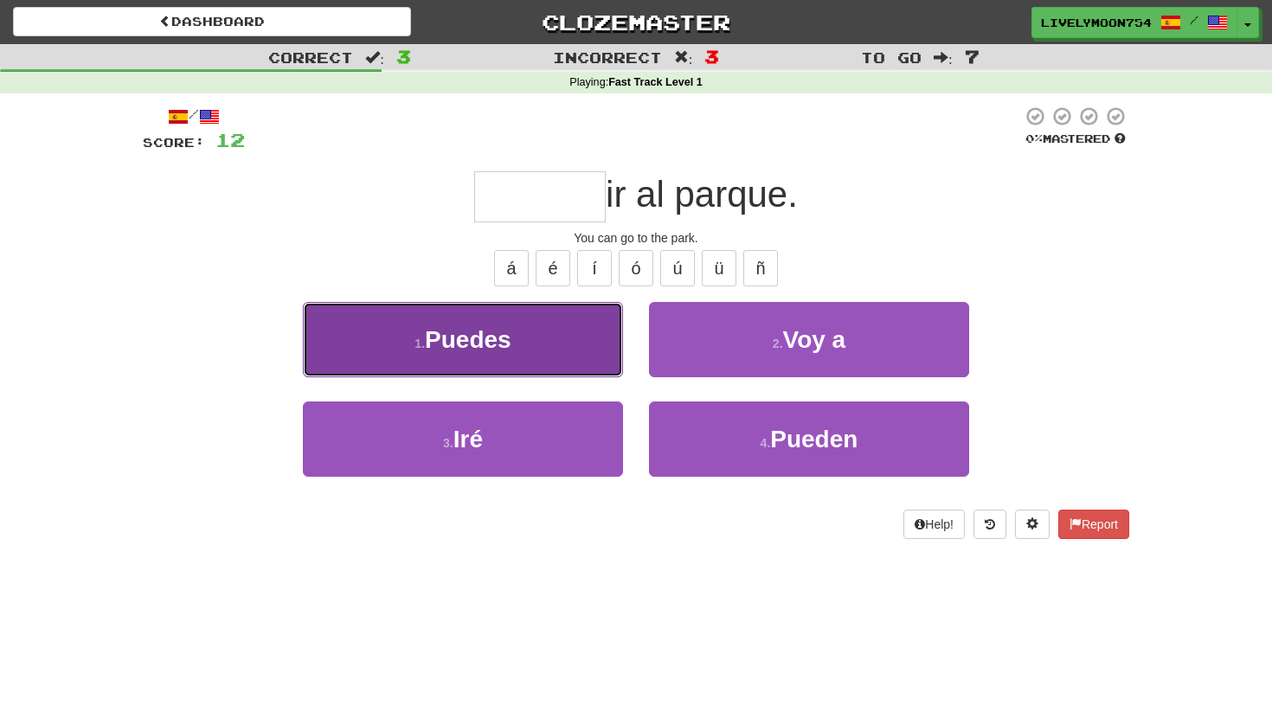
click at [582, 351] on button "1 . Puedes" at bounding box center [463, 339] width 320 height 75
type input "******"
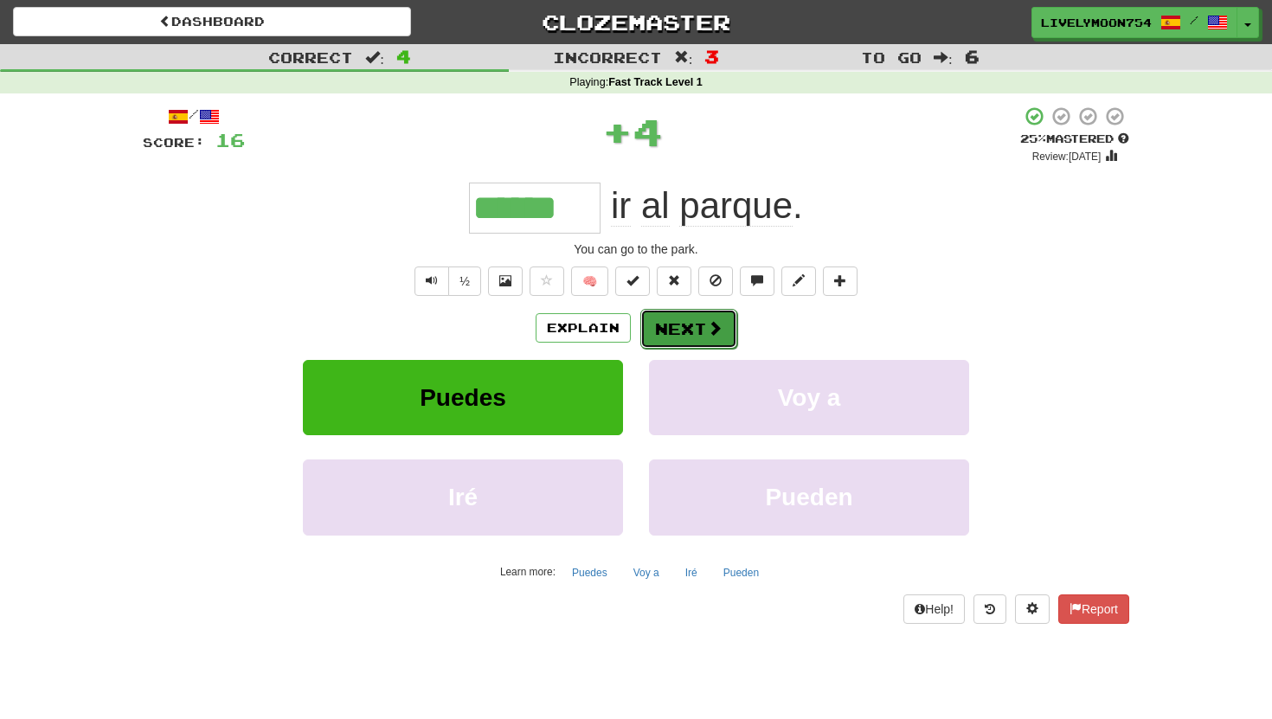
click at [671, 331] on button "Next" at bounding box center [688, 329] width 97 height 40
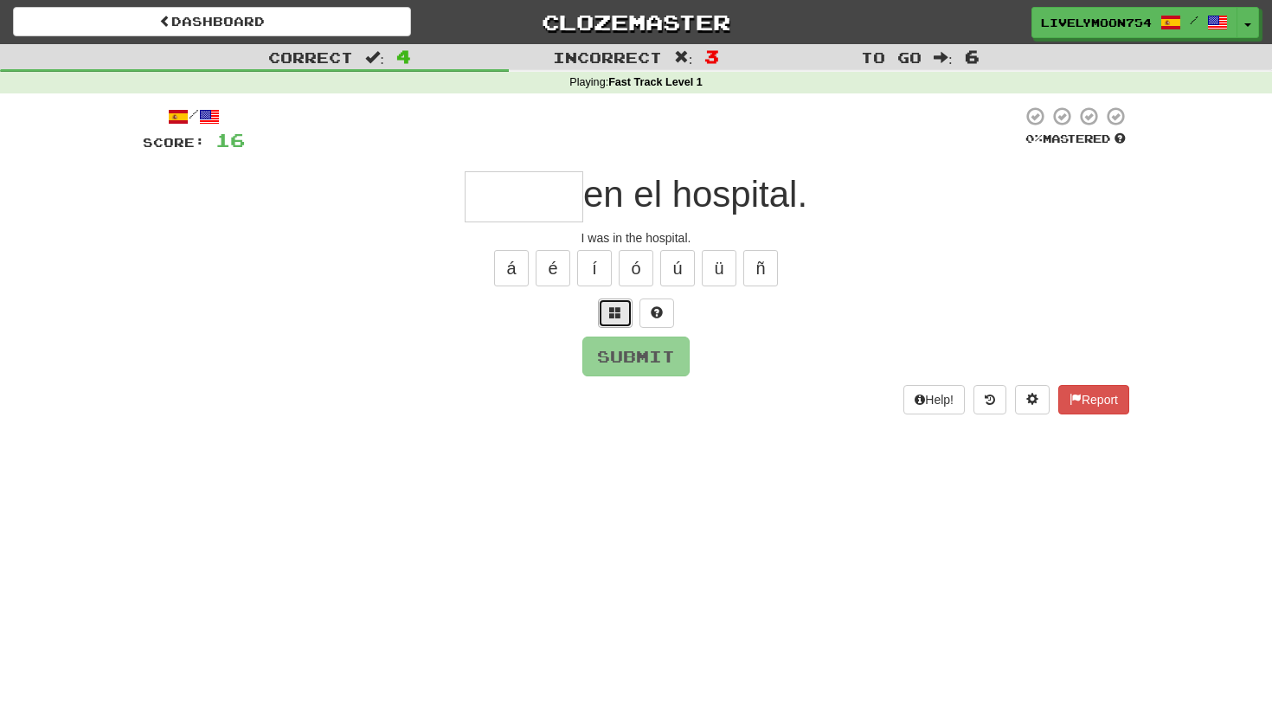
click at [615, 308] on span at bounding box center [615, 312] width 12 height 12
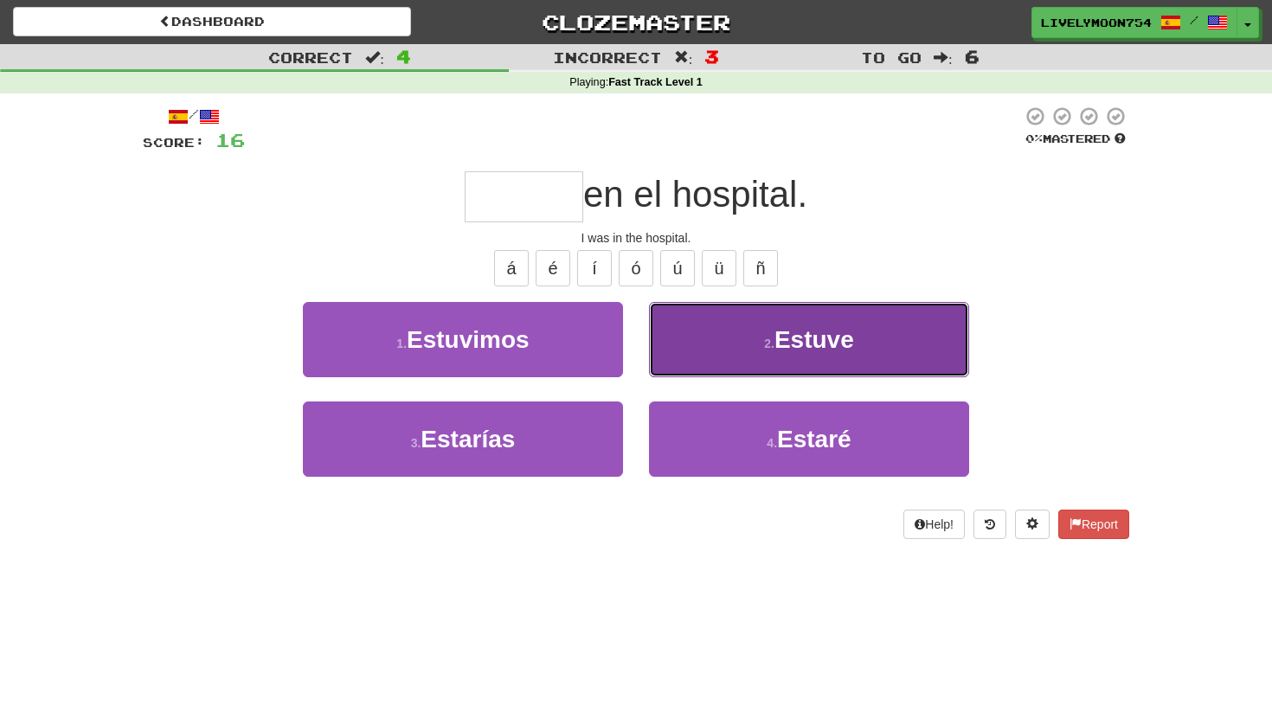
click at [782, 369] on button "2 . Estuve" at bounding box center [809, 339] width 320 height 75
type input "******"
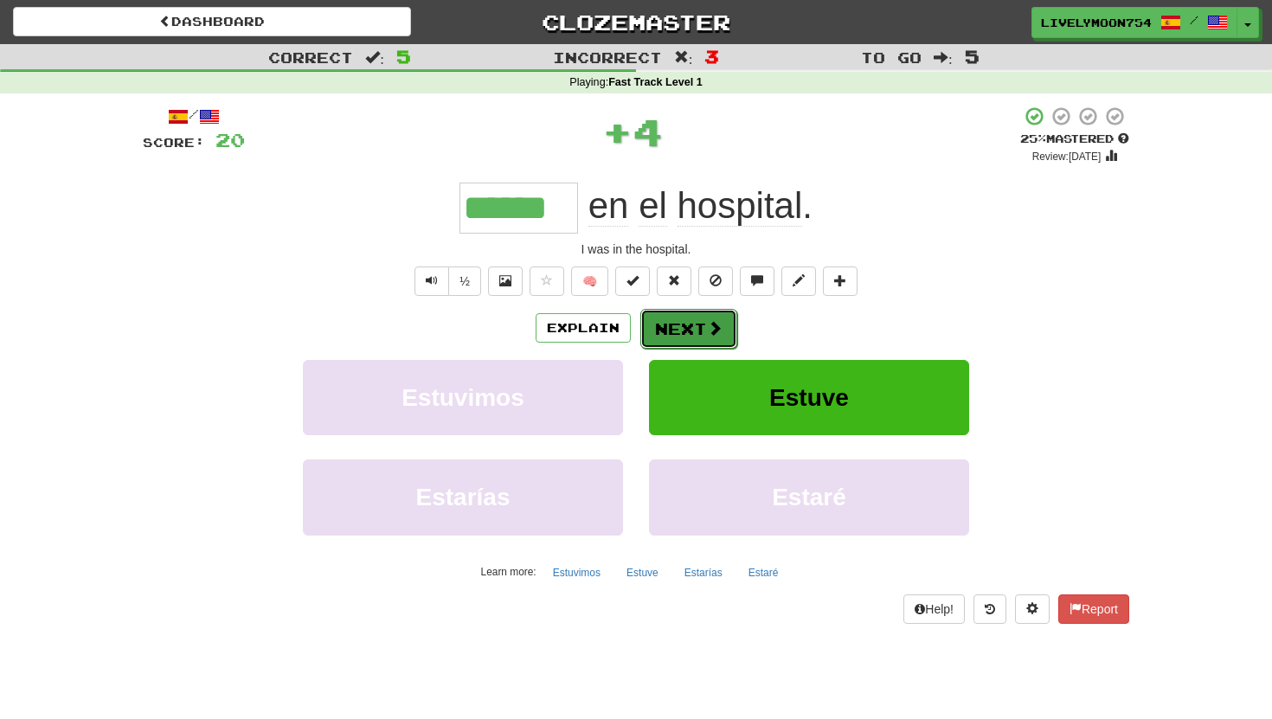
click at [660, 318] on button "Next" at bounding box center [688, 329] width 97 height 40
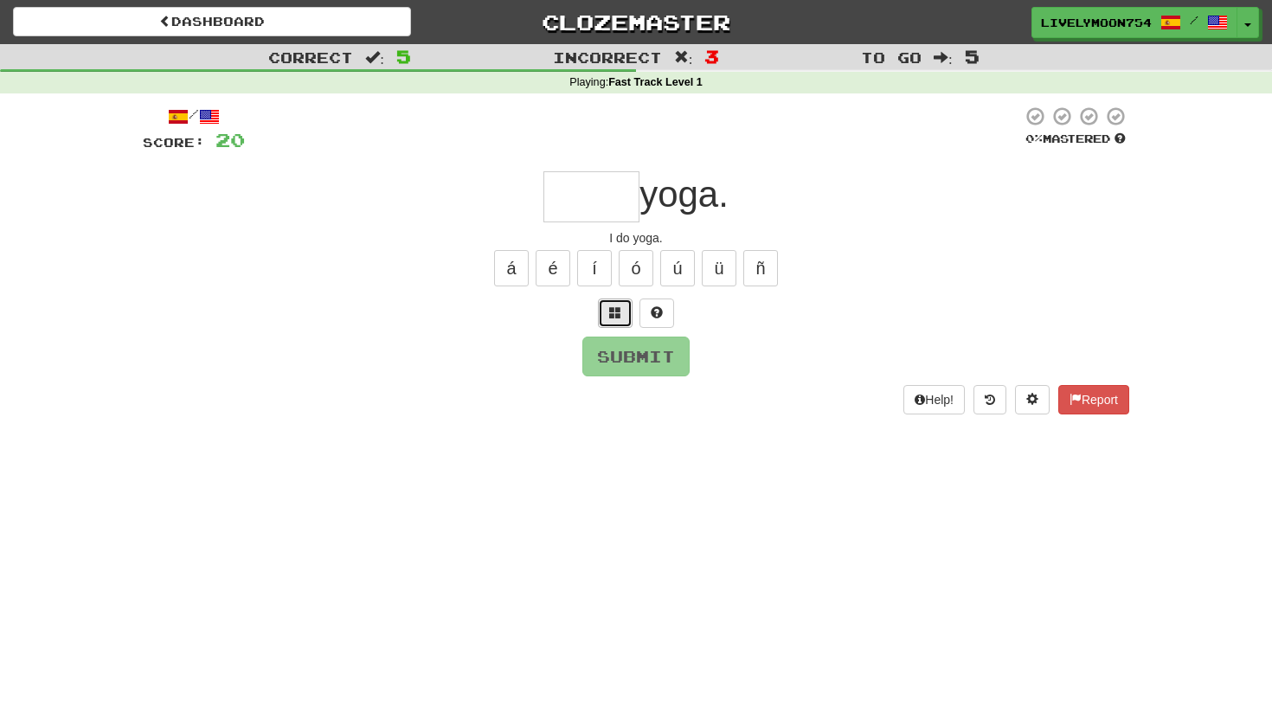
click at [611, 311] on span at bounding box center [615, 312] width 12 height 12
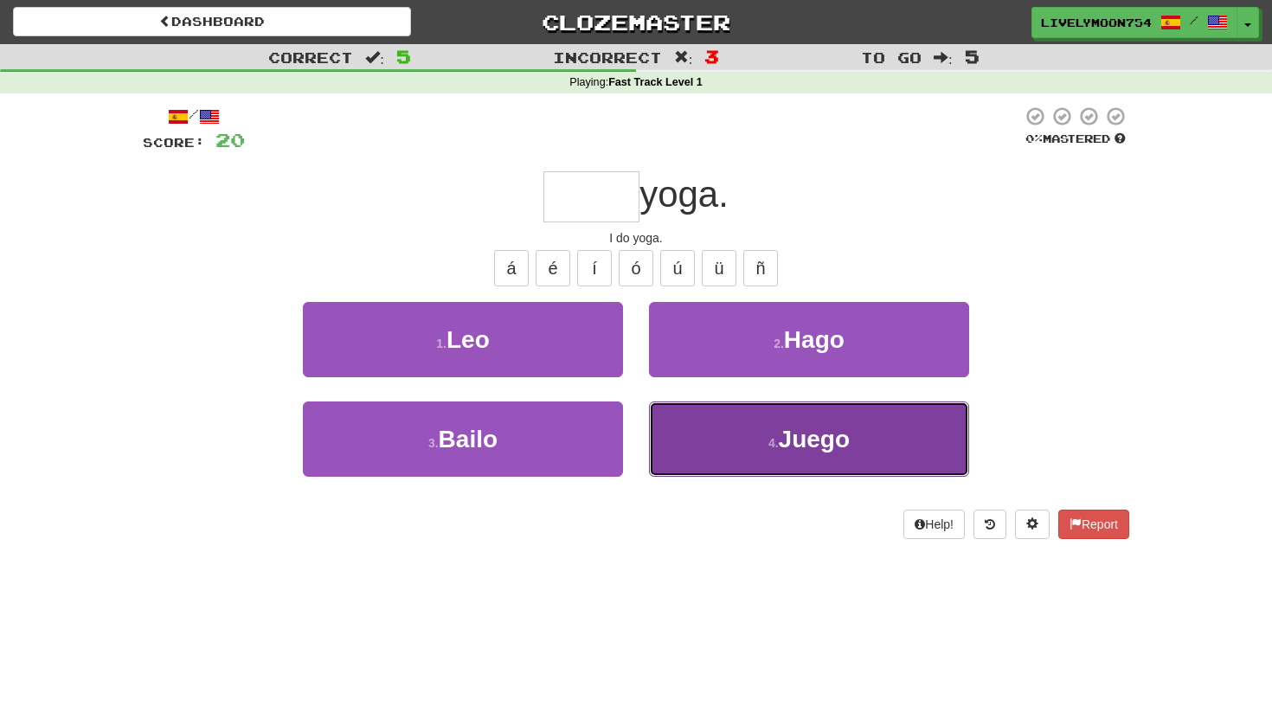
click at [728, 414] on button "4 . Juego" at bounding box center [809, 438] width 320 height 75
type input "****"
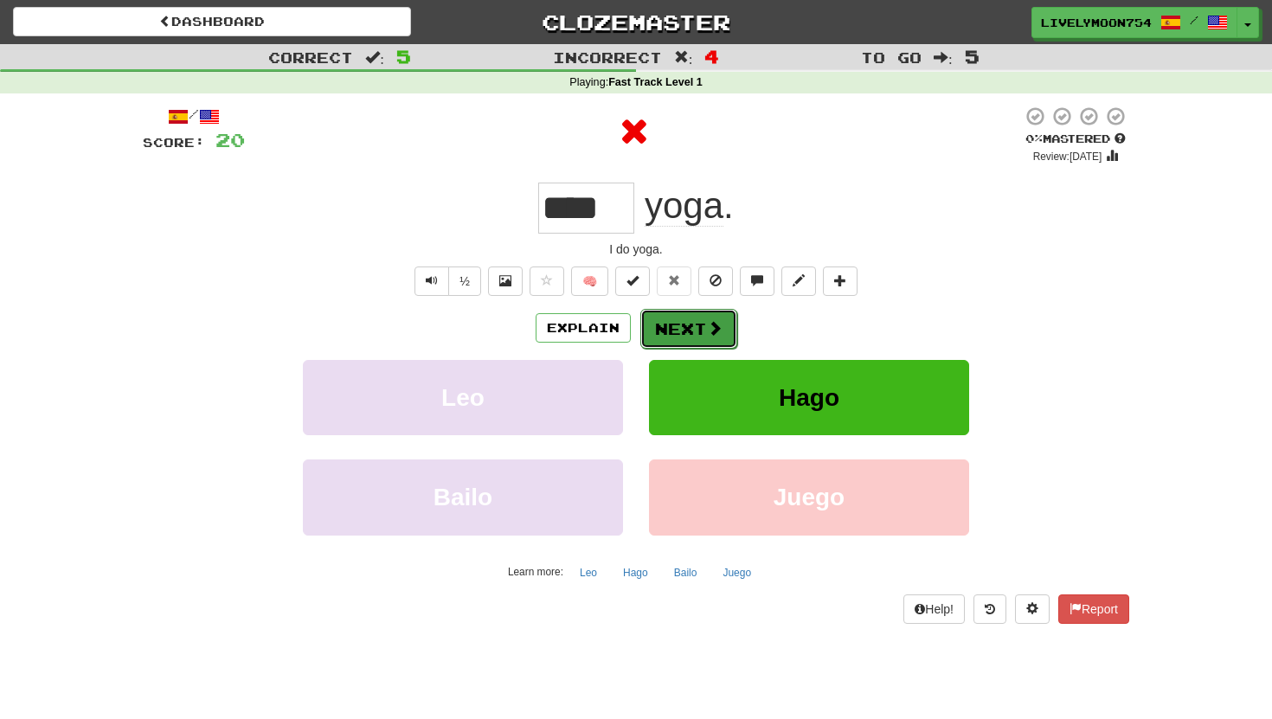
click at [700, 320] on button "Next" at bounding box center [688, 329] width 97 height 40
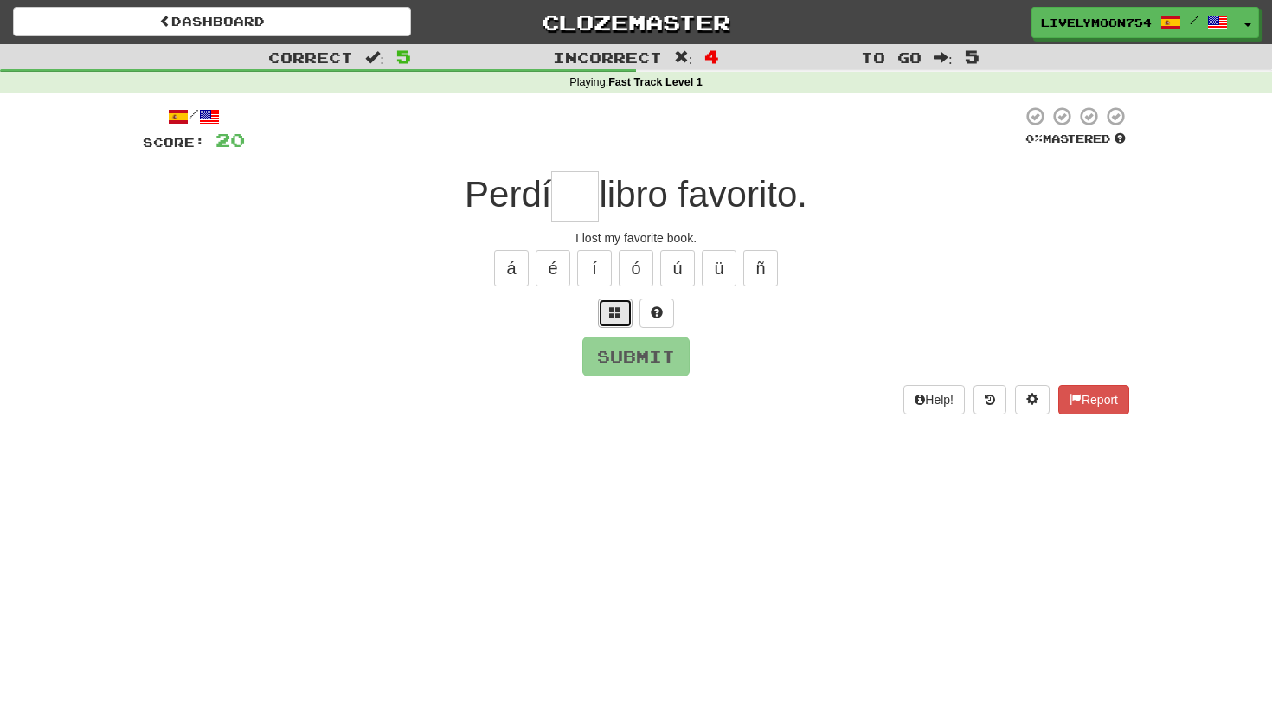
click at [615, 308] on span at bounding box center [615, 312] width 12 height 12
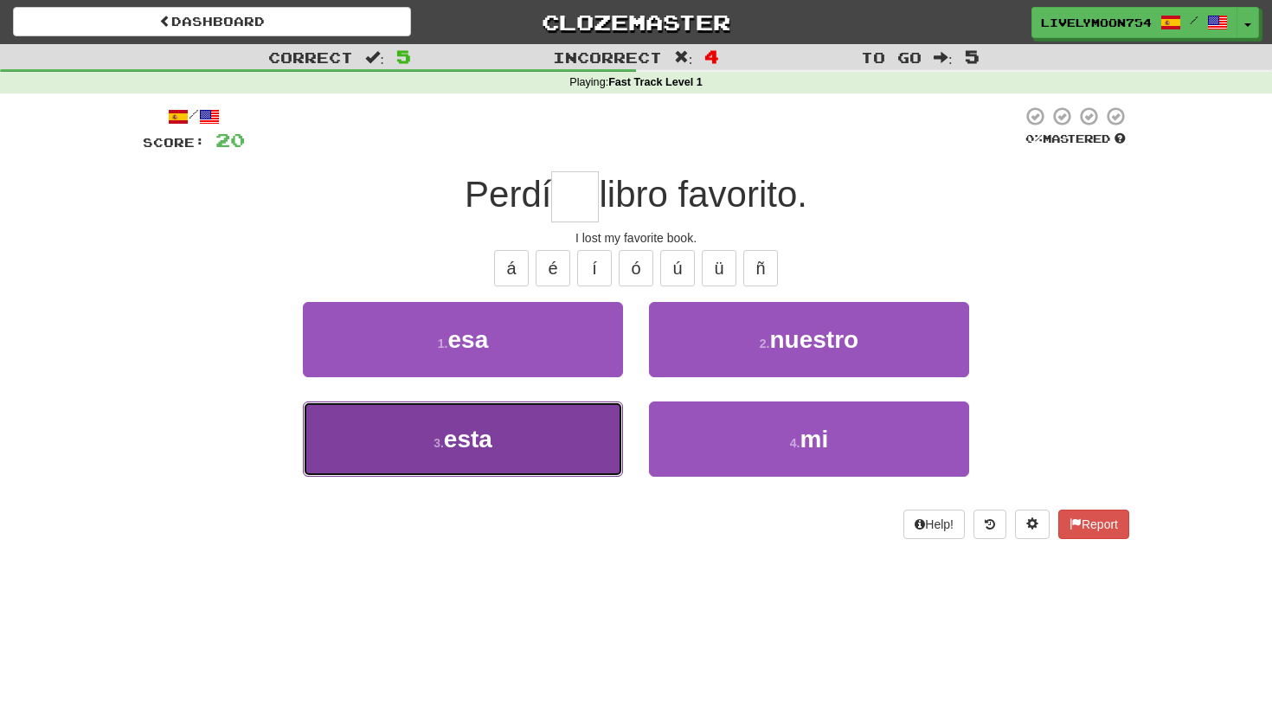
click at [572, 427] on button "3 . esta" at bounding box center [463, 438] width 320 height 75
type input "**"
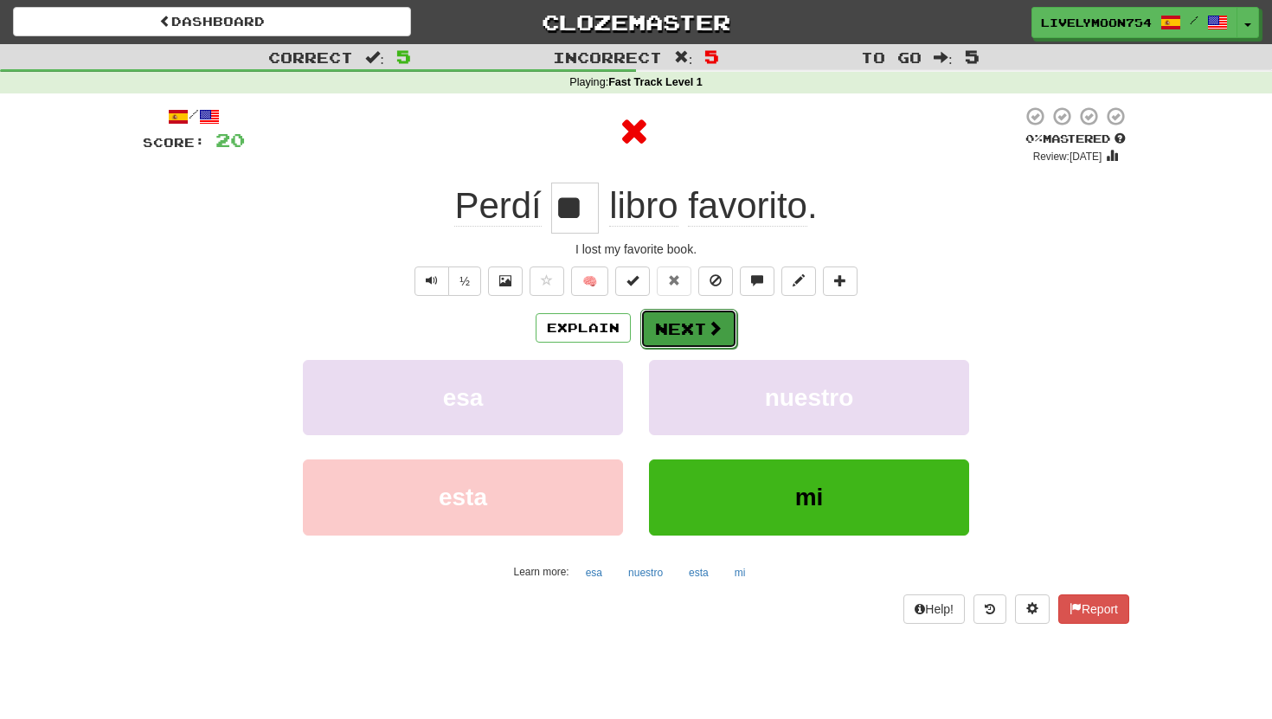
click at [699, 332] on button "Next" at bounding box center [688, 329] width 97 height 40
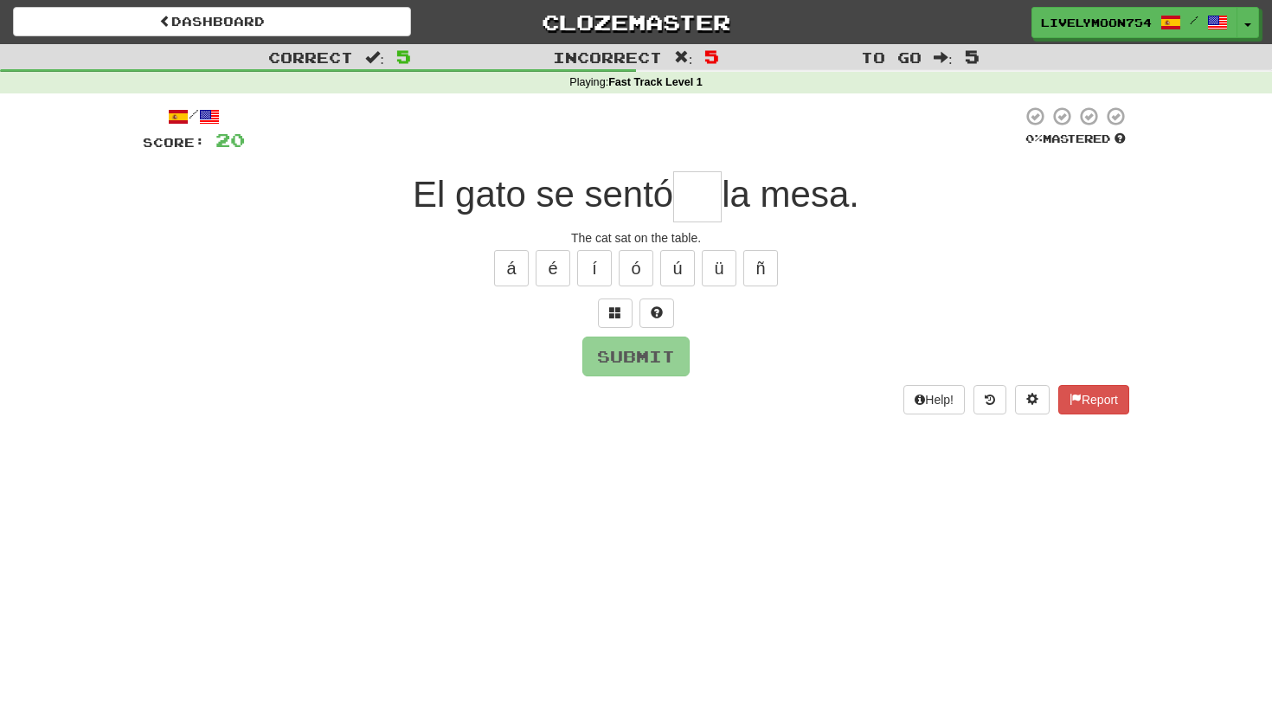
click at [633, 308] on div at bounding box center [636, 313] width 986 height 29
click at [620, 308] on span at bounding box center [615, 312] width 12 height 12
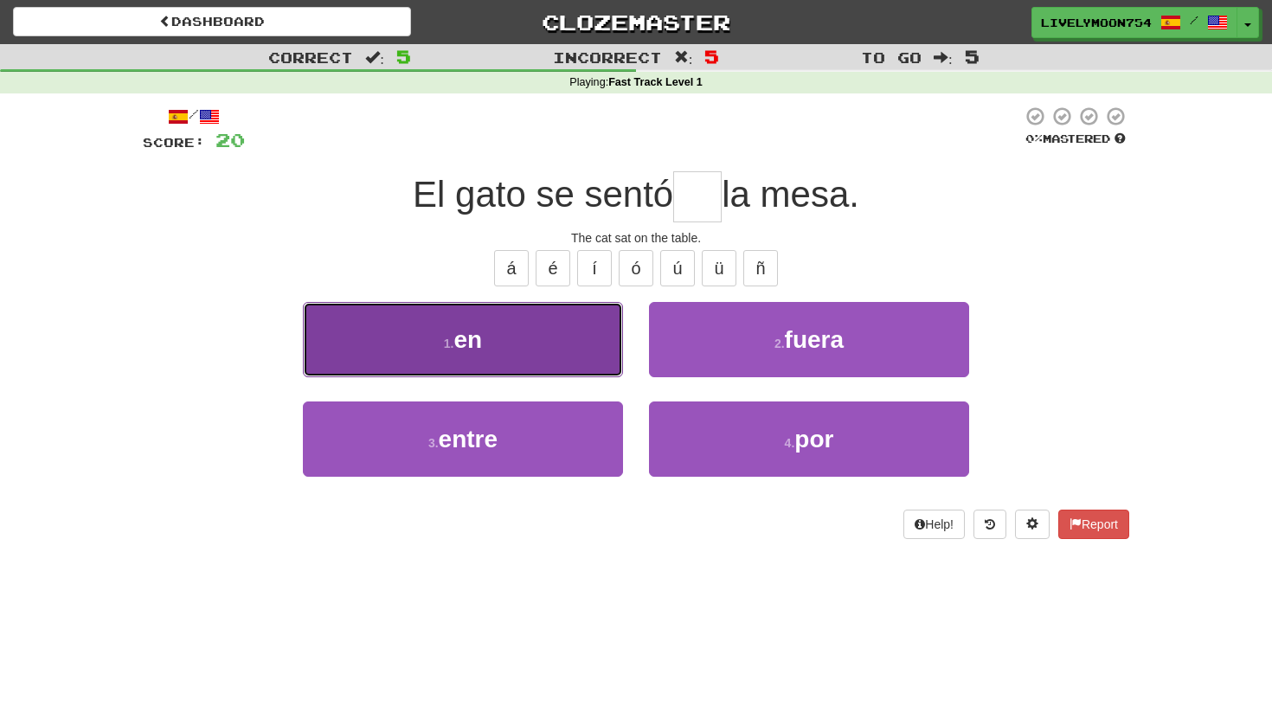
click at [572, 347] on button "1 . en" at bounding box center [463, 339] width 320 height 75
type input "**"
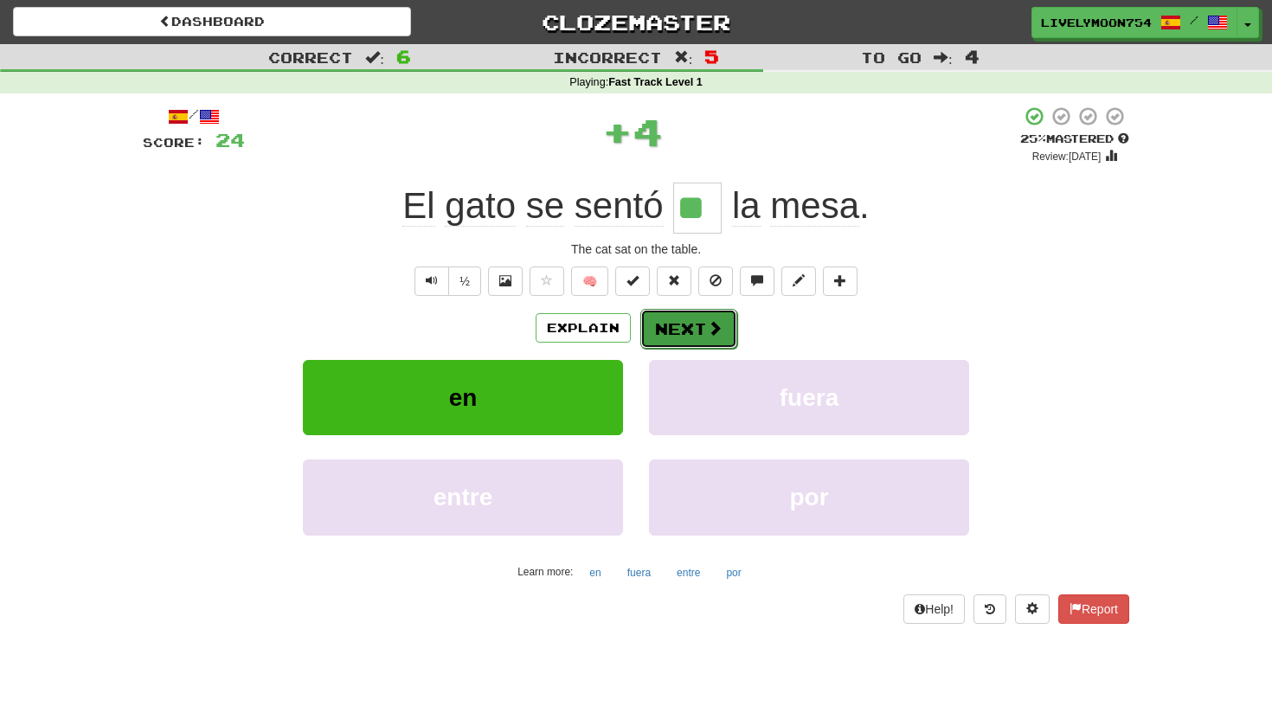
click at [672, 334] on button "Next" at bounding box center [688, 329] width 97 height 40
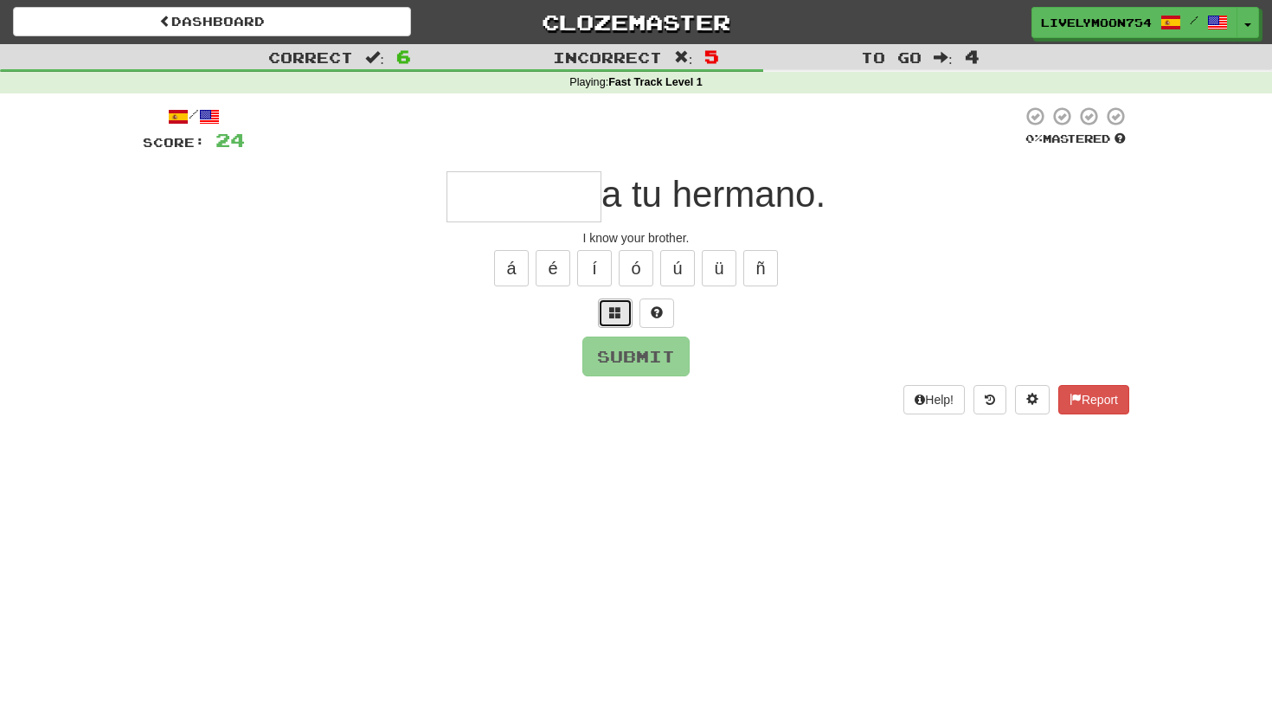
click at [605, 304] on button at bounding box center [615, 313] width 35 height 29
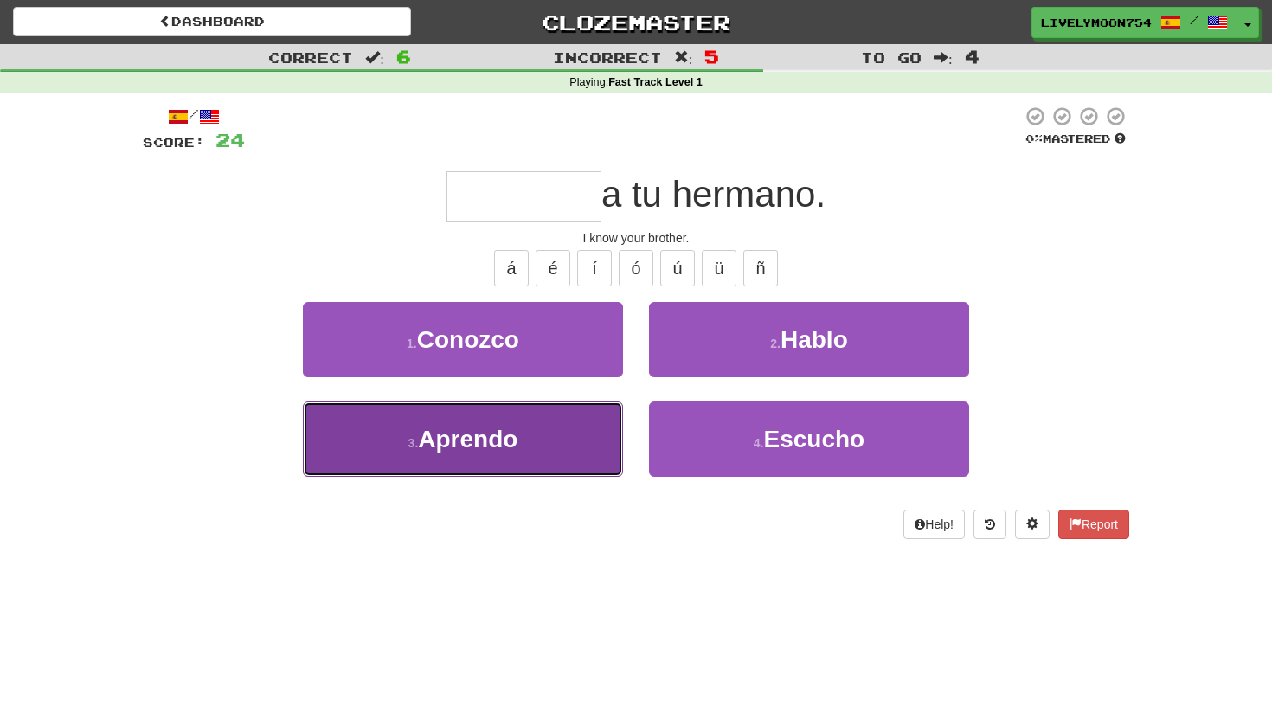
click at [543, 440] on button "3 . Aprendo" at bounding box center [463, 438] width 320 height 75
type input "*******"
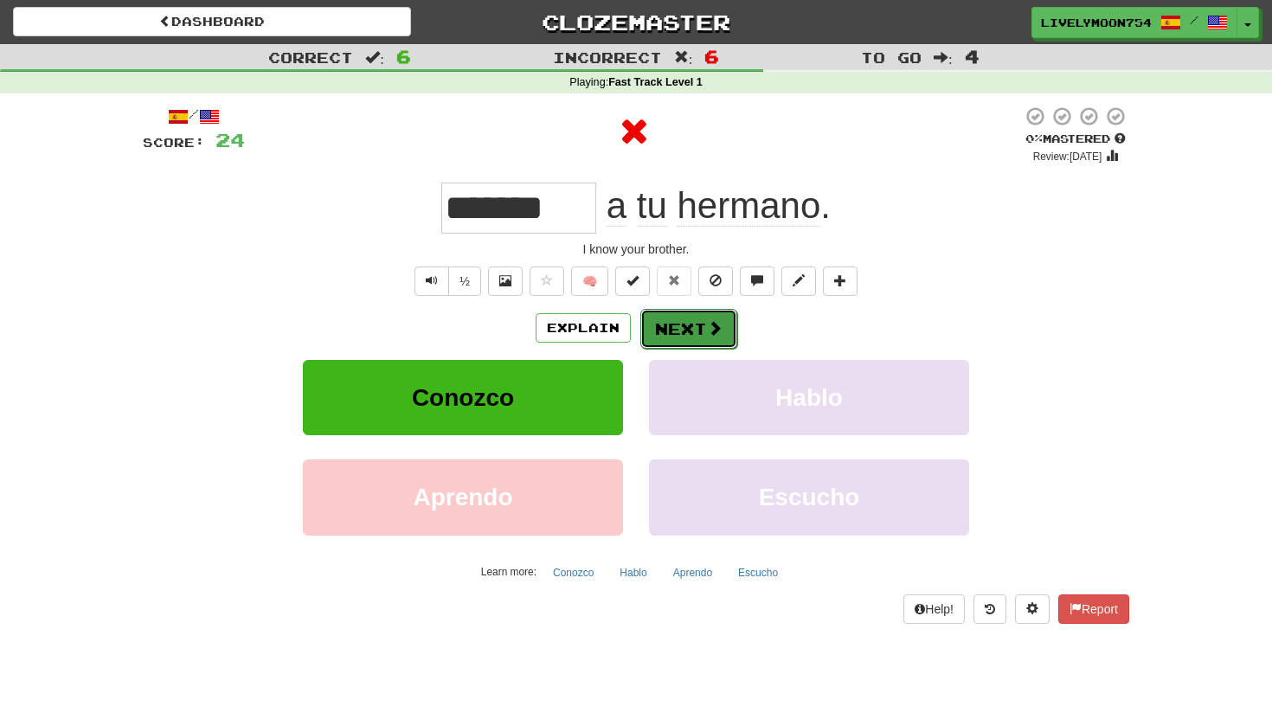
click at [685, 328] on button "Next" at bounding box center [688, 329] width 97 height 40
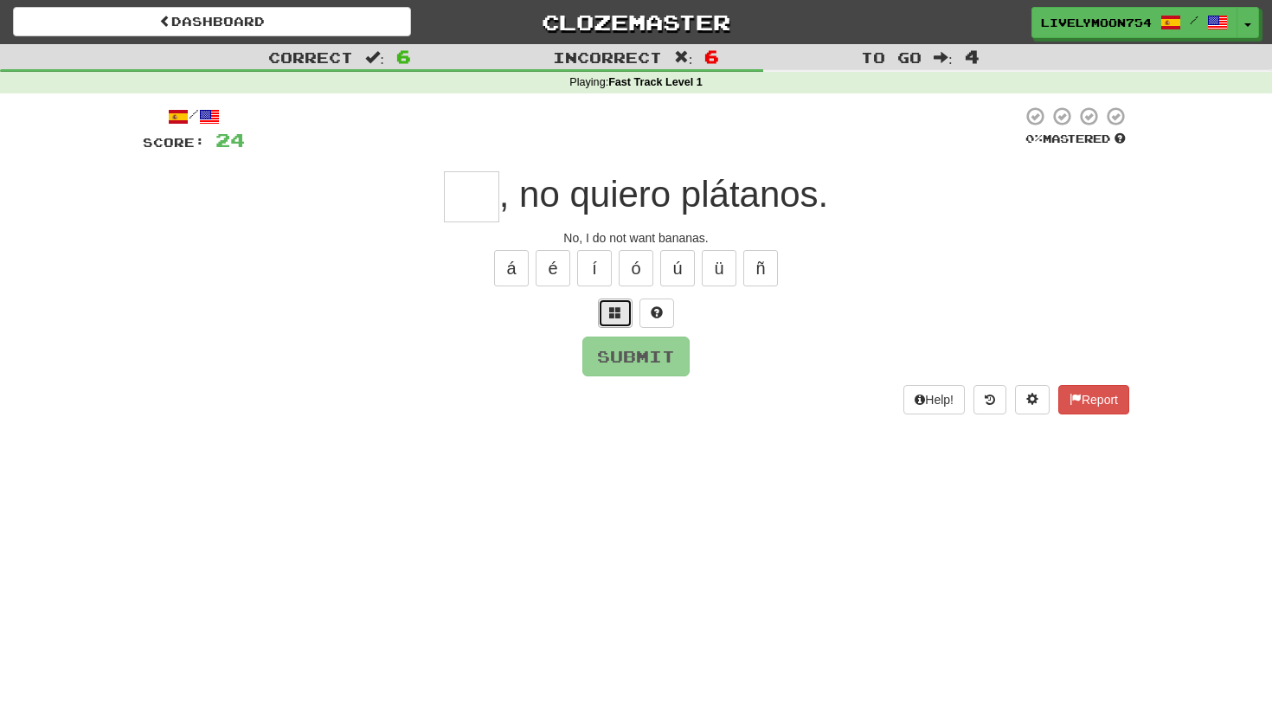
click at [619, 306] on span at bounding box center [615, 312] width 12 height 12
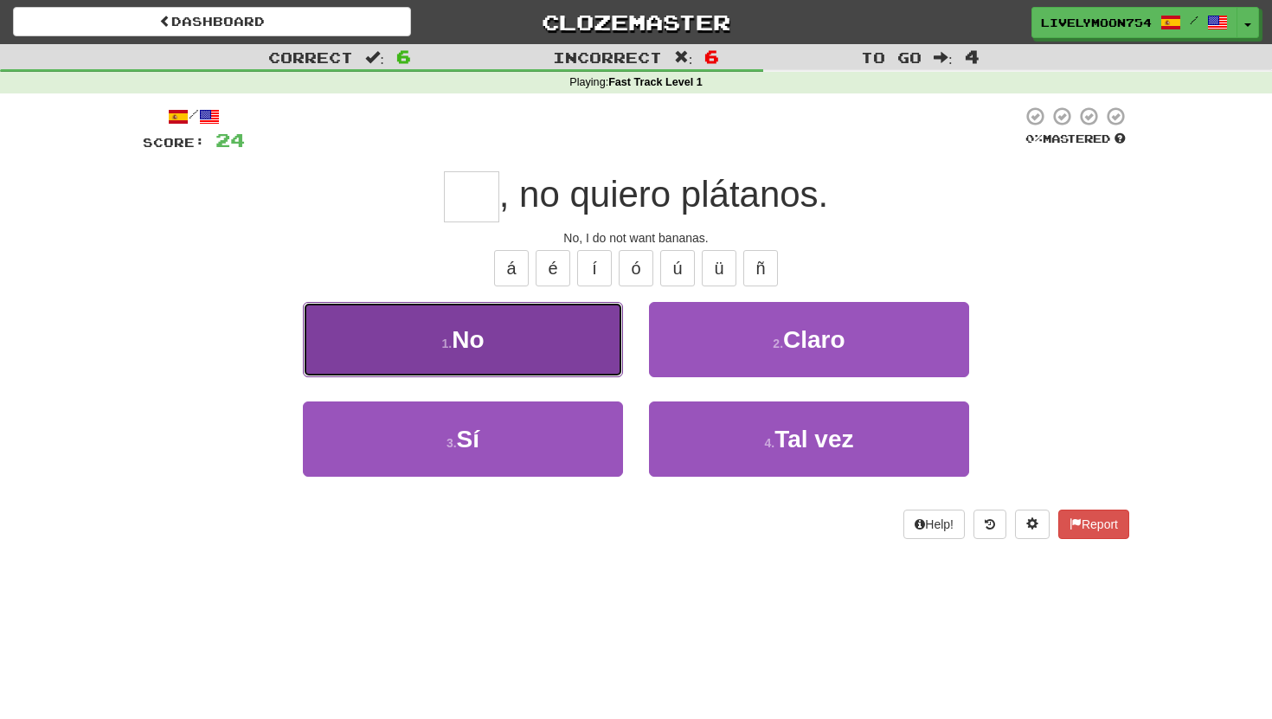
click at [572, 337] on button "1 . No" at bounding box center [463, 339] width 320 height 75
type input "**"
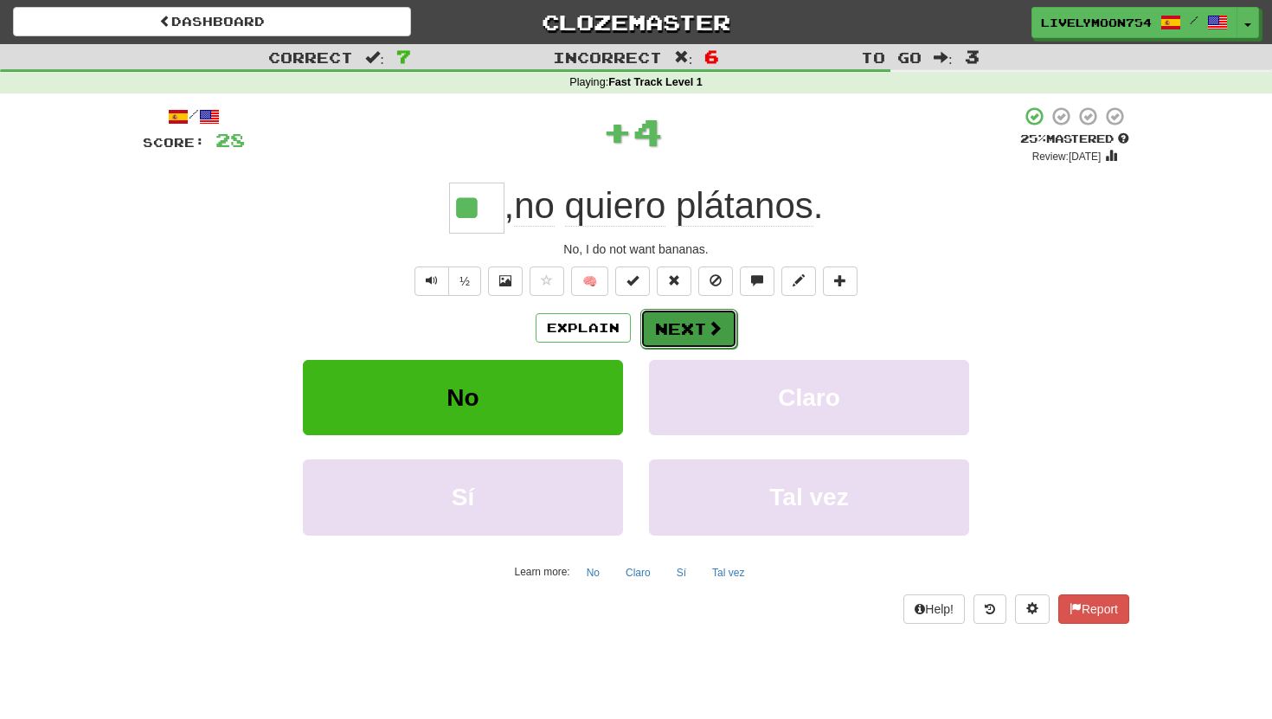
click at [682, 316] on button "Next" at bounding box center [688, 329] width 97 height 40
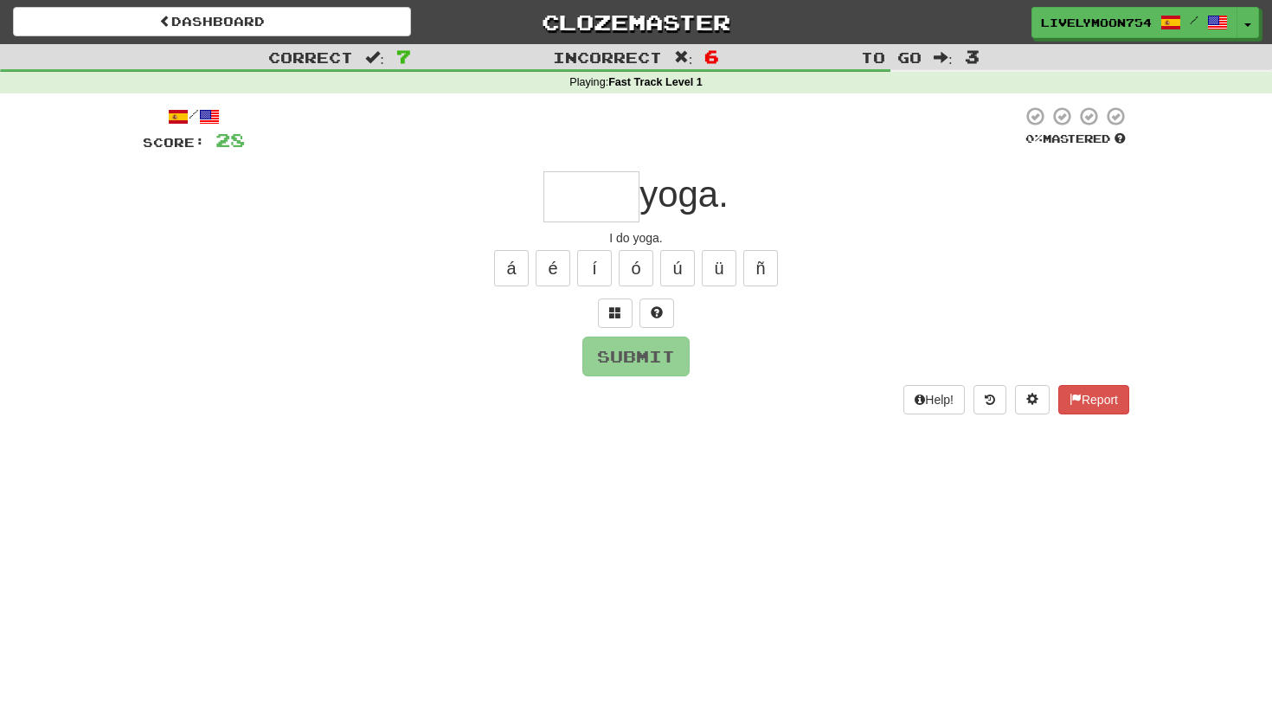
click at [605, 292] on div "/ Score: 28 0 % Mastered yoga. I do yoga. á é í ó ú ü ñ Submit Help! Report" at bounding box center [636, 260] width 986 height 308
click at [611, 310] on span at bounding box center [615, 312] width 12 height 12
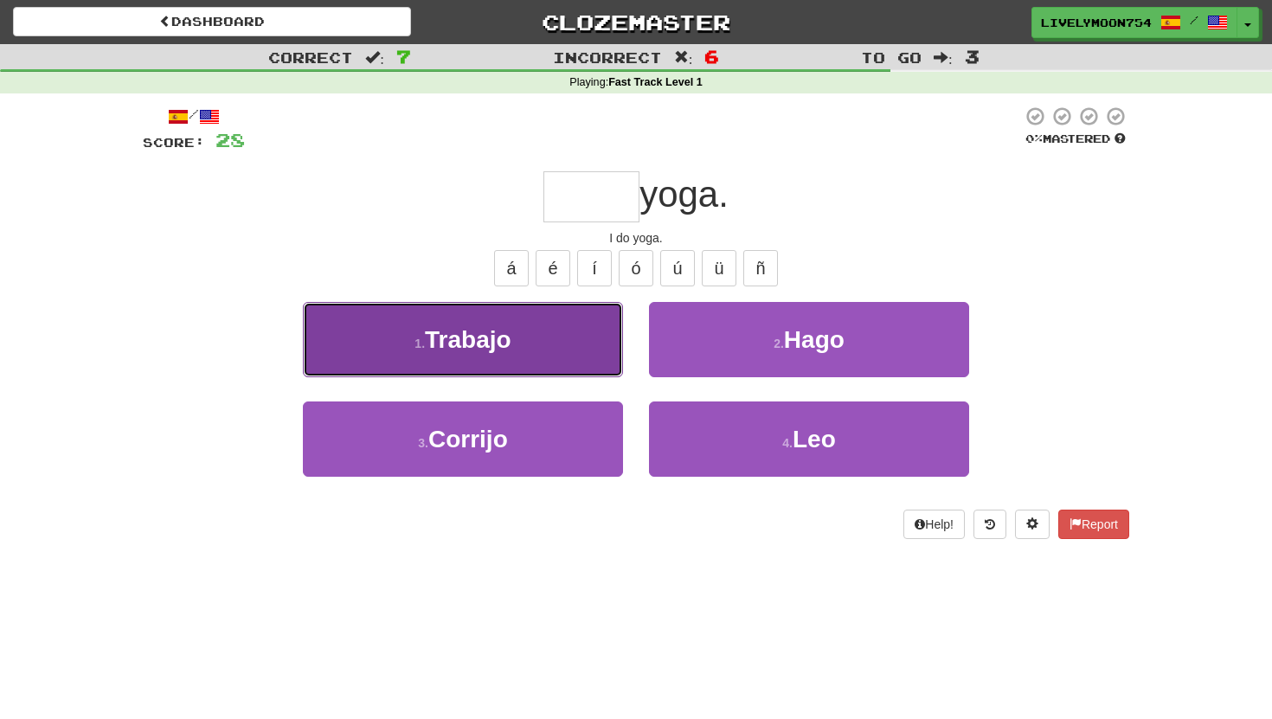
click at [576, 344] on button "1 . Trabajo" at bounding box center [463, 339] width 320 height 75
type input "****"
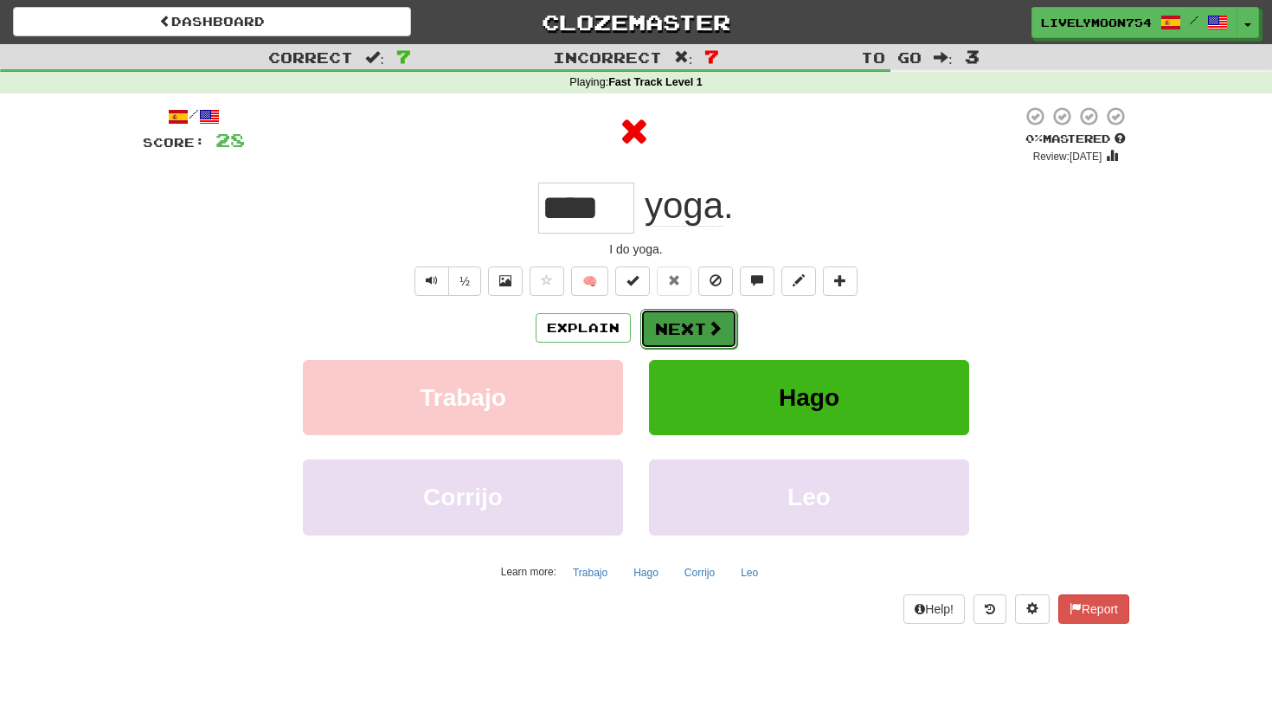
click at [698, 327] on button "Next" at bounding box center [688, 329] width 97 height 40
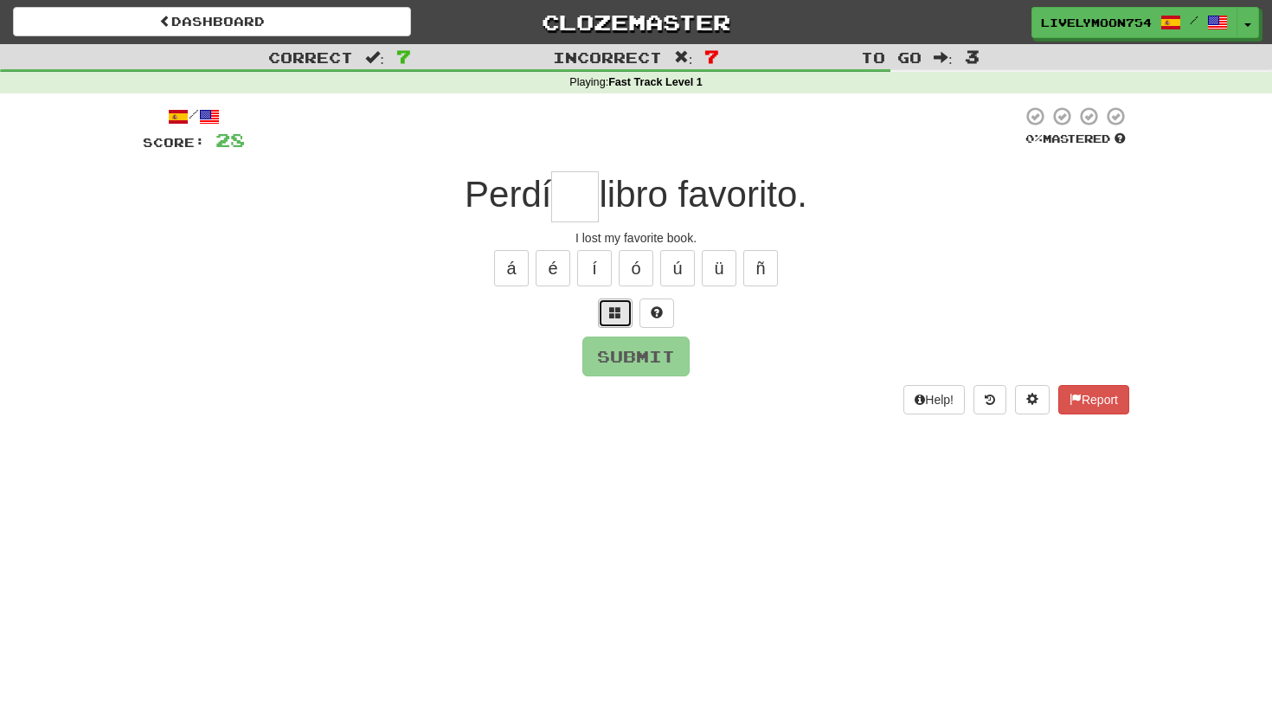
click at [626, 315] on button at bounding box center [615, 313] width 35 height 29
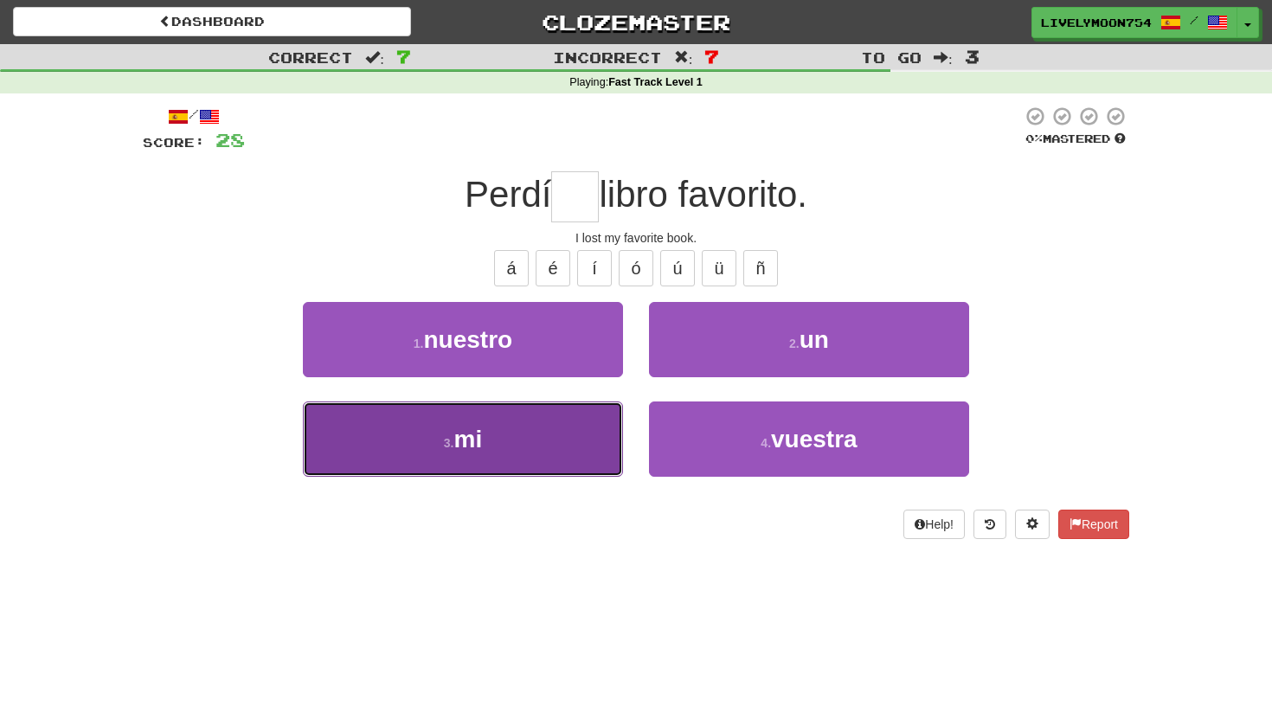
click at [568, 447] on button "3 . mi" at bounding box center [463, 438] width 320 height 75
type input "**"
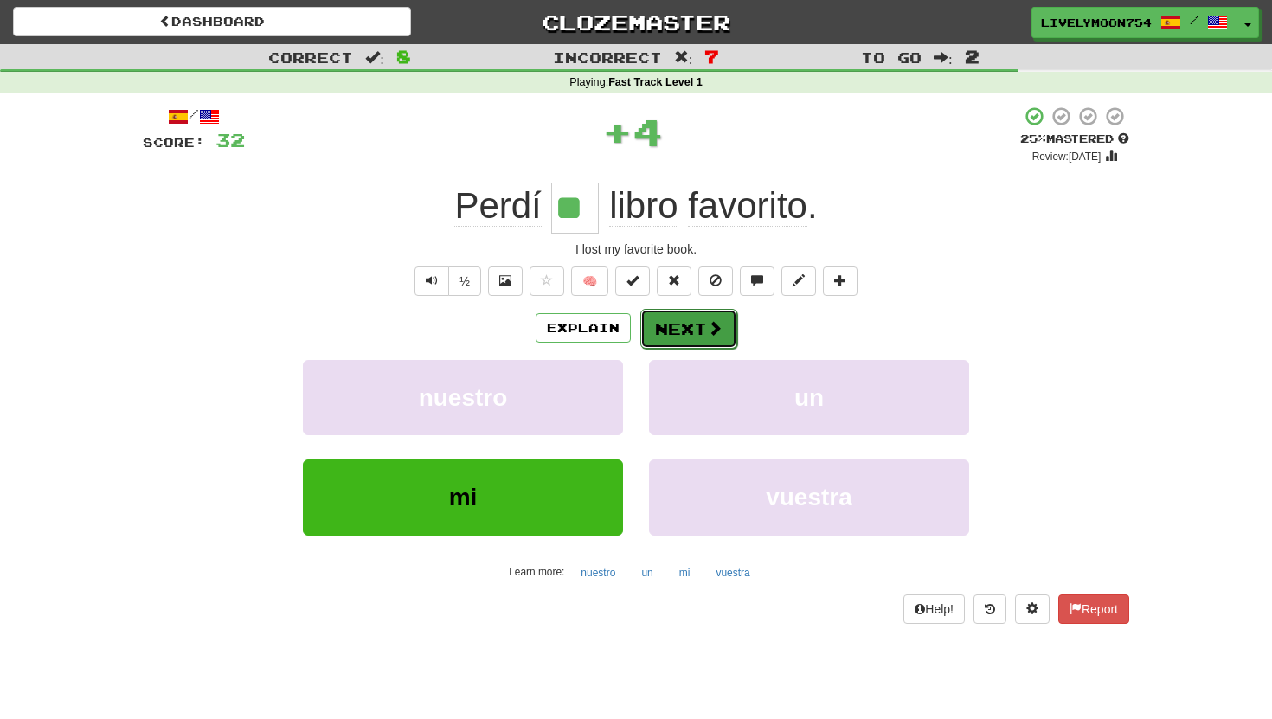
click at [669, 323] on button "Next" at bounding box center [688, 329] width 97 height 40
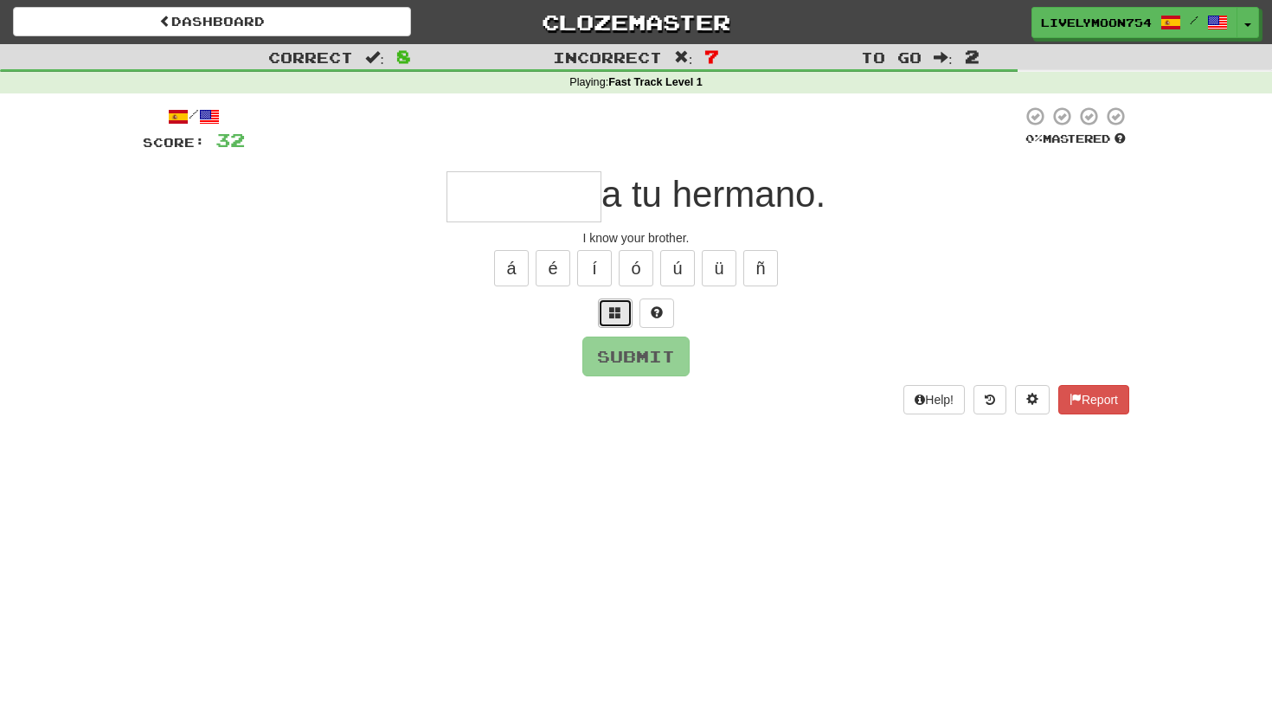
click at [613, 310] on span at bounding box center [615, 312] width 12 height 12
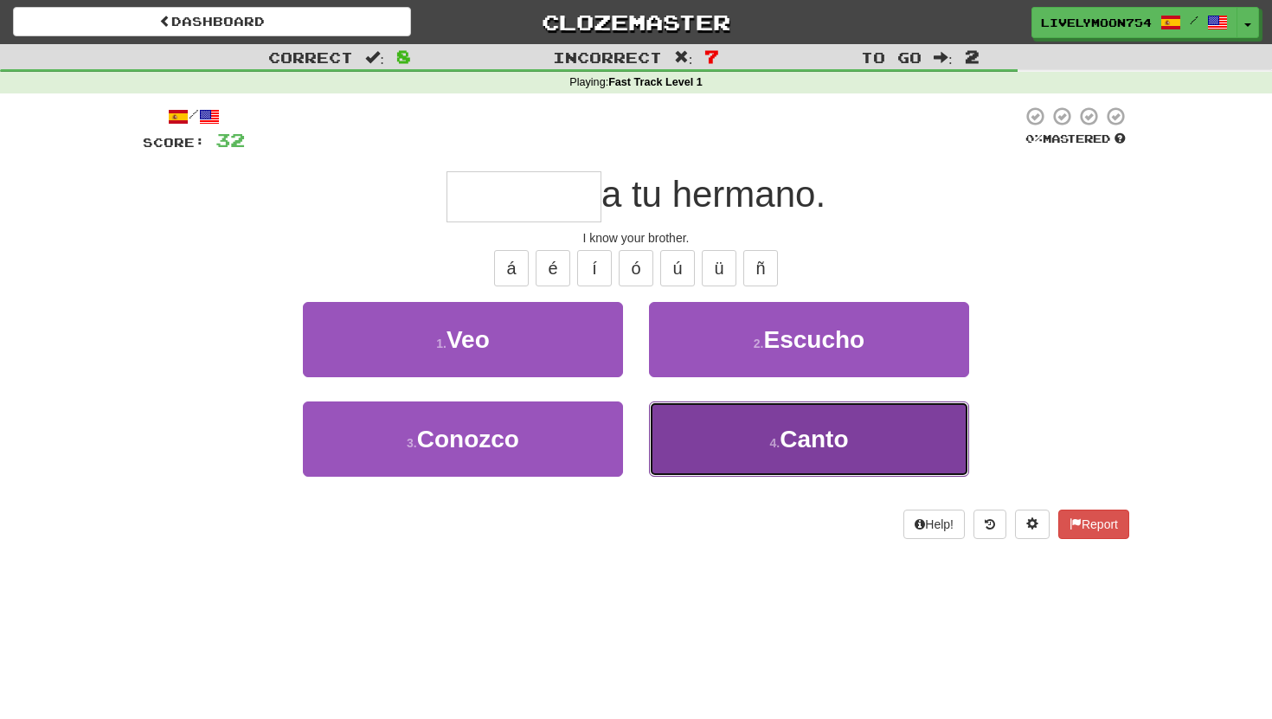
click at [703, 421] on button "4 . Canto" at bounding box center [809, 438] width 320 height 75
type input "*******"
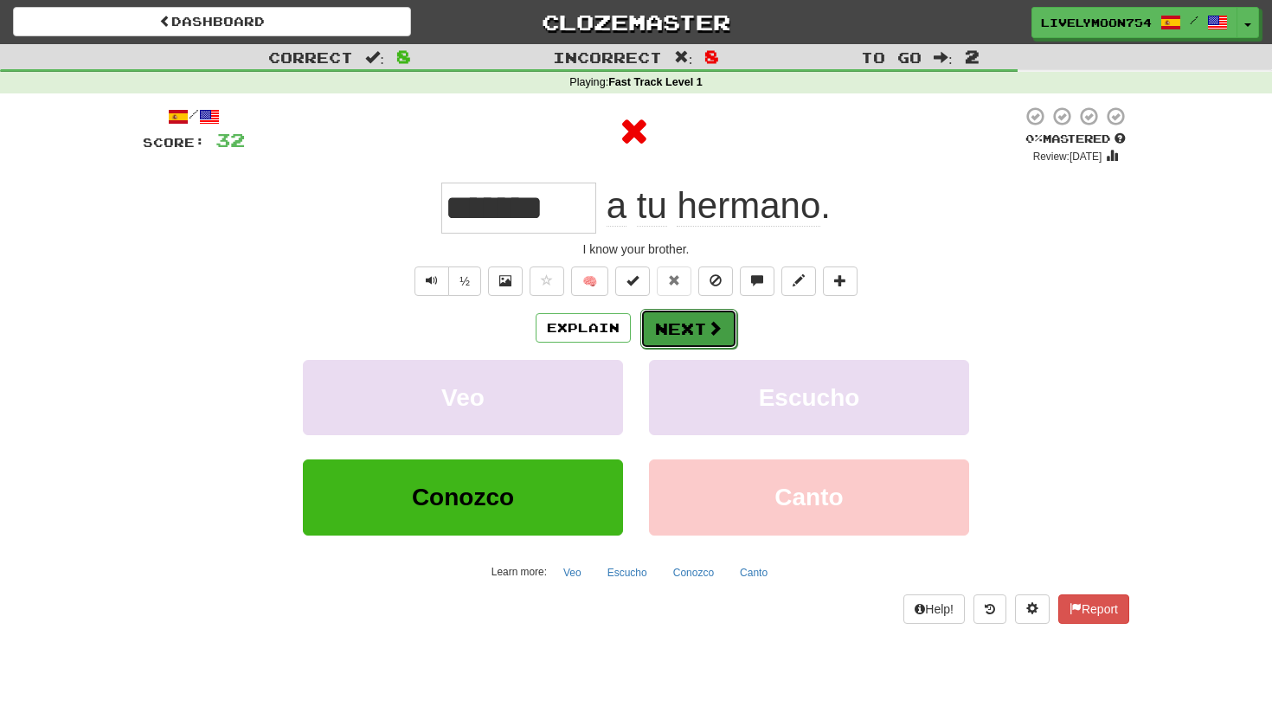
click at [683, 333] on button "Next" at bounding box center [688, 329] width 97 height 40
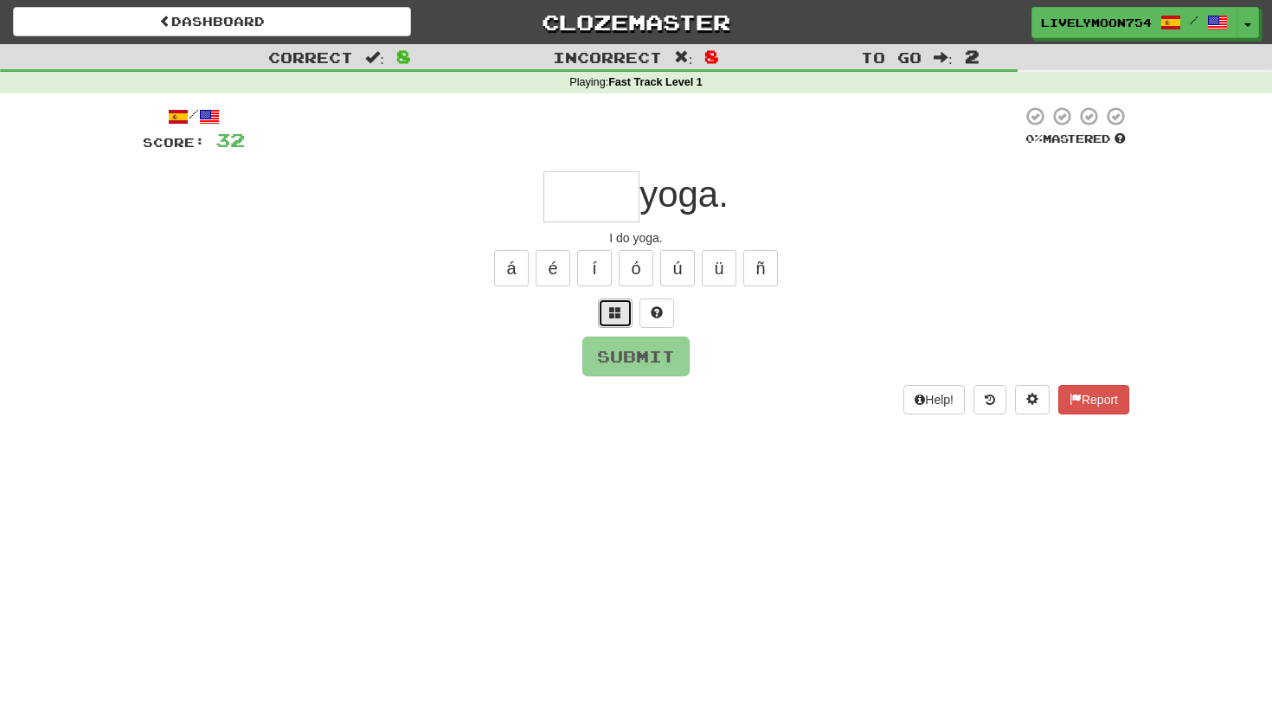
click at [609, 311] on span at bounding box center [615, 312] width 12 height 12
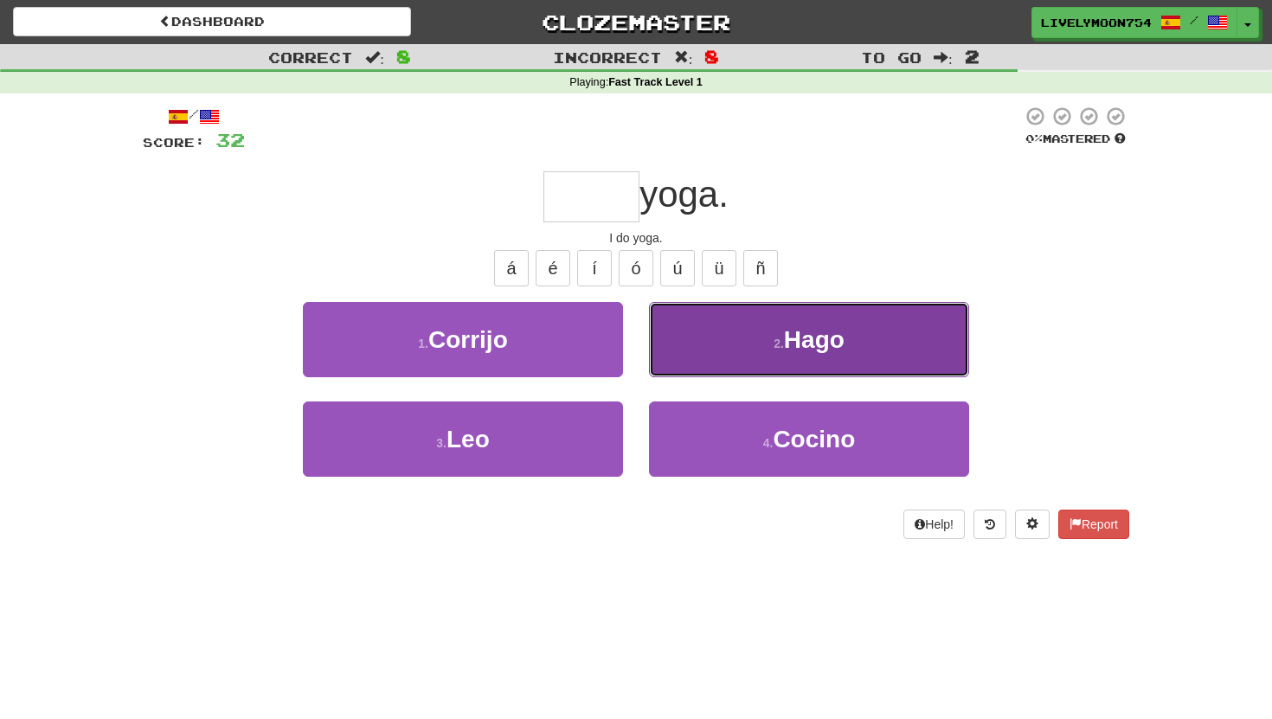
click at [743, 337] on button "2 . Hago" at bounding box center [809, 339] width 320 height 75
type input "****"
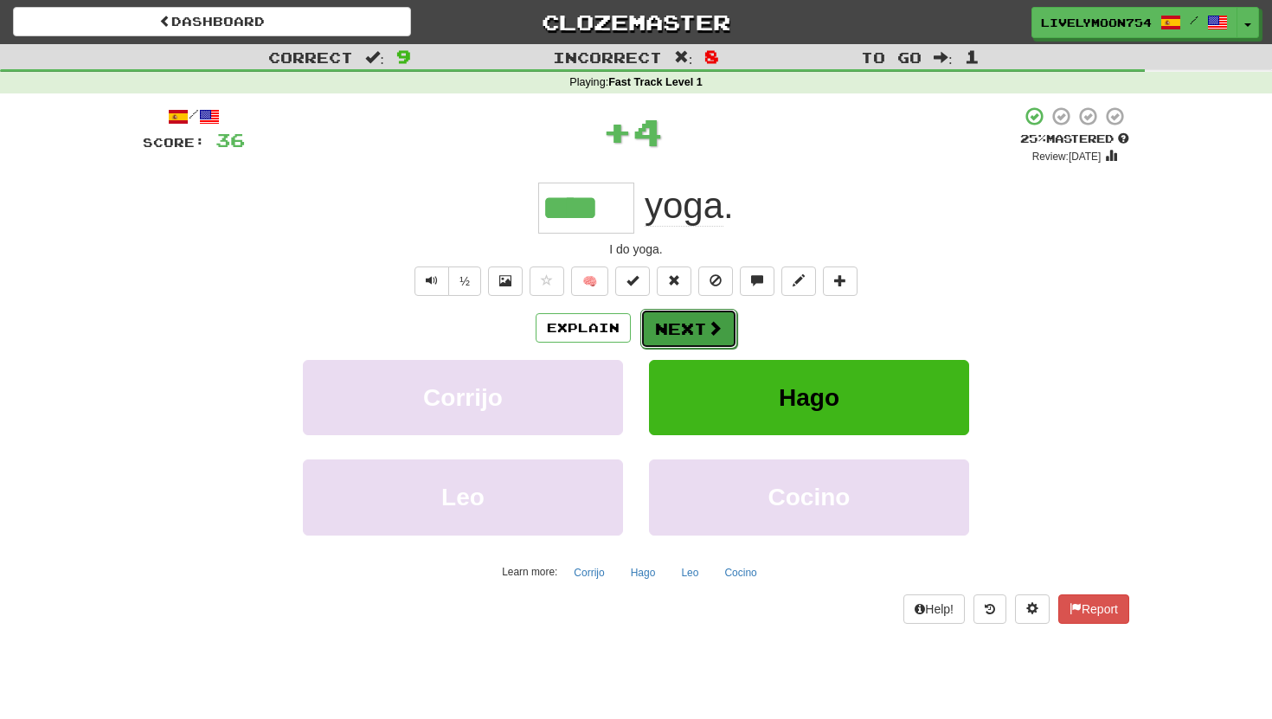
click at [678, 324] on button "Next" at bounding box center [688, 329] width 97 height 40
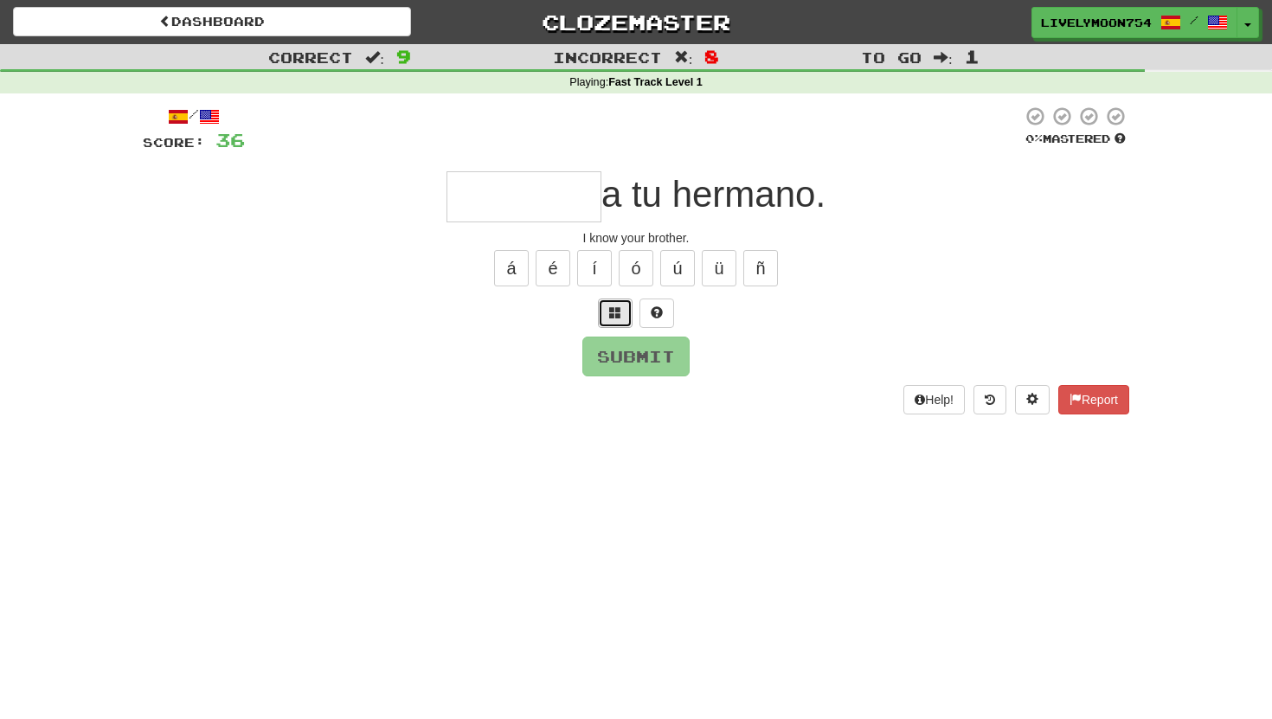
click at [617, 312] on span at bounding box center [615, 312] width 12 height 12
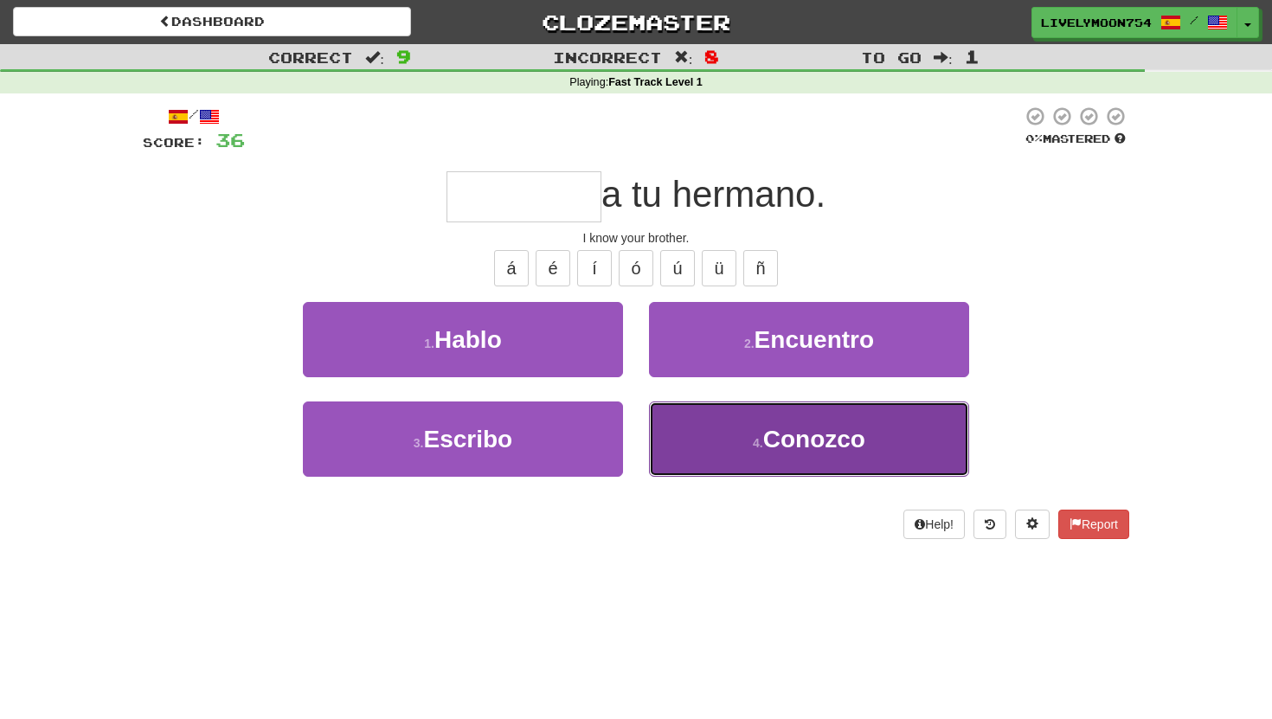
click at [710, 434] on button "4 . Conozco" at bounding box center [809, 438] width 320 height 75
type input "*******"
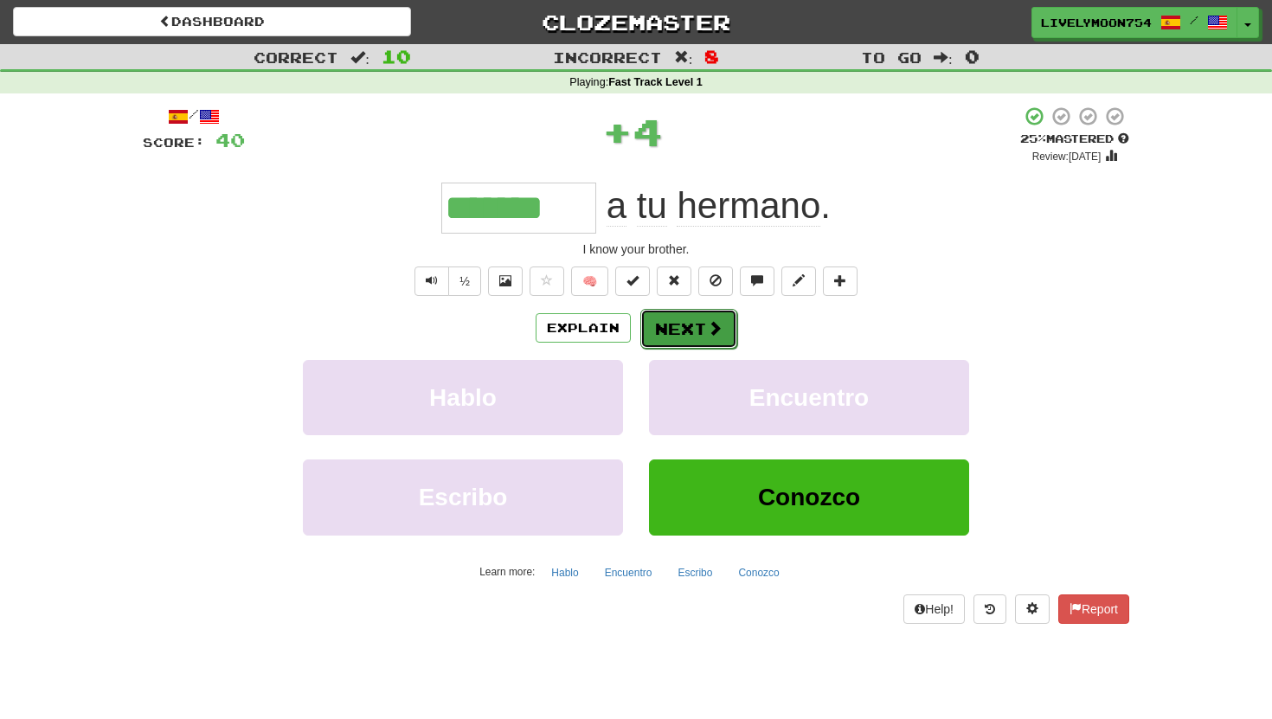
click at [685, 321] on button "Next" at bounding box center [688, 329] width 97 height 40
